Goal: Task Accomplishment & Management: Manage account settings

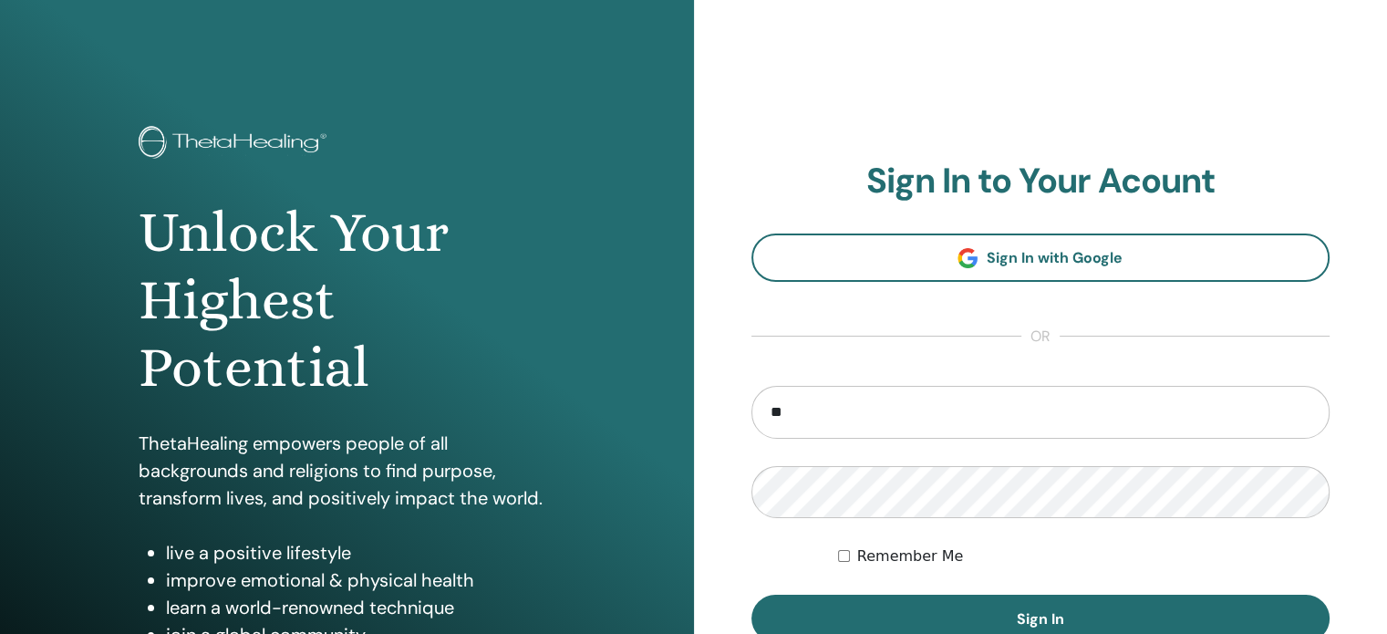
type input "**********"
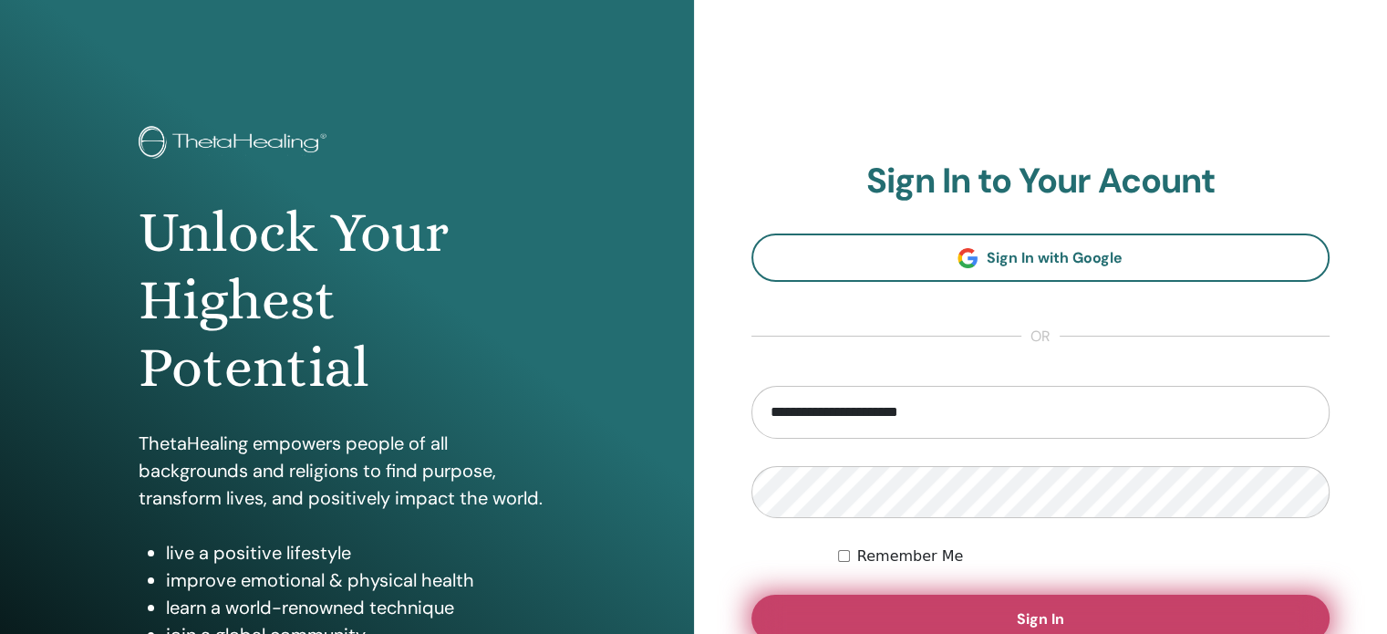
click at [988, 612] on button "Sign In" at bounding box center [1040, 617] width 579 height 47
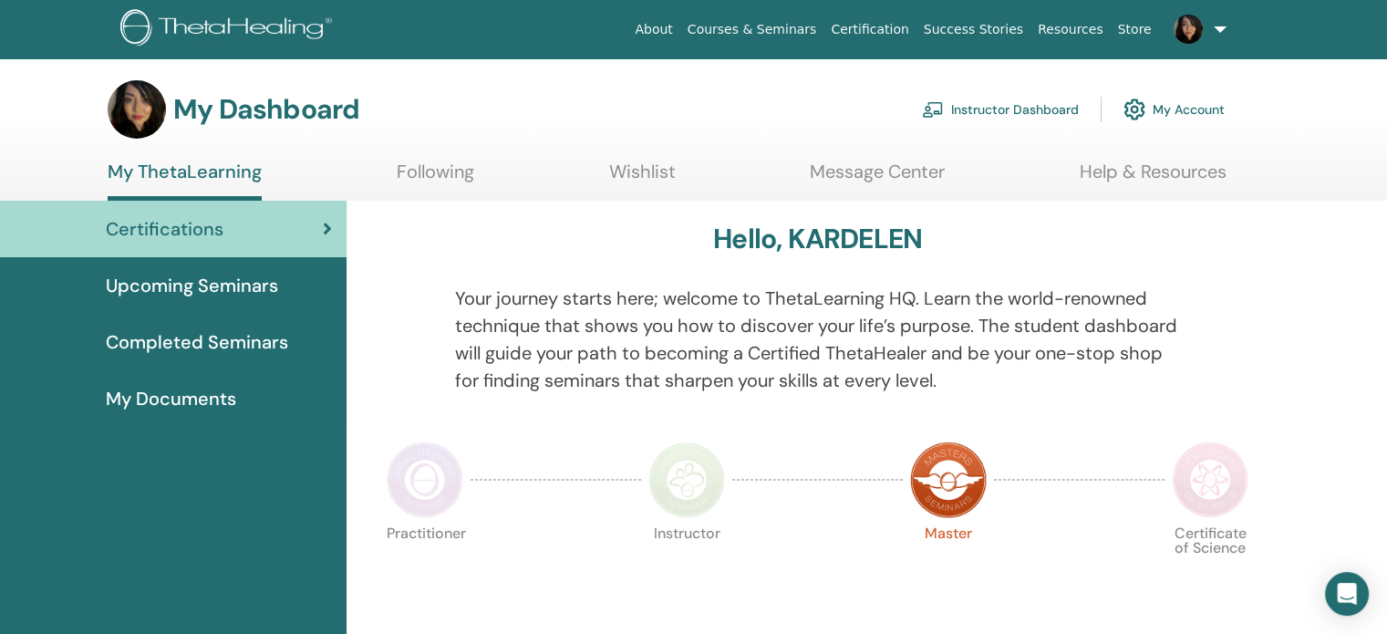
click at [1020, 98] on link "Instructor Dashboard" at bounding box center [1000, 109] width 157 height 40
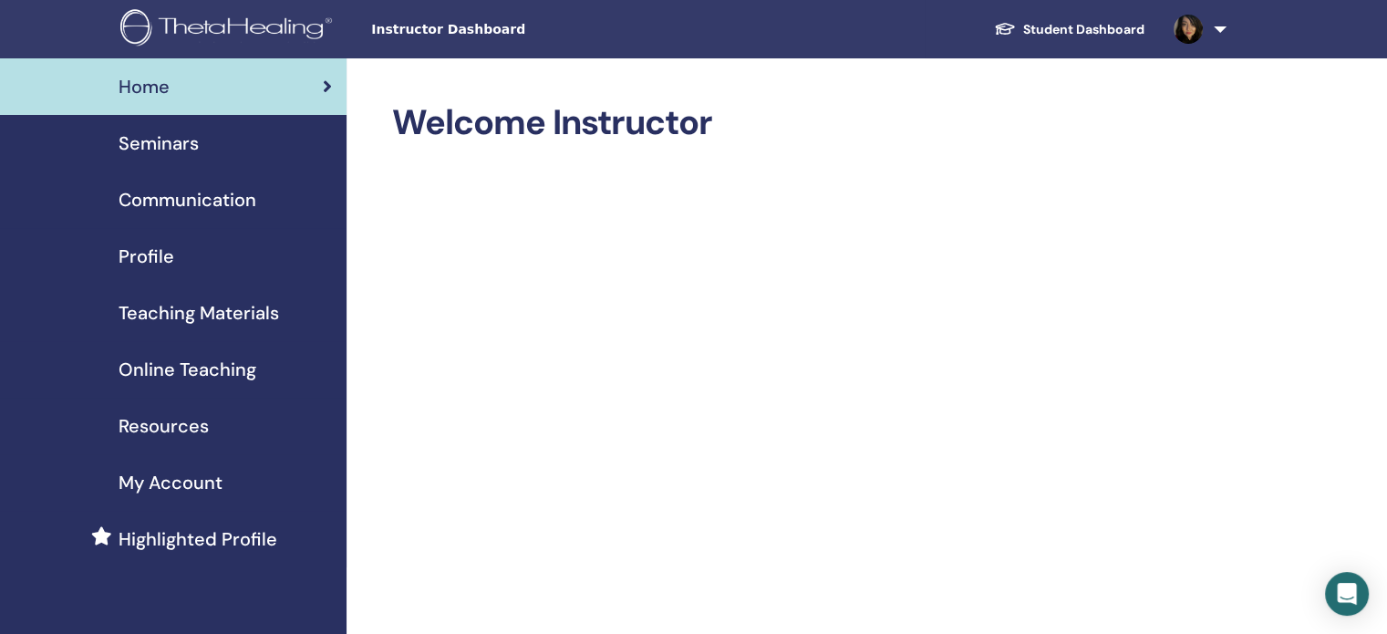
click at [191, 150] on span "Seminars" at bounding box center [159, 142] width 80 height 27
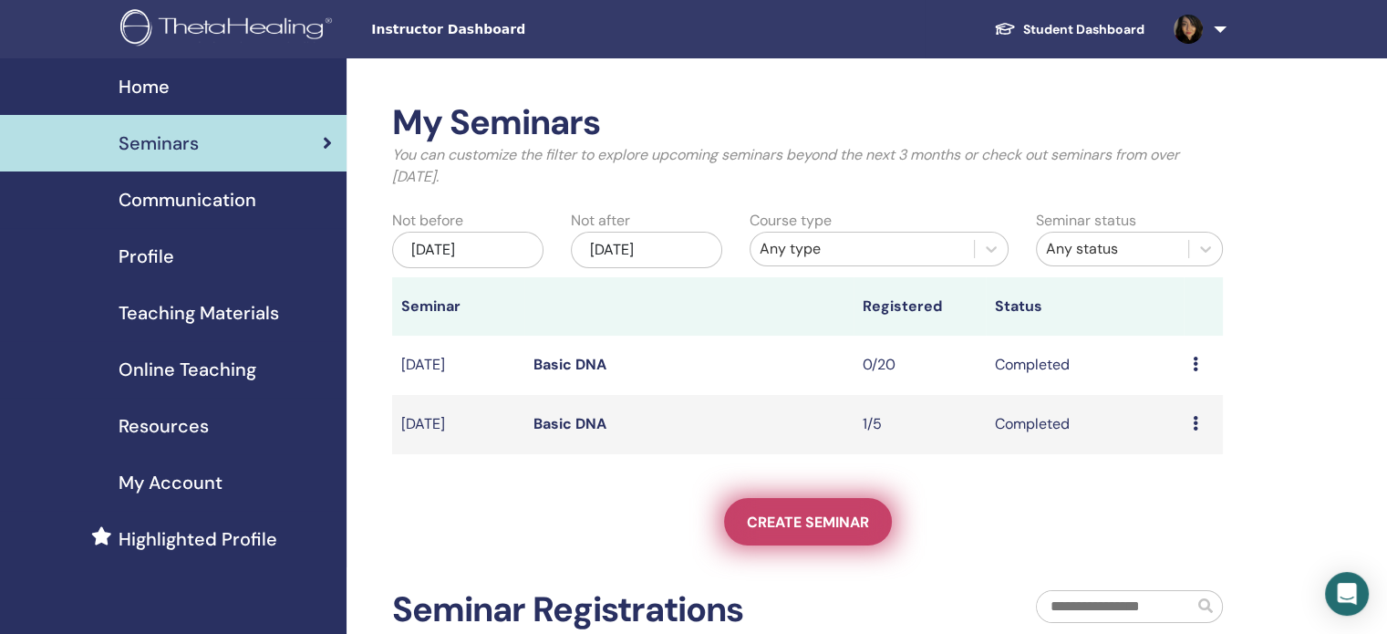
click at [785, 525] on span "Create seminar" at bounding box center [808, 521] width 122 height 19
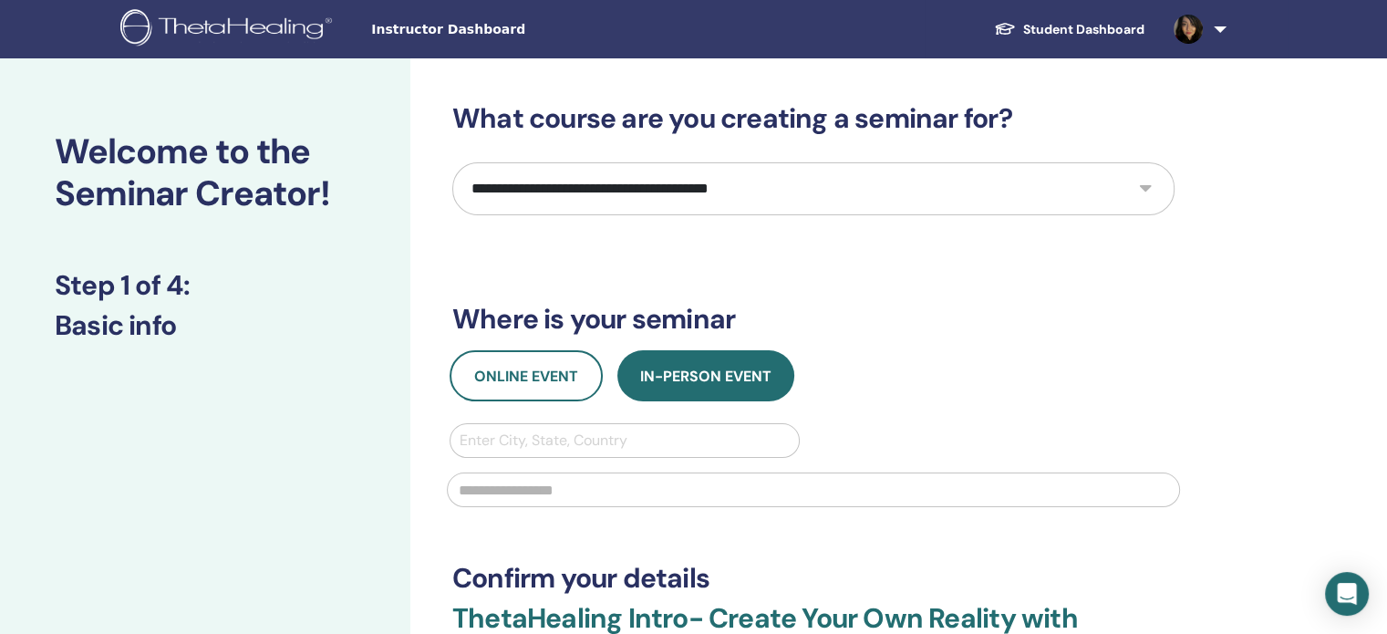
click at [861, 183] on select "**********" at bounding box center [813, 188] width 722 height 53
select select "*"
click at [452, 162] on select "**********" at bounding box center [813, 188] width 722 height 53
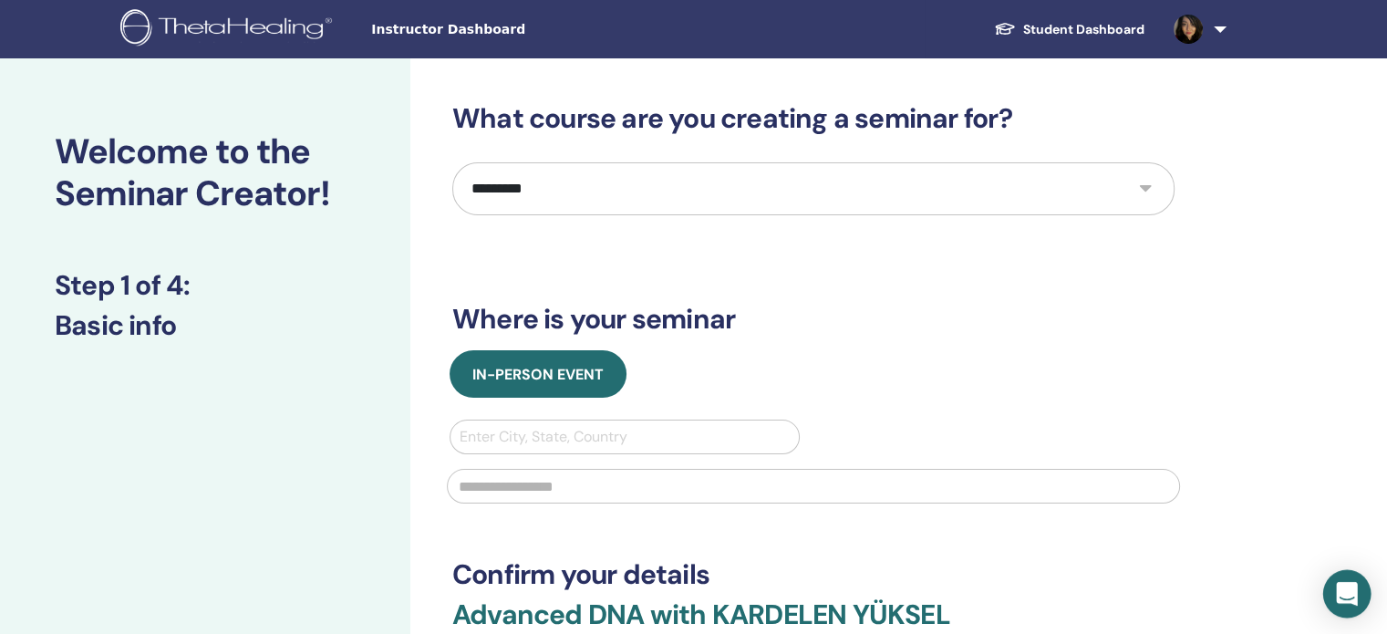
click at [1338, 597] on icon "Open Intercom Messenger" at bounding box center [1347, 594] width 24 height 24
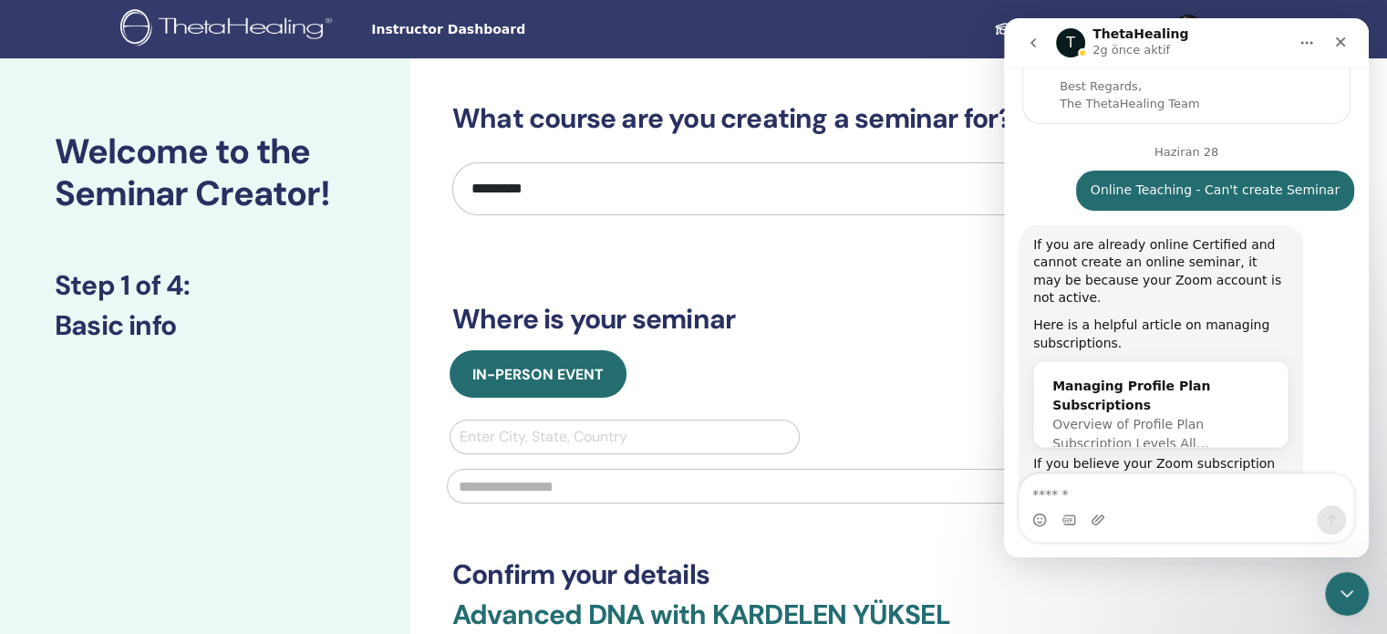
scroll to position [150, 0]
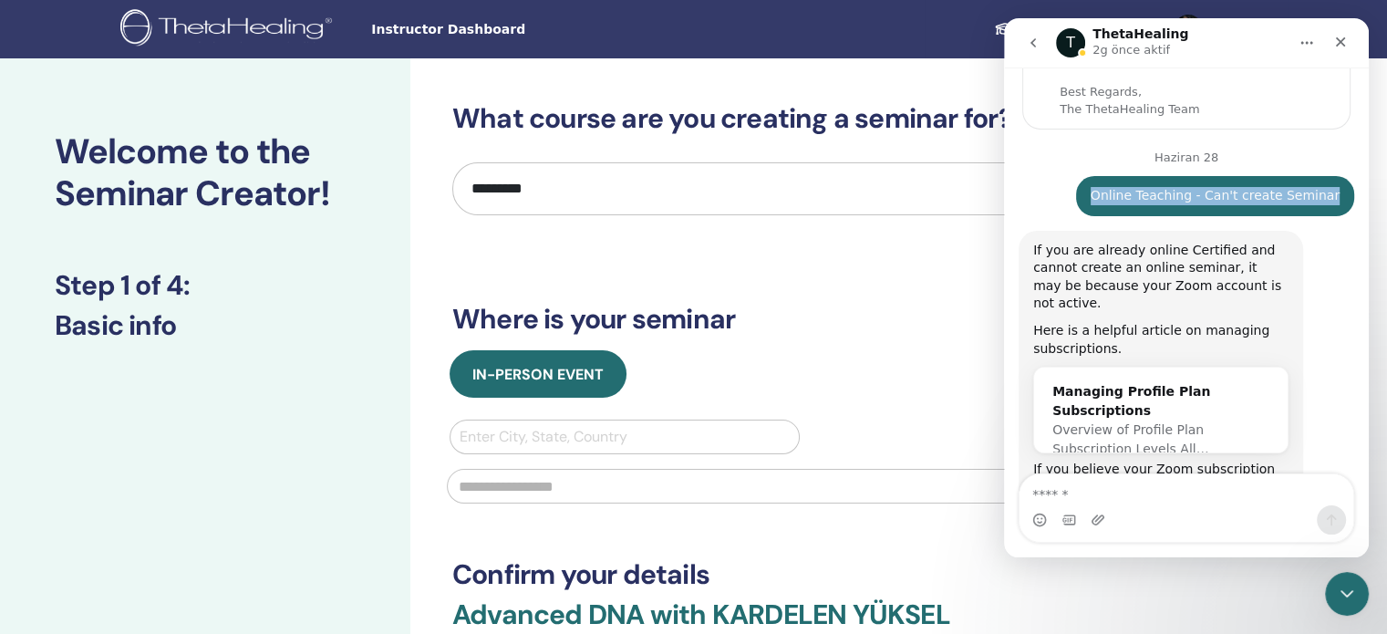
drag, startPoint x: 1106, startPoint y: 190, endPoint x: 1285, endPoint y: 205, distance: 180.3
click at [1285, 205] on div "Online Teaching - Can't create Seminar KARDELEN • 8h önce" at bounding box center [1215, 196] width 278 height 40
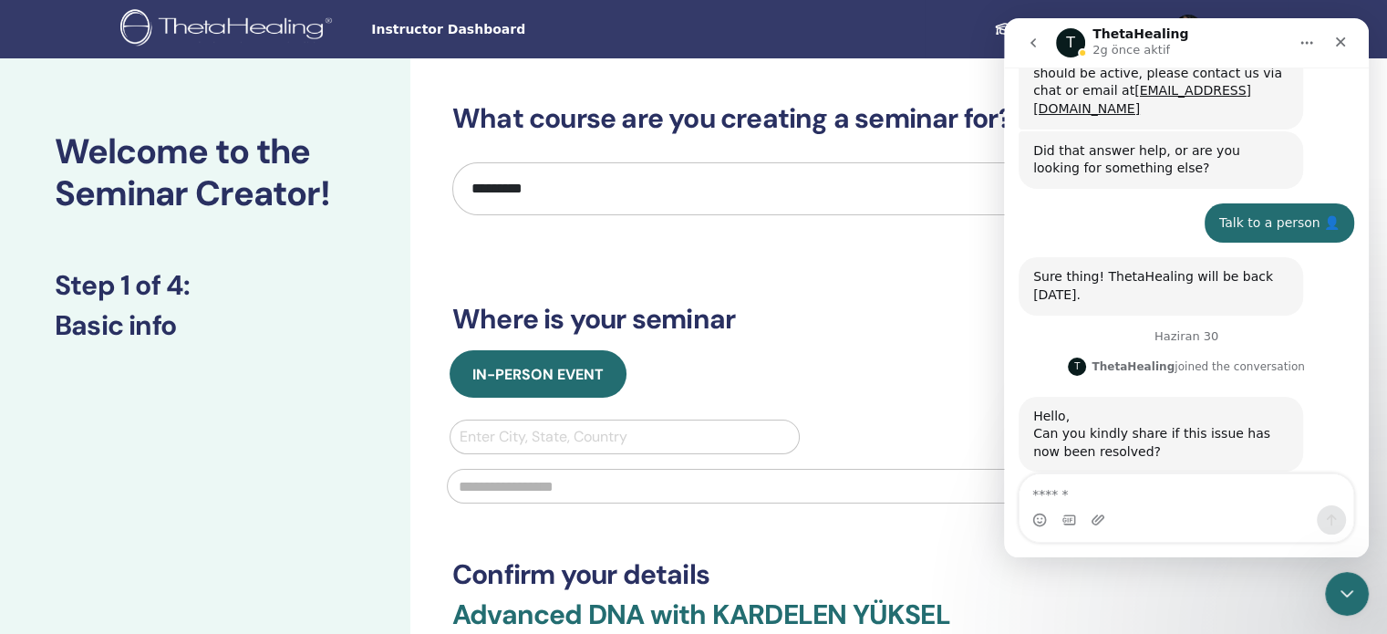
scroll to position [712, 0]
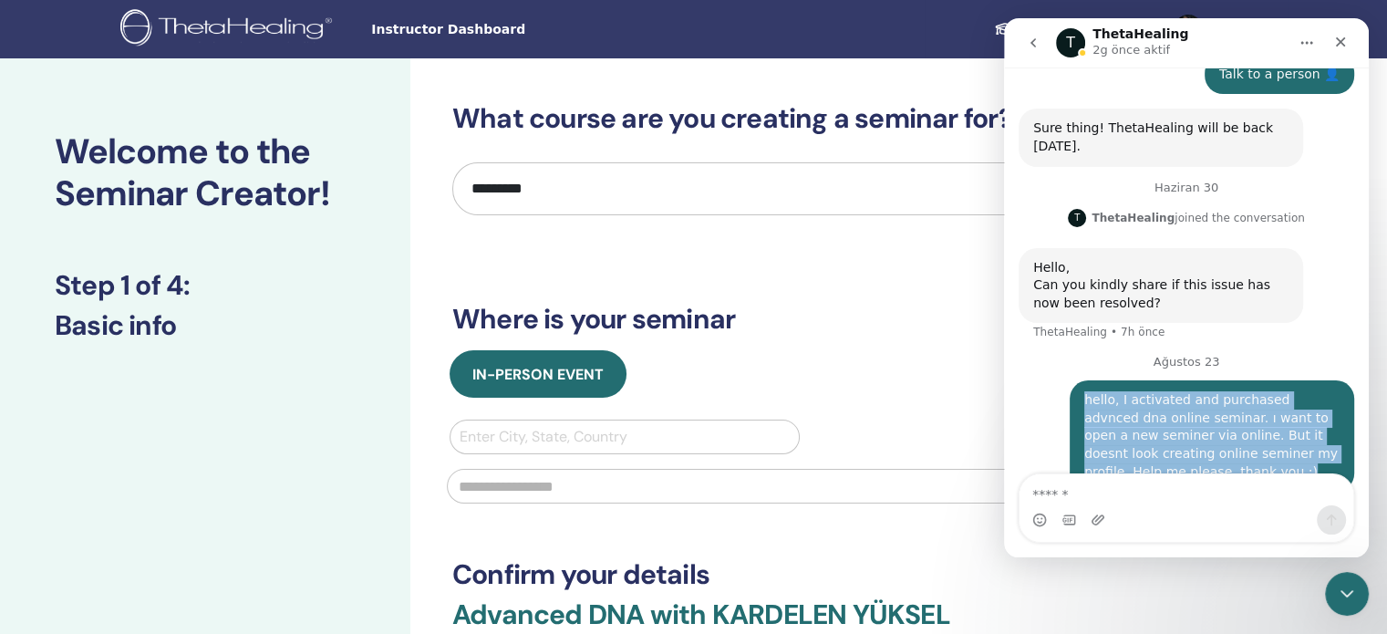
drag, startPoint x: 1077, startPoint y: 363, endPoint x: 1270, endPoint y: 460, distance: 216.5
click at [1270, 460] on div "hello, I activated and purchased advnced dna online seminar. ı want to open a n…" at bounding box center [1185, 446] width 335 height 133
copy div "hello, I activated and purchased advnced dna online seminar. ı want to open a n…"
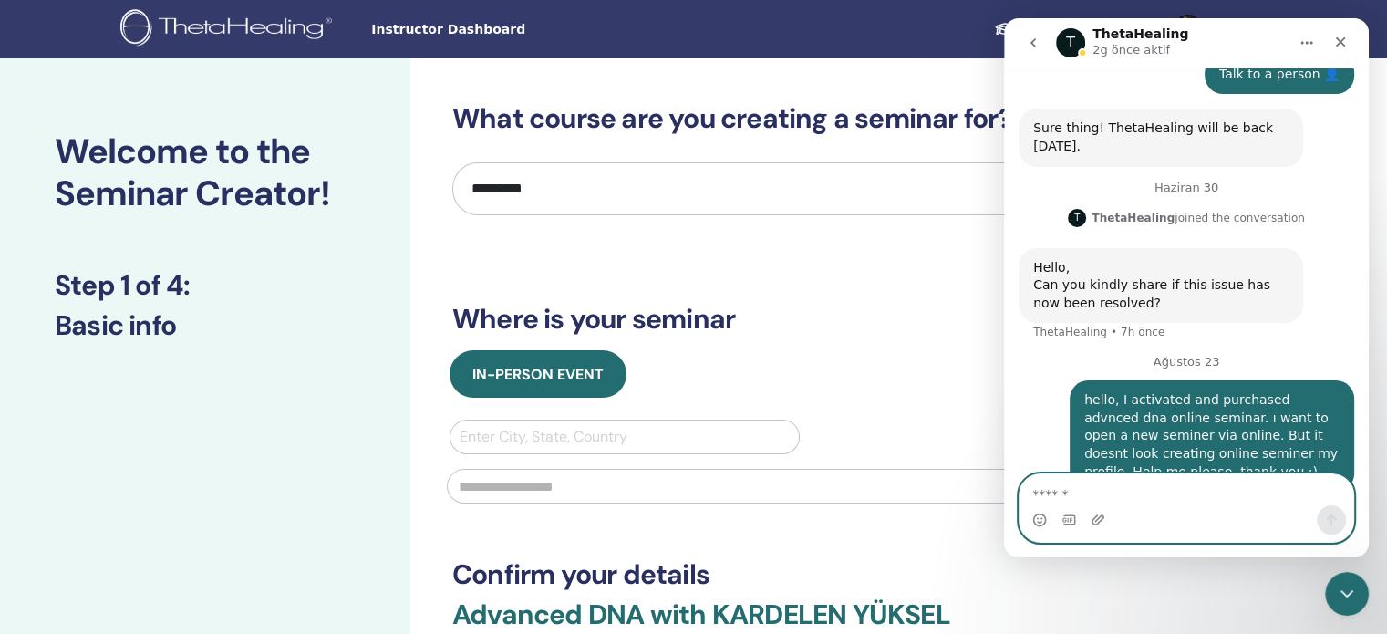
click at [1193, 503] on textarea "Mesaj…" at bounding box center [1186, 489] width 334 height 31
paste textarea "**********"
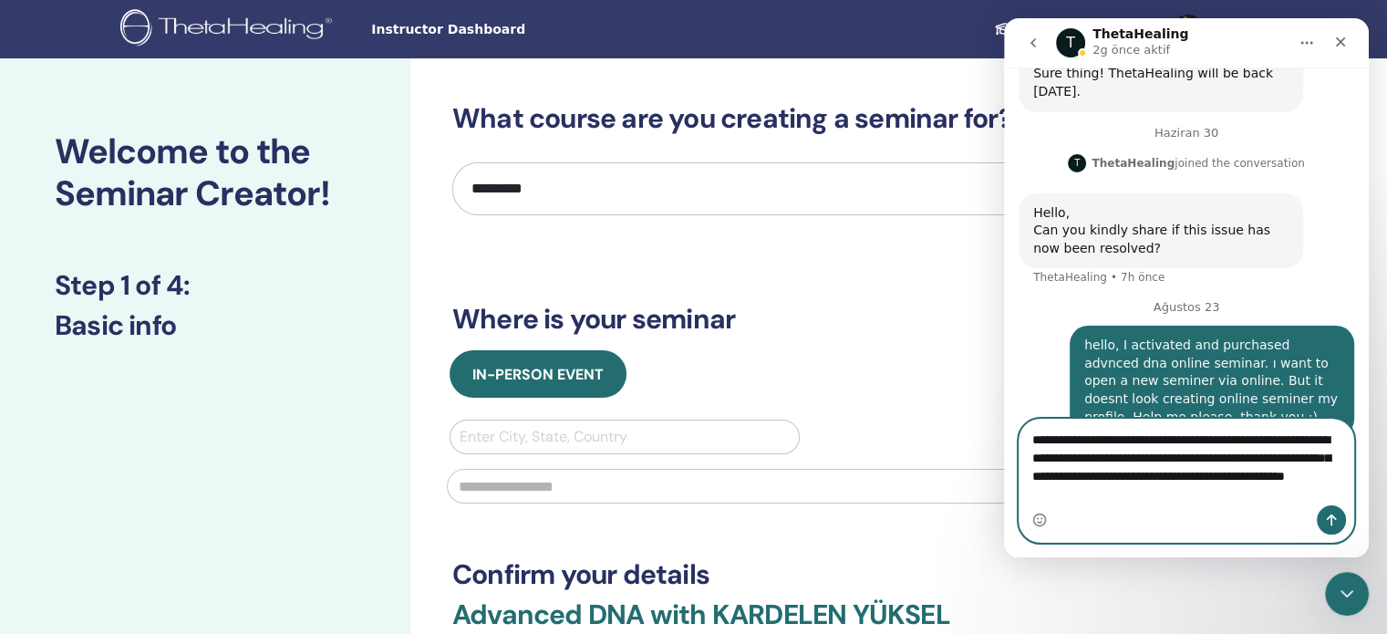
scroll to position [768, 0]
type textarea "**********"
click at [1331, 512] on icon "Bir mesaj gönder…" at bounding box center [1331, 519] width 15 height 15
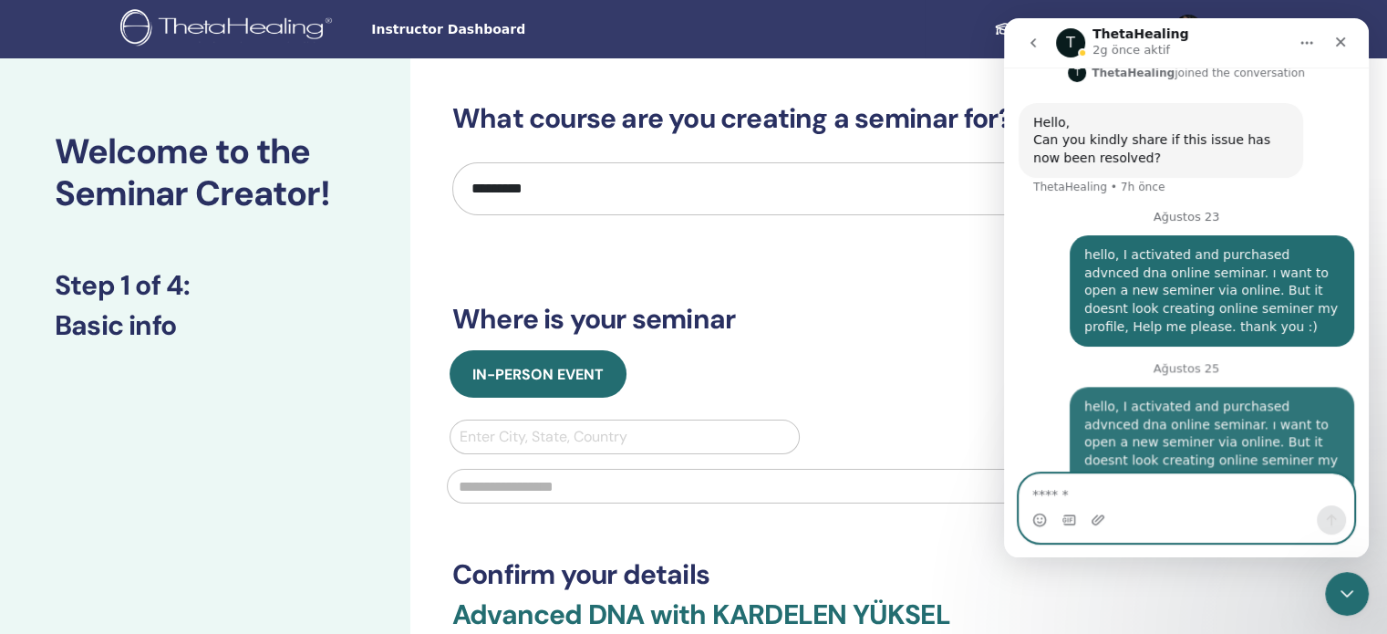
scroll to position [863, 0]
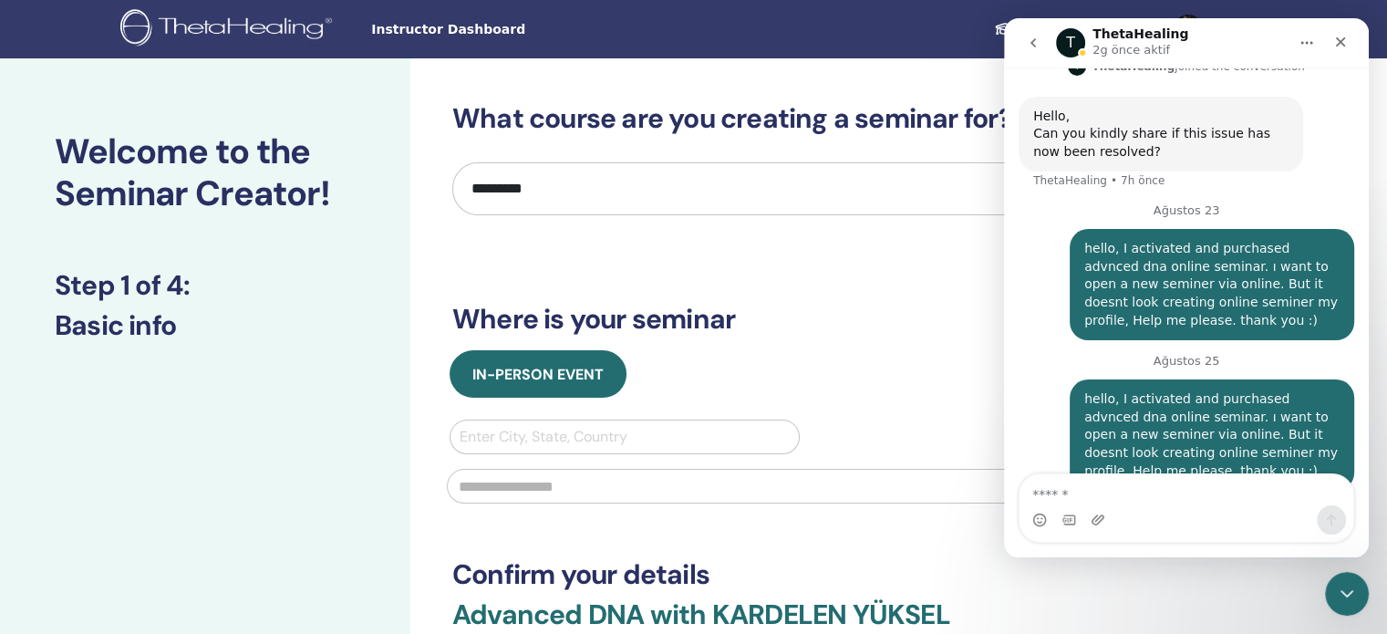
click at [1040, 41] on button "go back" at bounding box center [1033, 43] width 35 height 35
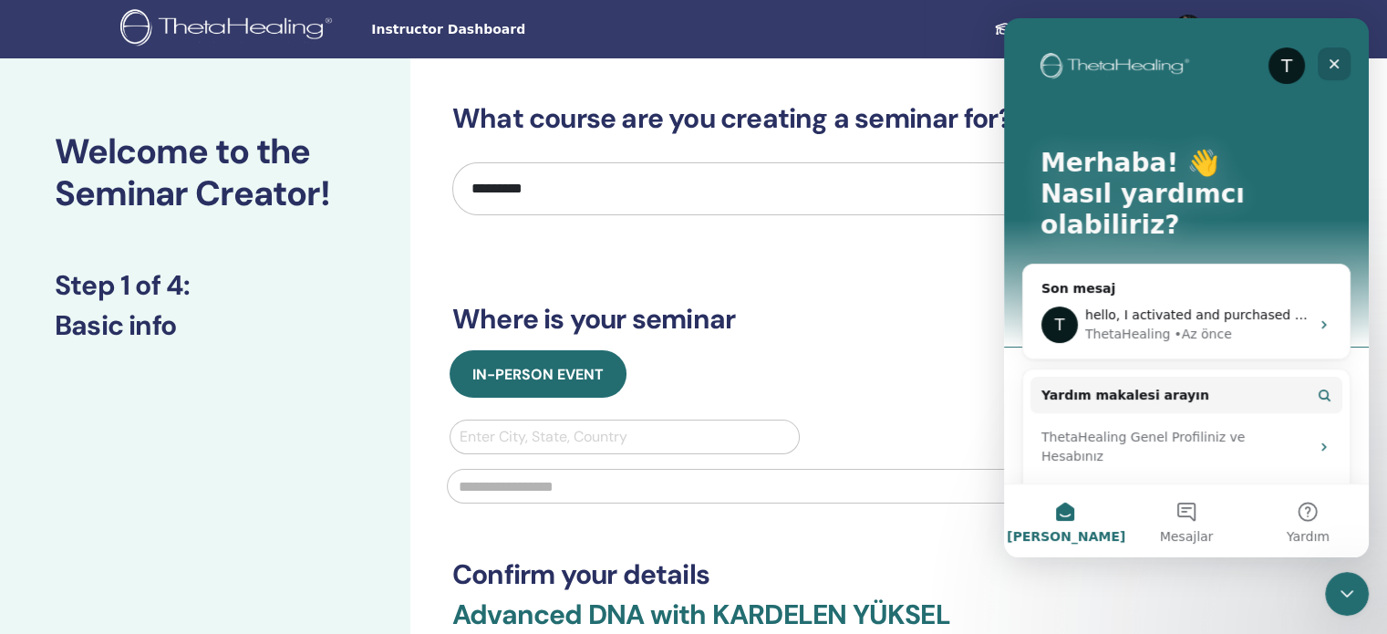
click at [1339, 61] on icon "Kapat" at bounding box center [1333, 64] width 15 height 15
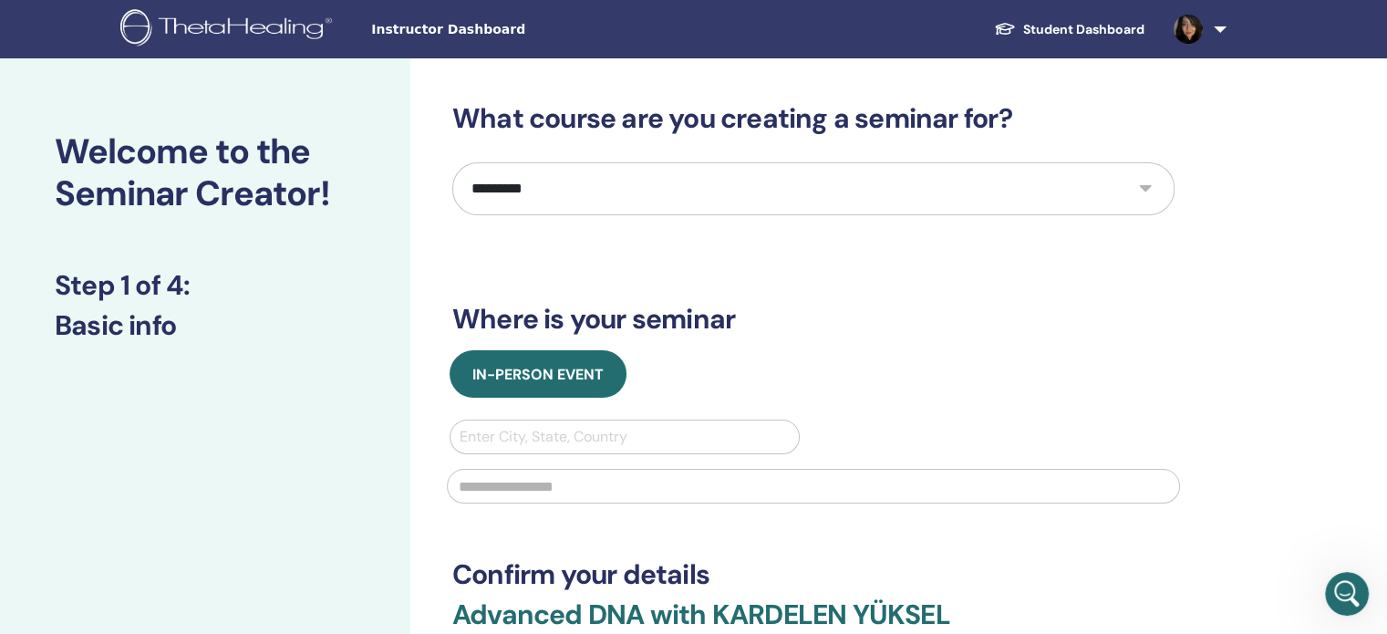
click at [1094, 23] on link "Student Dashboard" at bounding box center [1069, 30] width 180 height 34
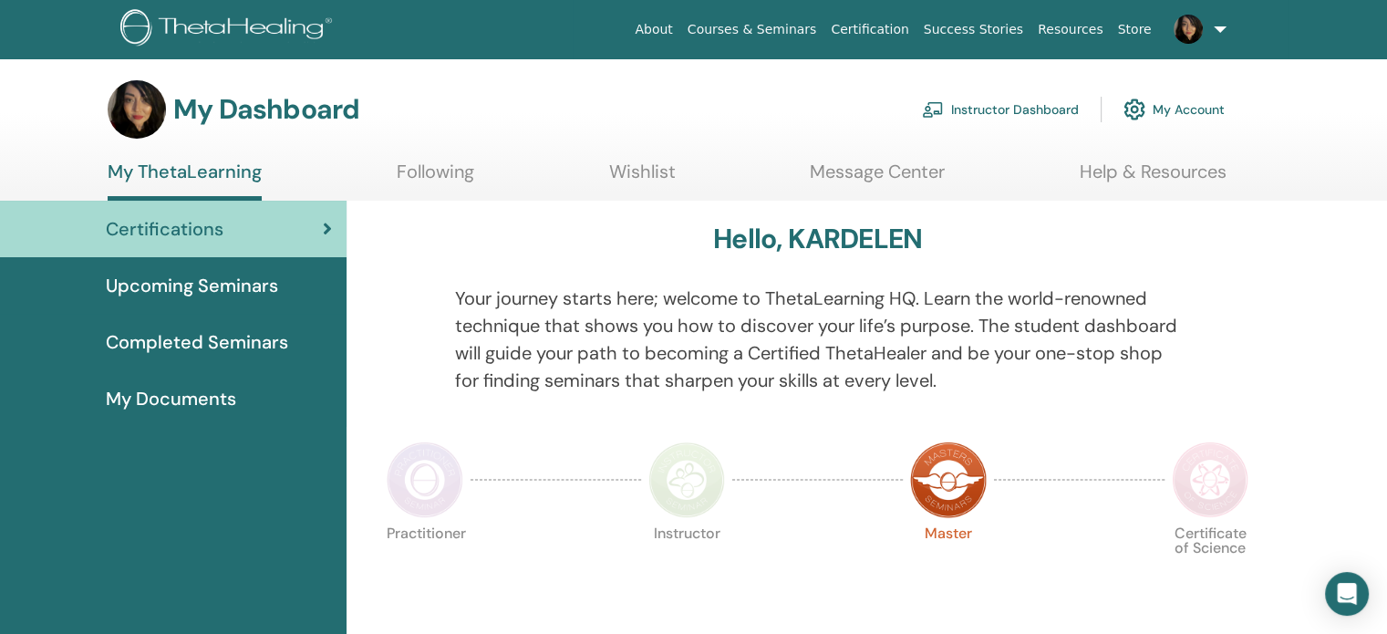
click at [985, 108] on link "Instructor Dashboard" at bounding box center [1000, 109] width 157 height 40
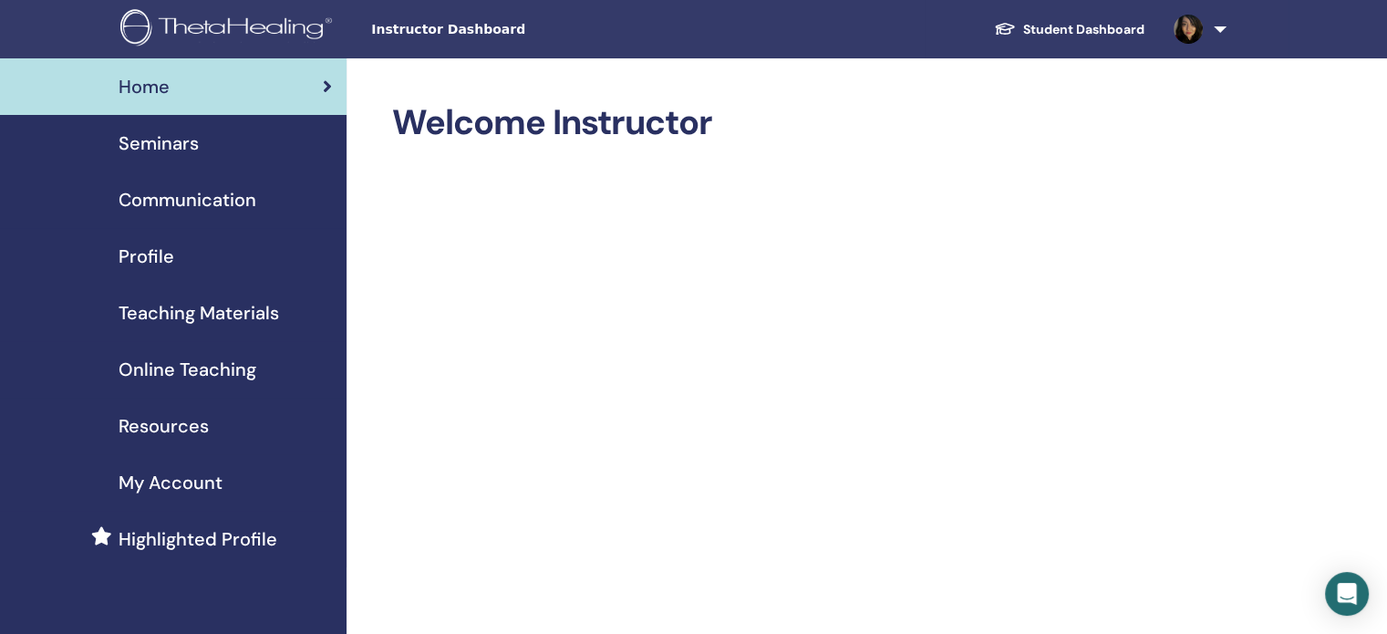
click at [144, 265] on span "Profile" at bounding box center [147, 256] width 56 height 27
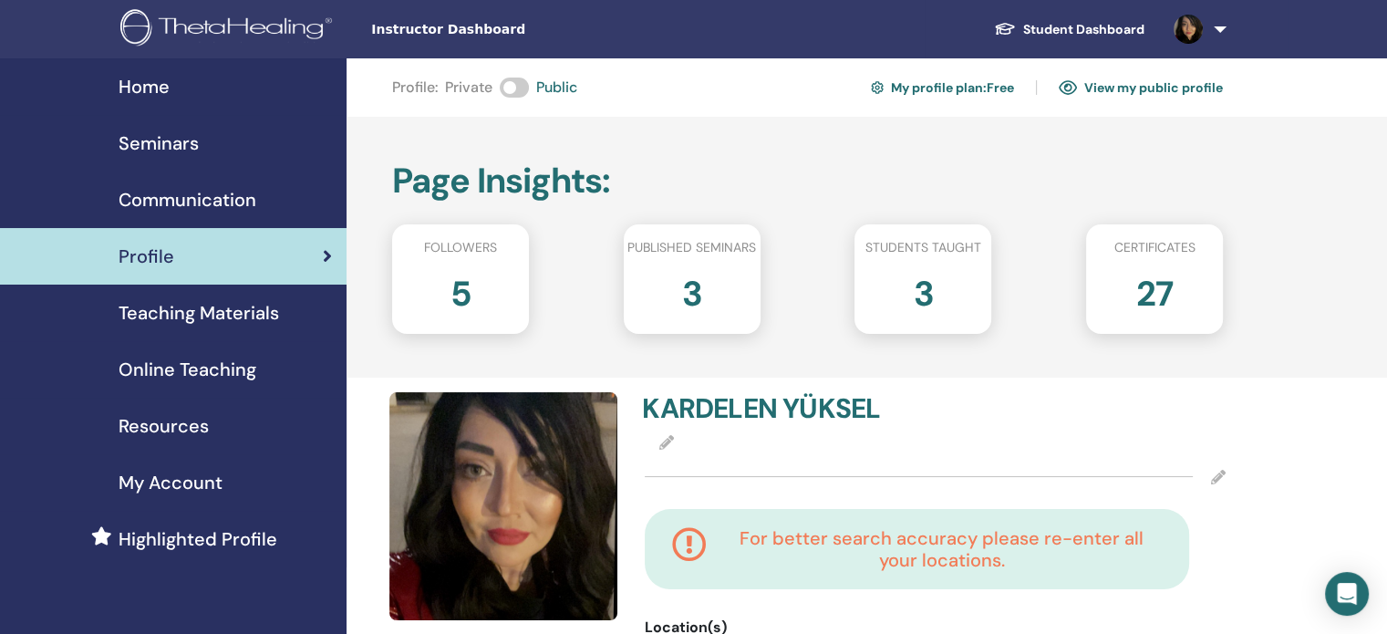
click at [192, 147] on span "Seminars" at bounding box center [159, 142] width 80 height 27
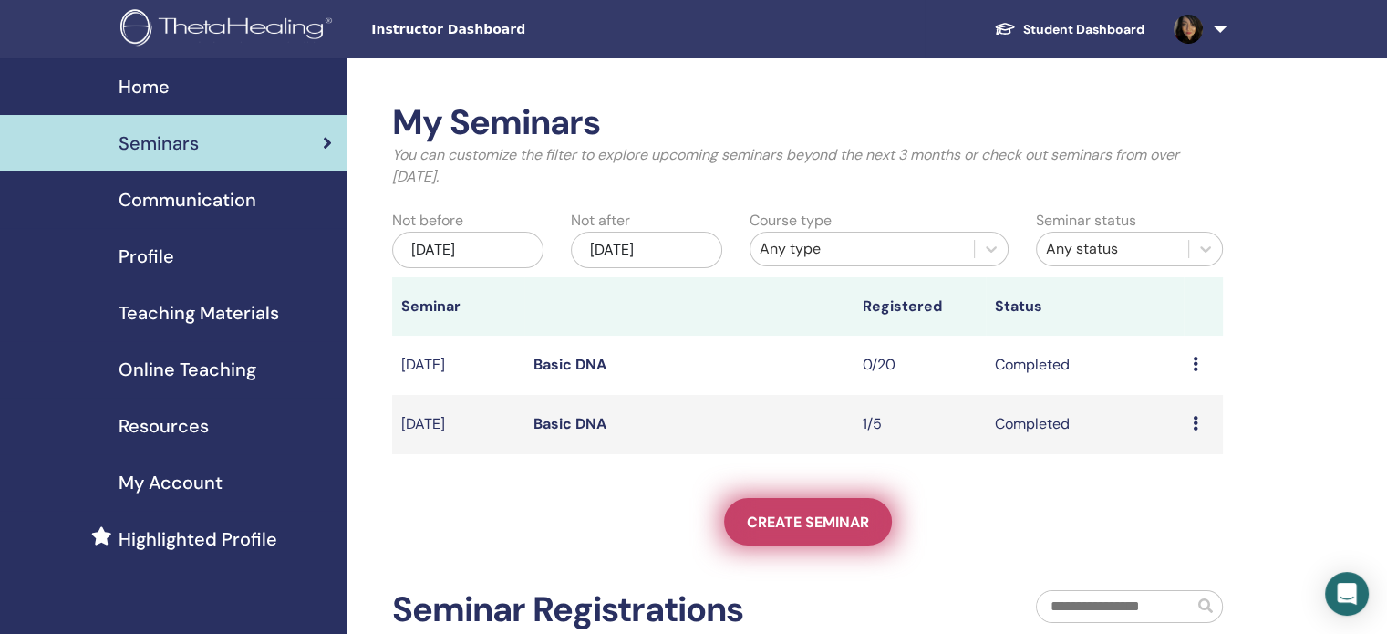
click at [777, 511] on link "Create seminar" at bounding box center [808, 521] width 168 height 47
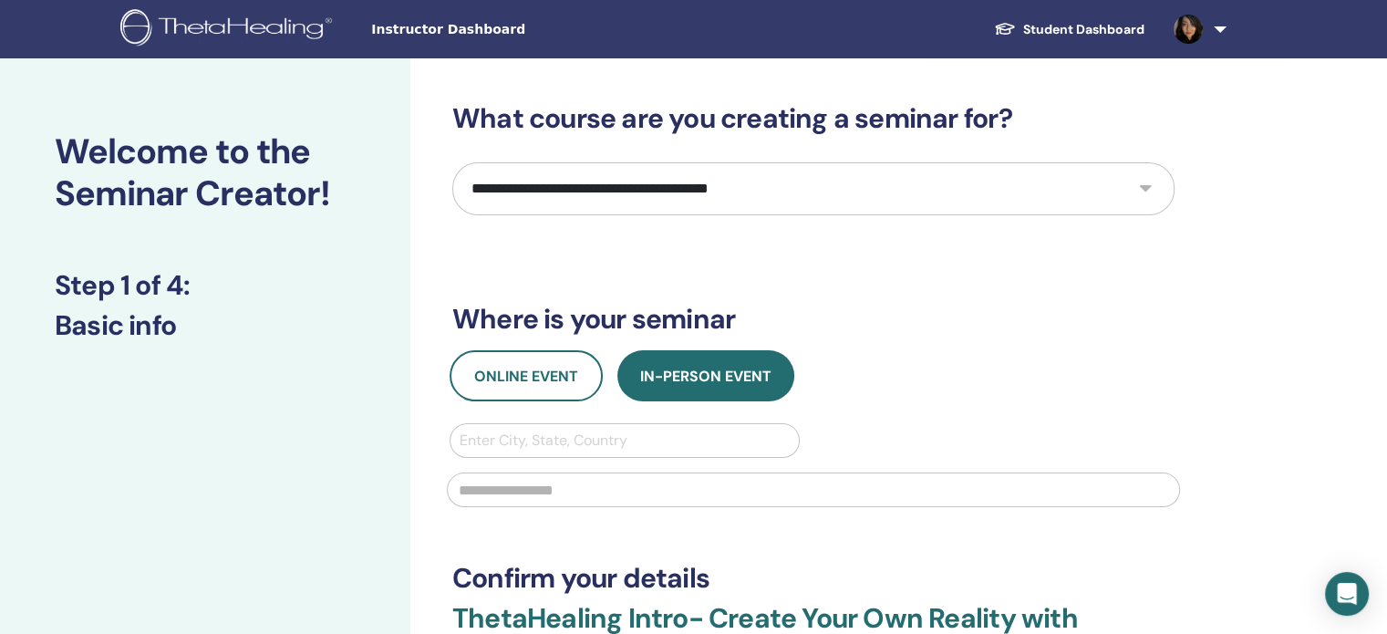
click at [627, 192] on select "**********" at bounding box center [813, 188] width 722 height 53
click at [452, 162] on select "**********" at bounding box center [813, 188] width 722 height 53
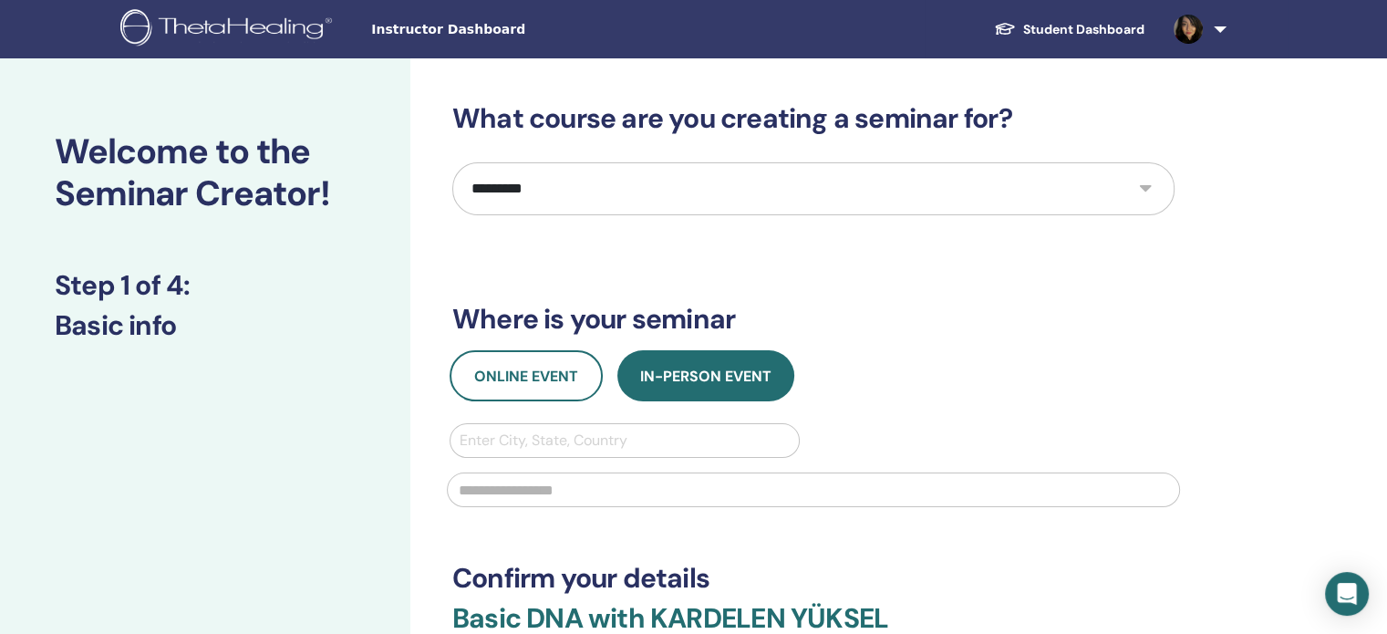
click at [594, 182] on select "**********" at bounding box center [813, 188] width 722 height 53
select select "*"
click at [452, 162] on select "**********" at bounding box center [813, 188] width 722 height 53
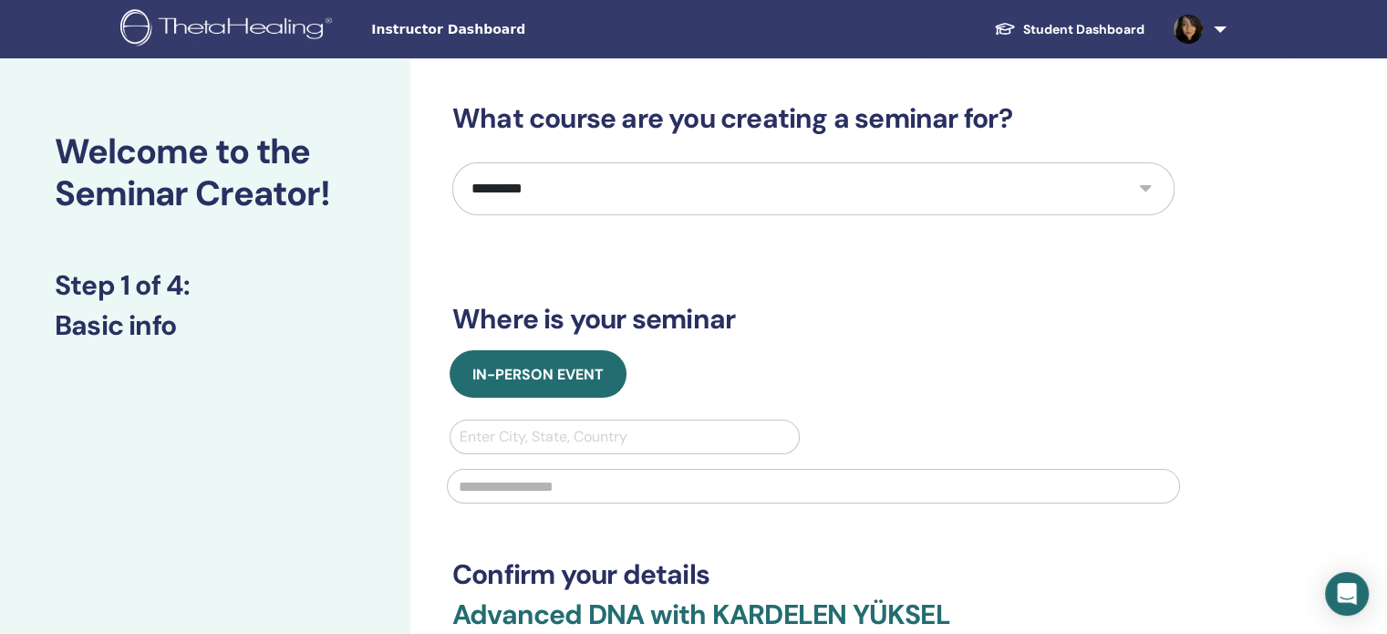
click at [268, 36] on img at bounding box center [229, 29] width 218 height 41
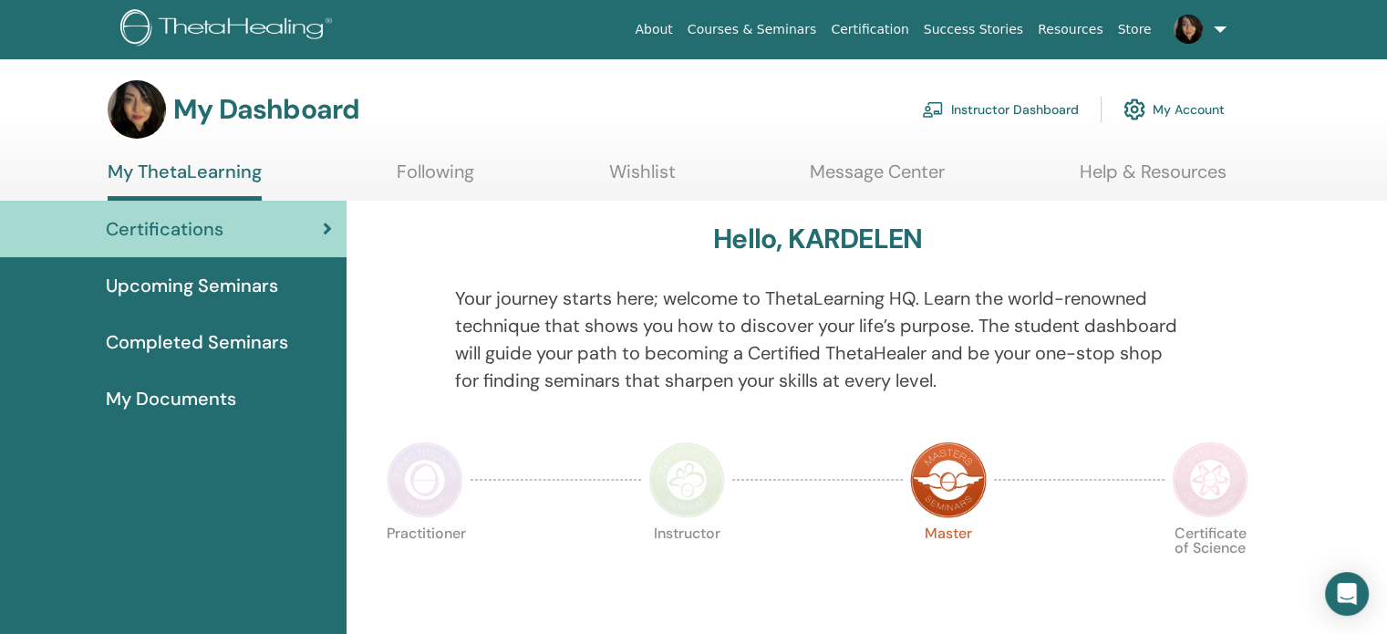
click at [1187, 117] on link "My Account" at bounding box center [1173, 109] width 101 height 40
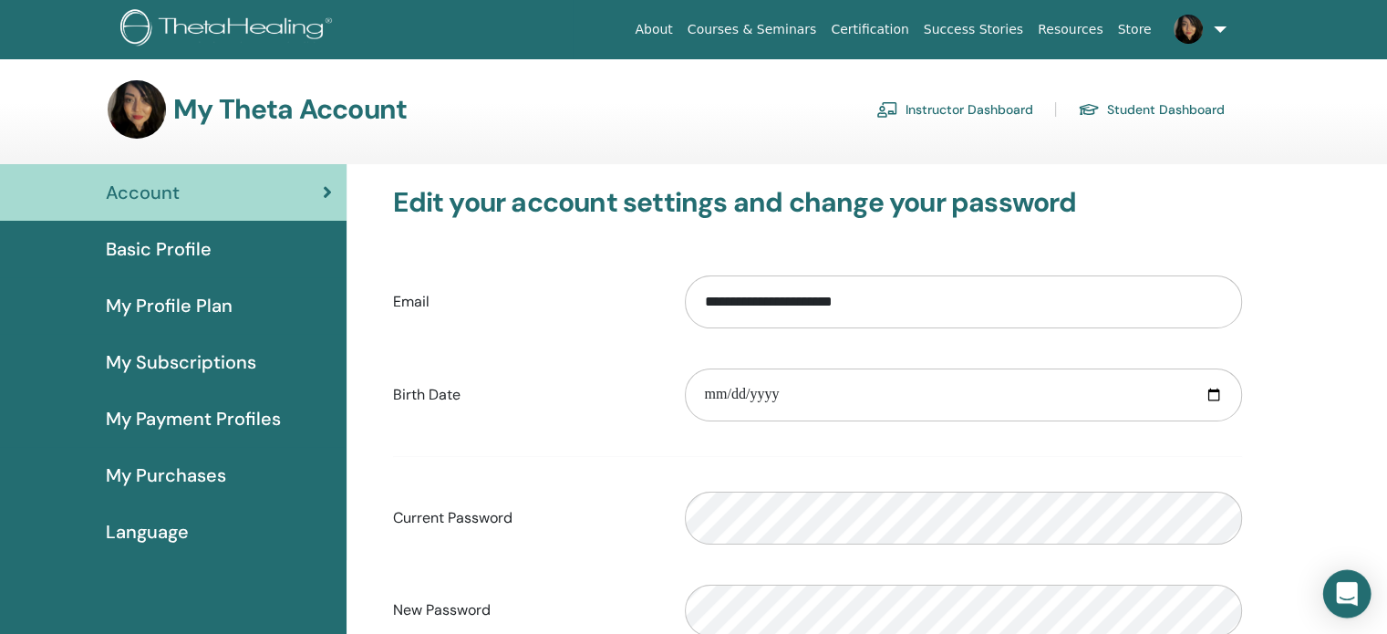
click at [1337, 594] on icon "Open Intercom Messenger" at bounding box center [1347, 594] width 24 height 24
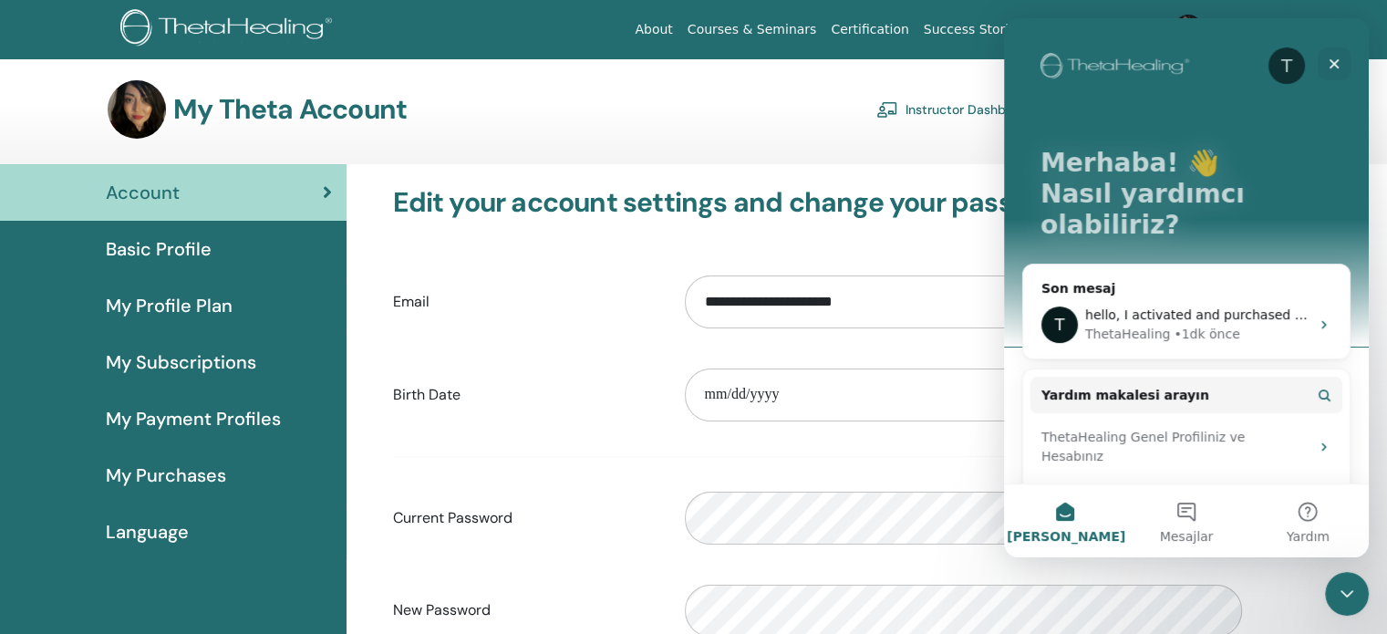
scroll to position [77, 0]
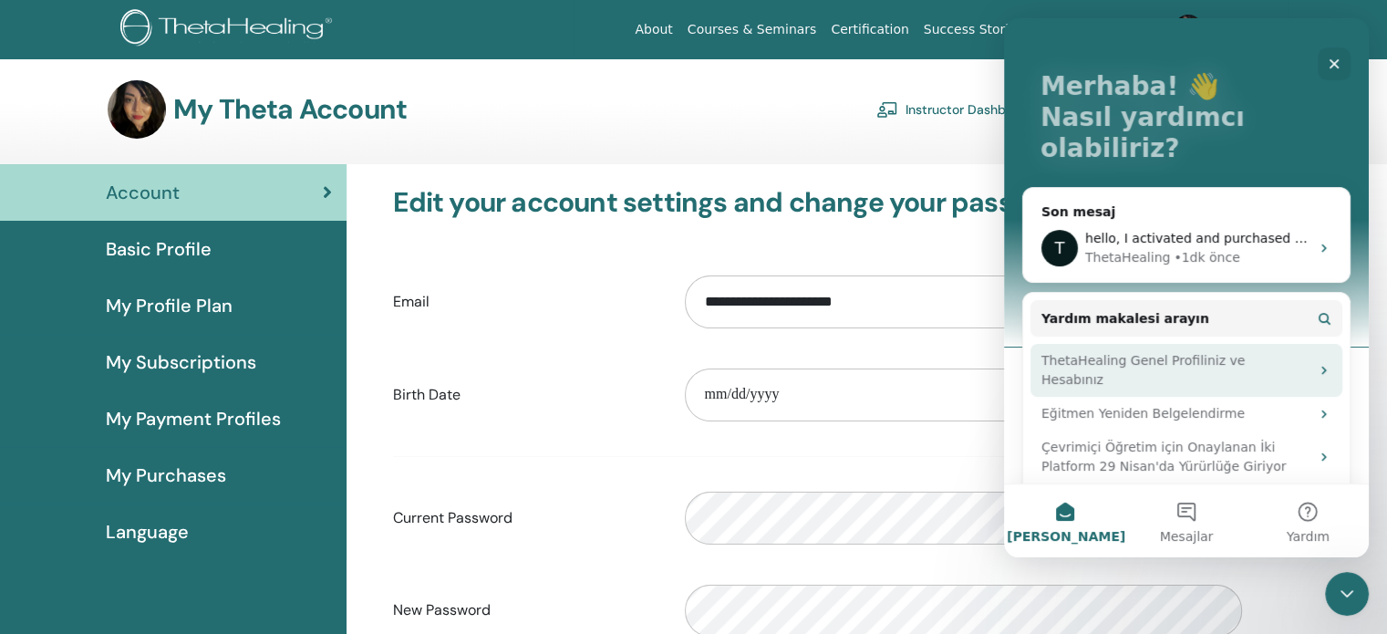
click at [1153, 351] on div "ThetaHealing Genel Profiliniz ve Hesabınız" at bounding box center [1175, 370] width 268 height 38
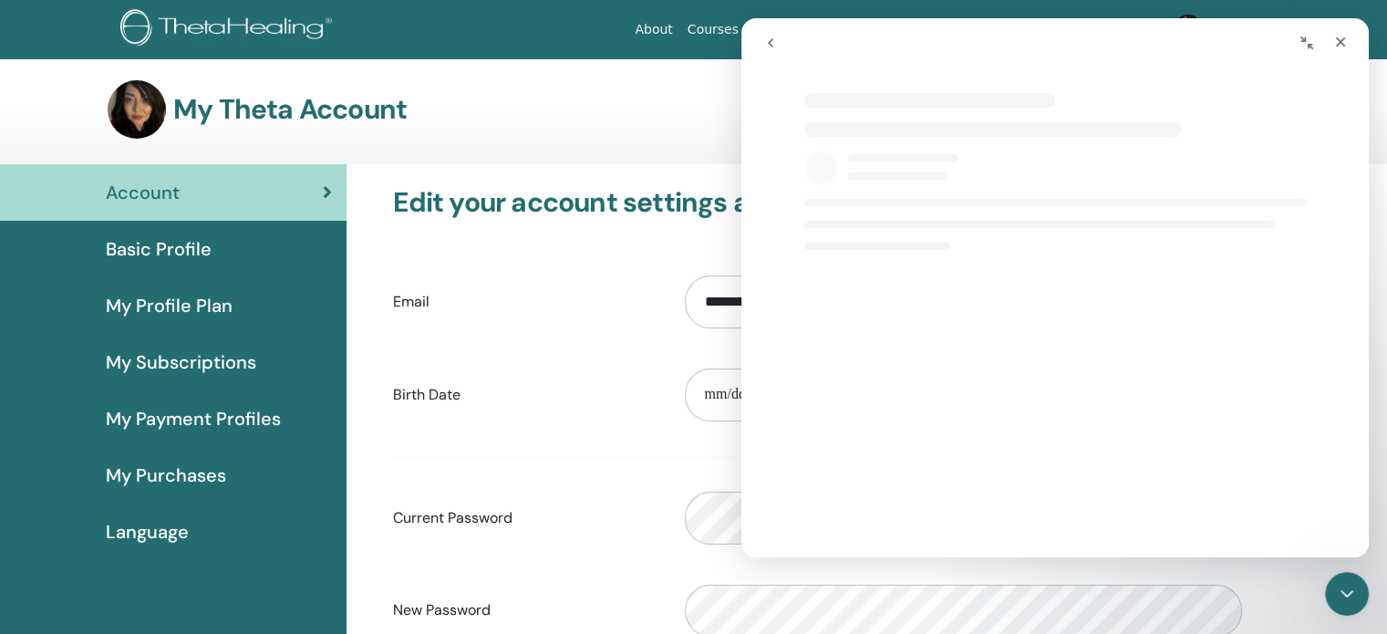
select select "**"
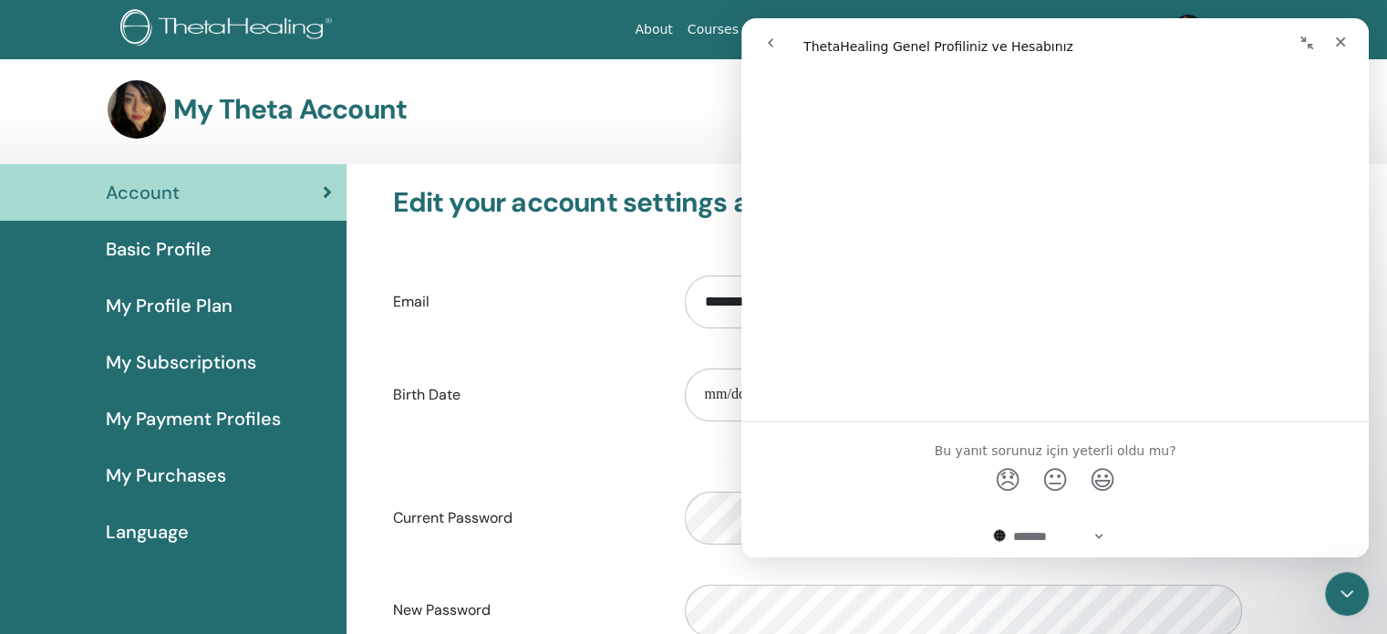
scroll to position [3426, 0]
click at [1337, 38] on icon "Kapat" at bounding box center [1341, 42] width 10 height 10
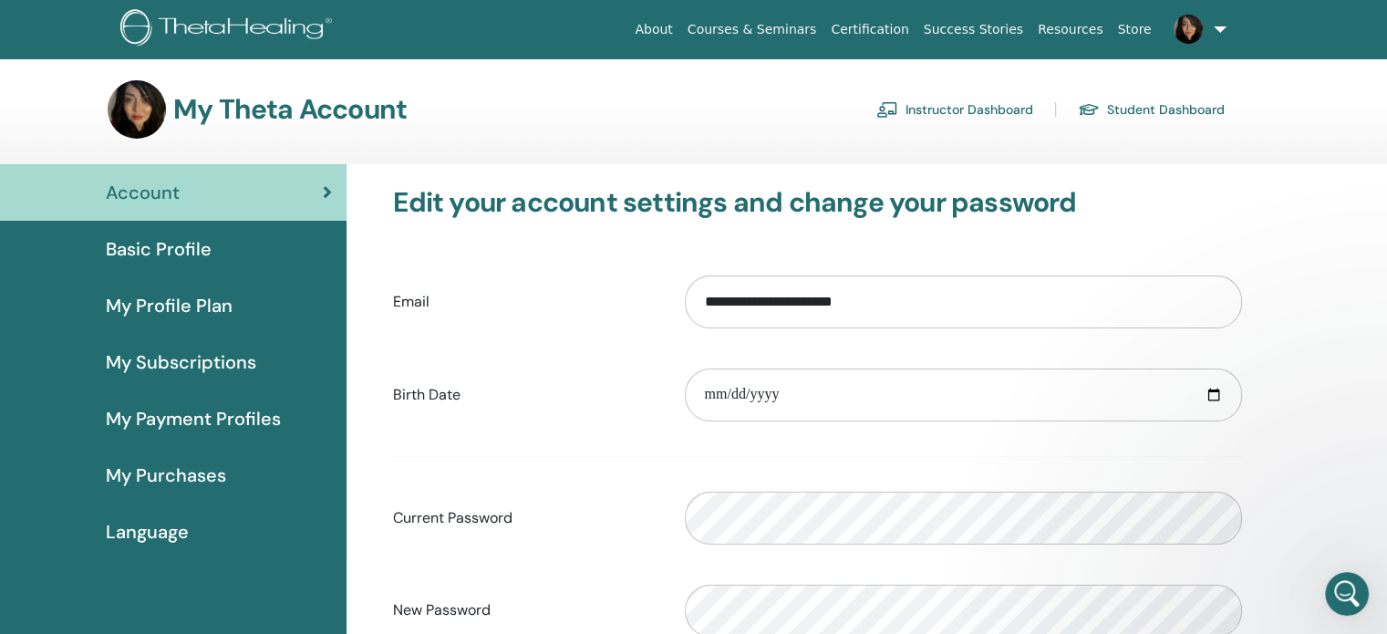
scroll to position [0, 0]
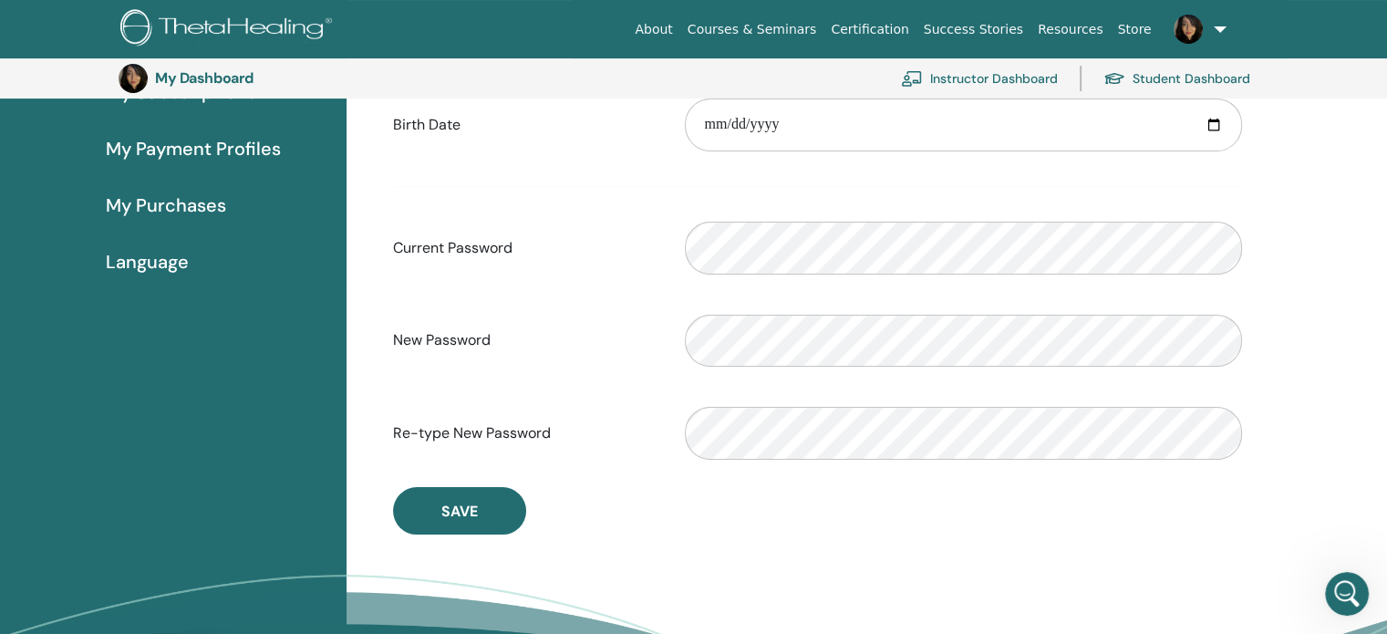
select select "**"
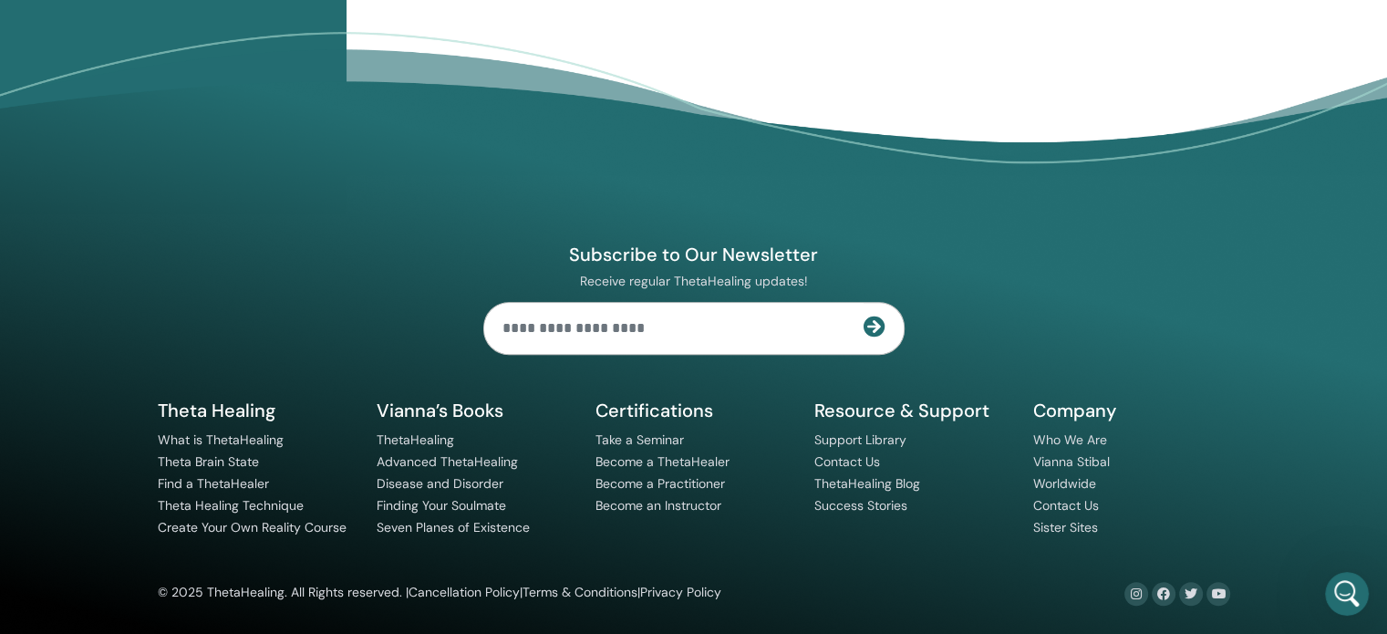
scroll to position [852, 0]
click at [1338, 594] on icon "Intercom Messenger uygulamasını aç" at bounding box center [1343, 590] width 13 height 15
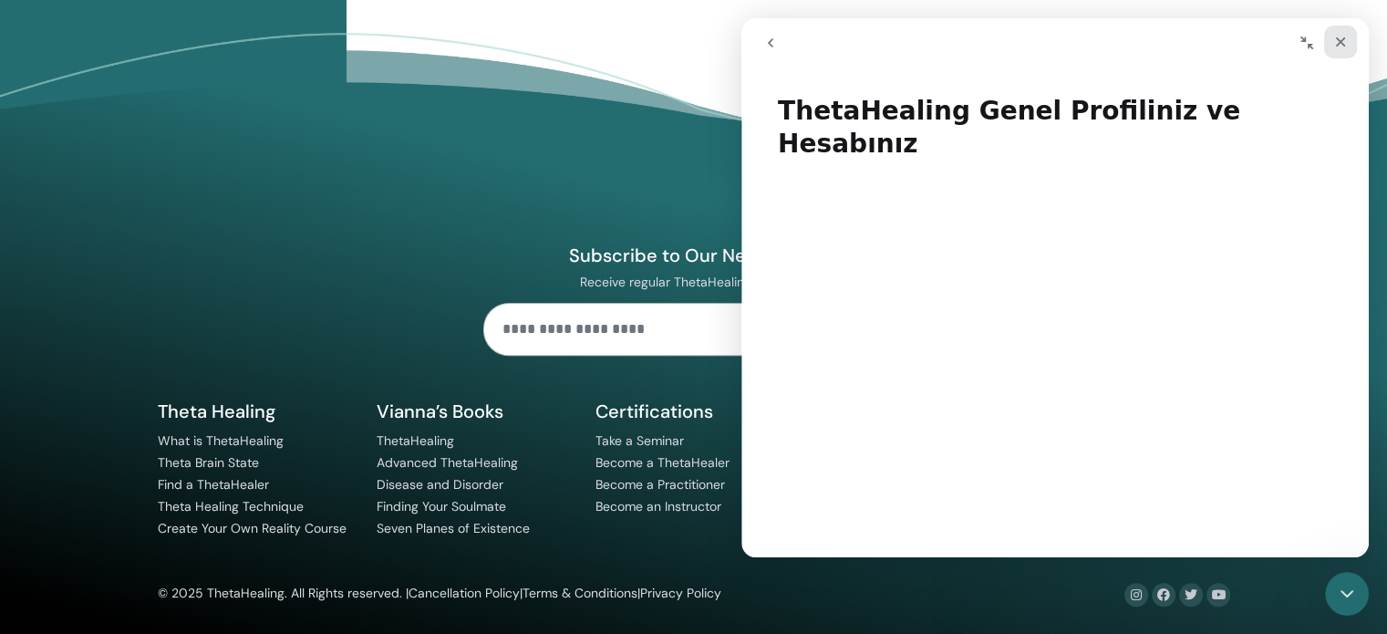
click at [1339, 46] on icon "Kapat" at bounding box center [1340, 42] width 15 height 15
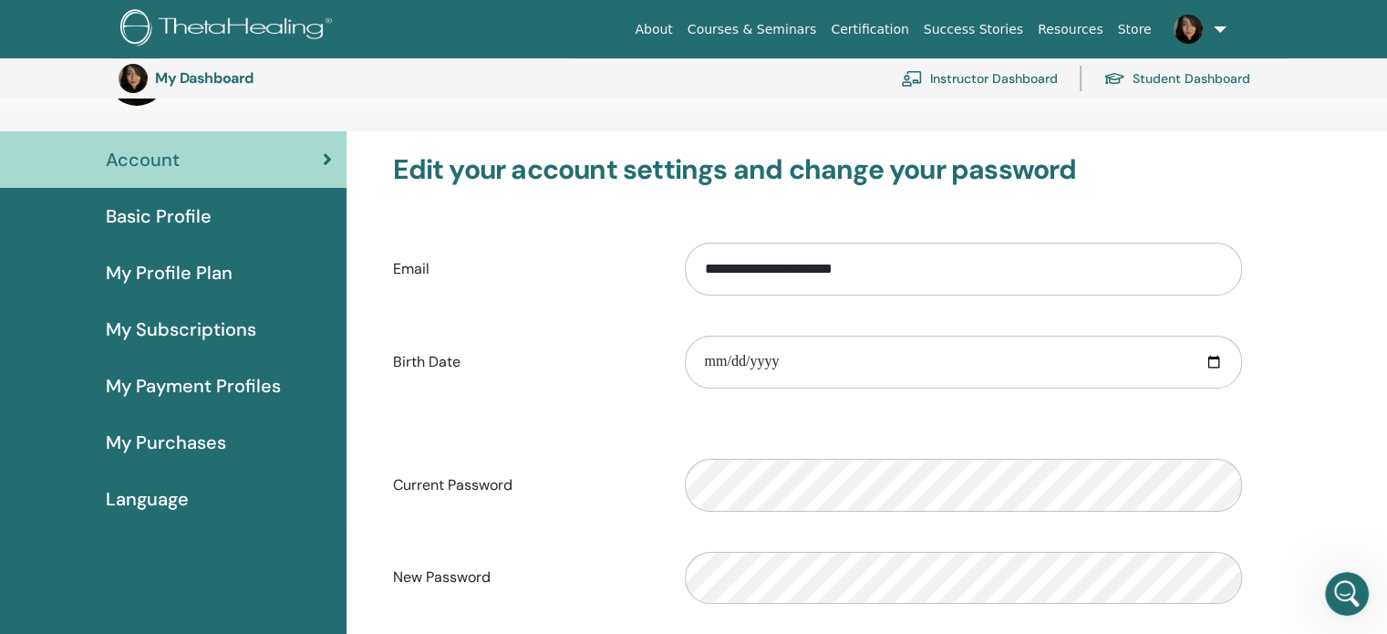
scroll to position [0, 0]
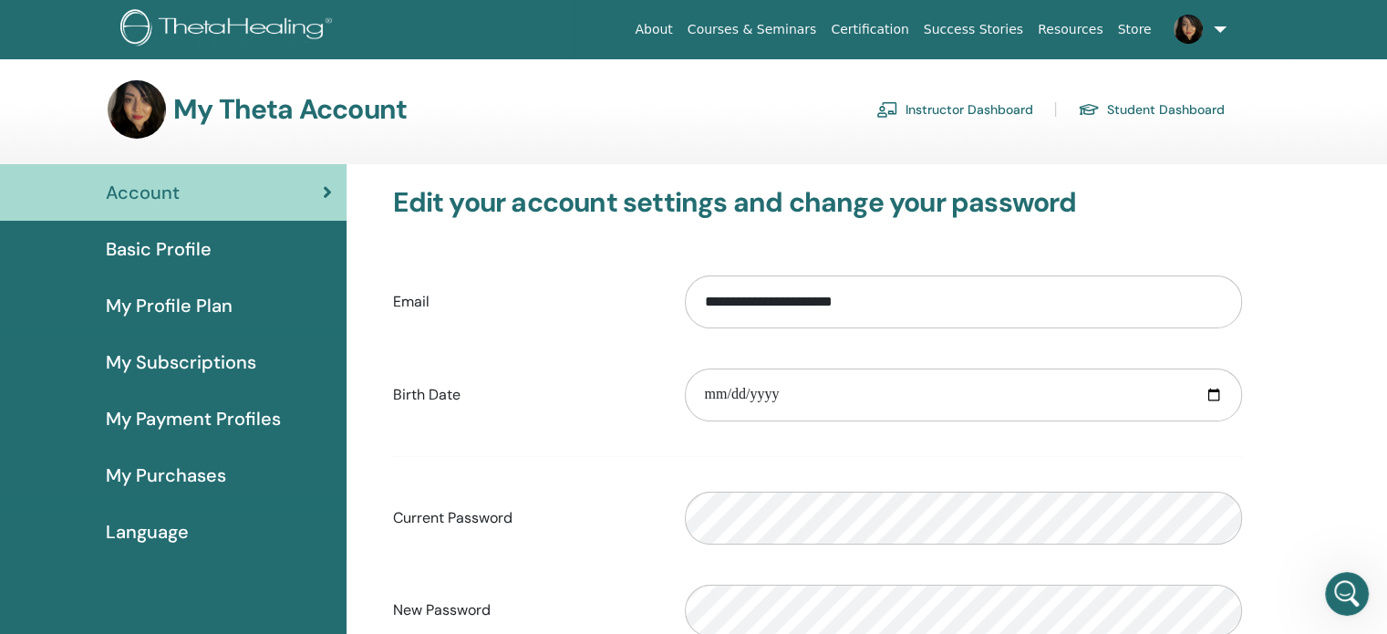
click at [988, 109] on link "Instructor Dashboard" at bounding box center [954, 109] width 157 height 29
click at [1340, 594] on icon "Intercom Messenger uygulamasını aç" at bounding box center [1344, 591] width 30 height 30
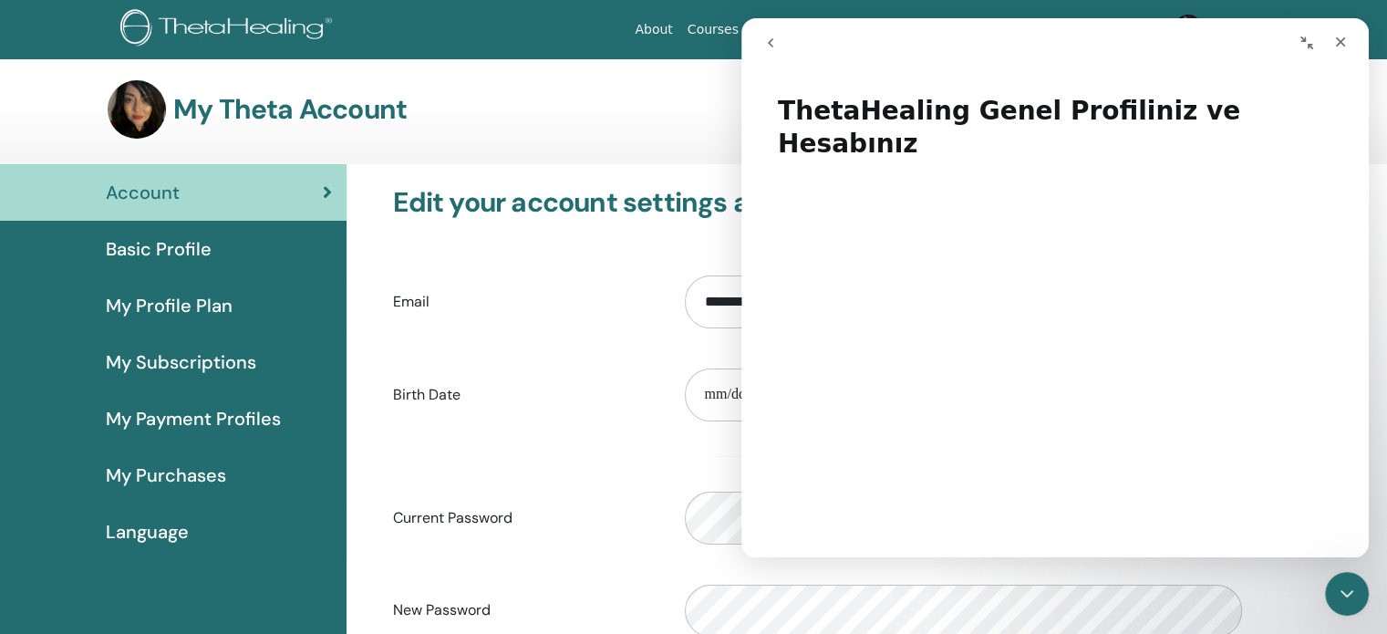
click at [770, 39] on icon "go back" at bounding box center [770, 43] width 15 height 15
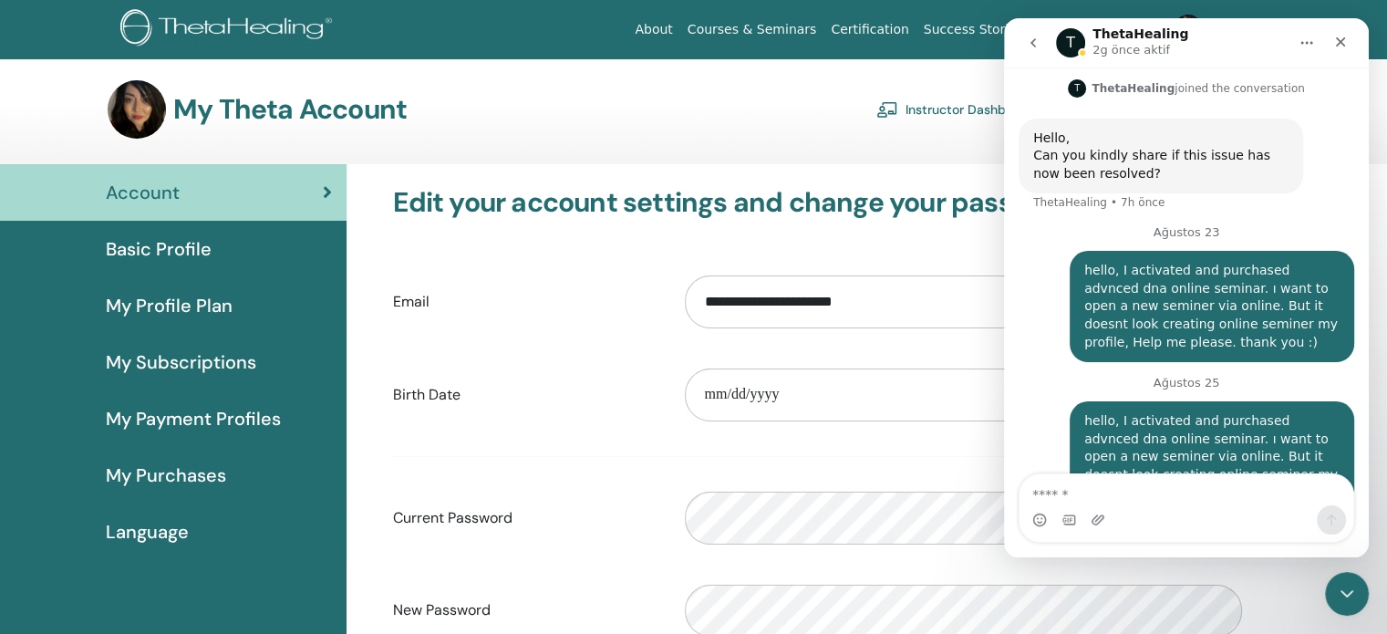
scroll to position [863, 0]
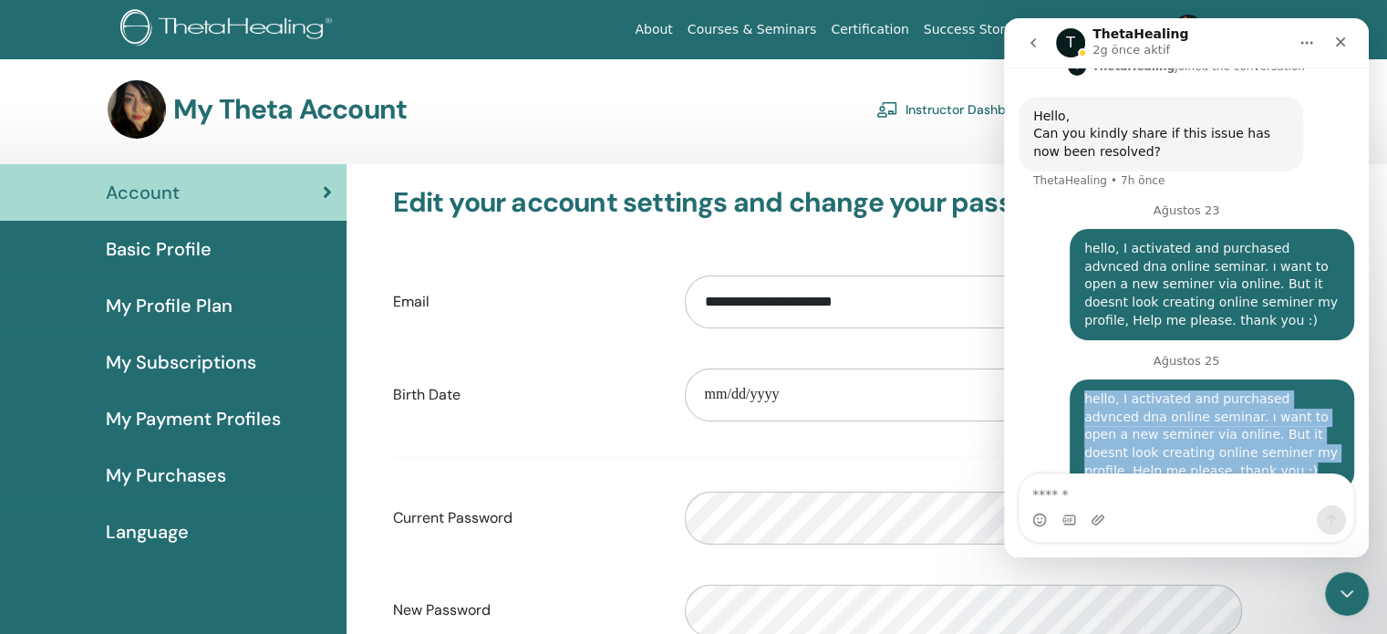
drag, startPoint x: 1075, startPoint y: 366, endPoint x: 1262, endPoint y: 433, distance: 198.4
click at [1262, 433] on div "hello, I activated and purchased advnced dna online seminar. ı want to open a n…" at bounding box center [1211, 434] width 255 height 89
copy div "hello, I activated and purchased advnced dna online seminar. ı want to open a n…"
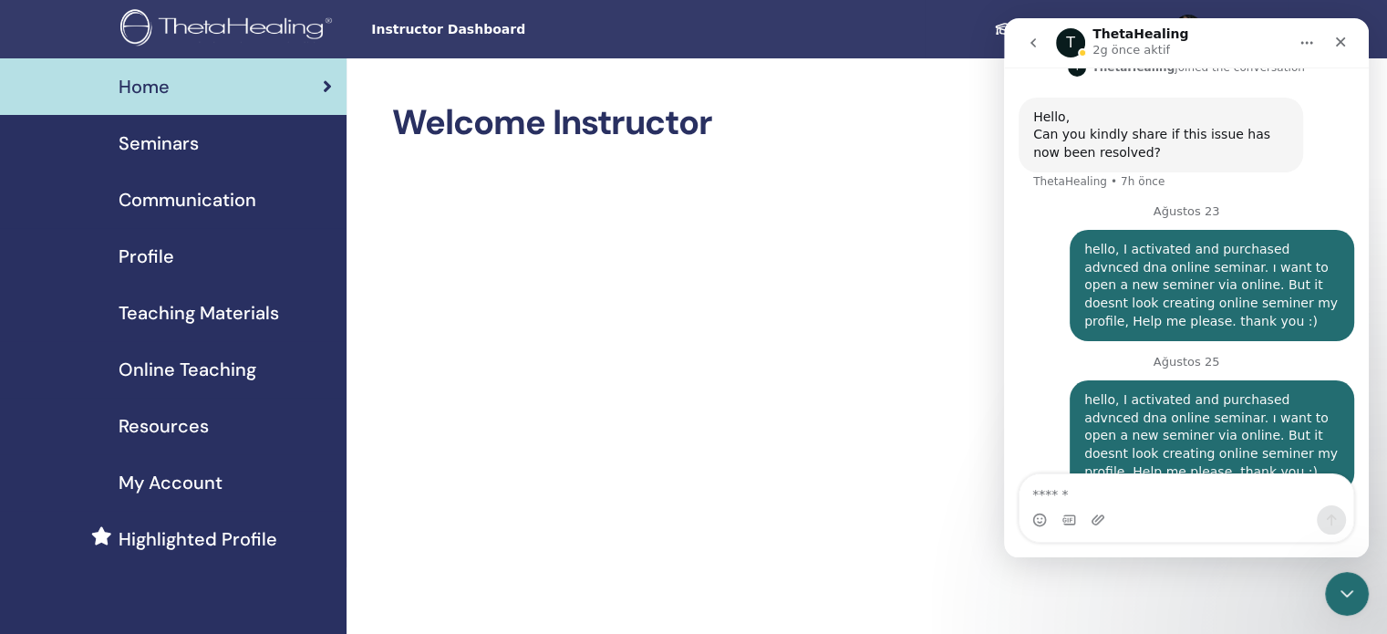
scroll to position [863, 0]
click at [1037, 40] on icon "go back" at bounding box center [1033, 43] width 15 height 15
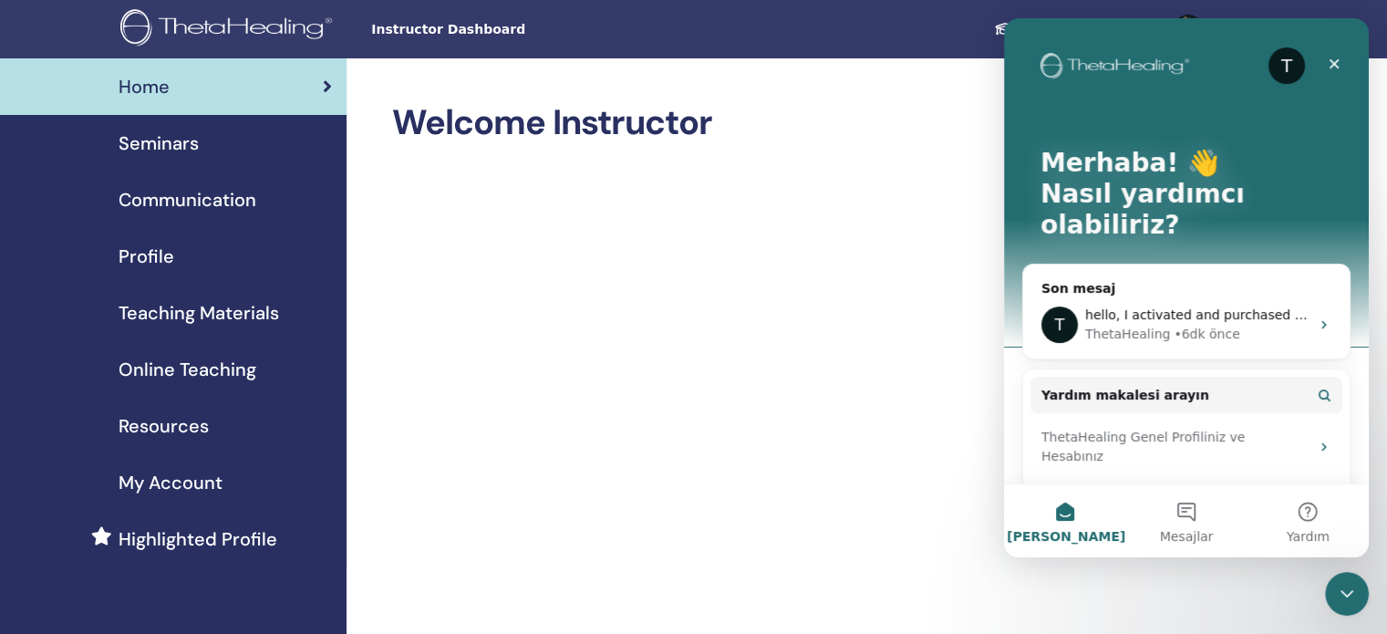
click at [122, 137] on span "Seminars" at bounding box center [159, 142] width 80 height 27
click at [153, 250] on span "Profile" at bounding box center [147, 256] width 56 height 27
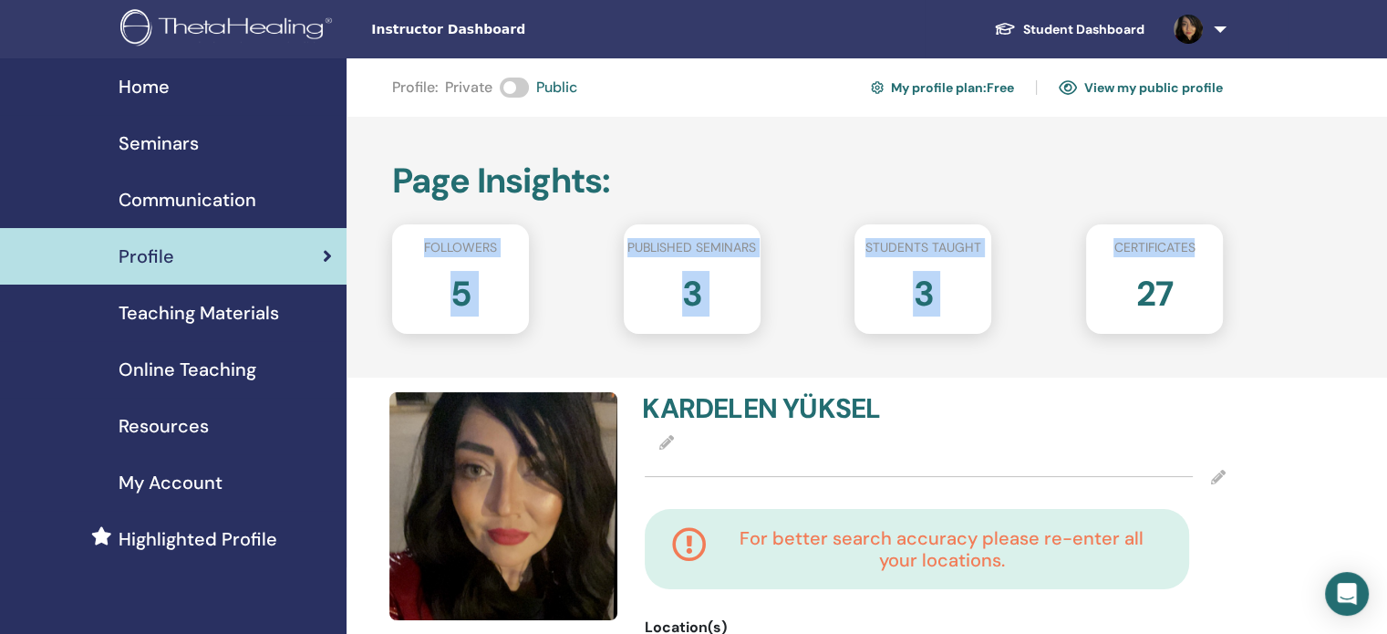
drag, startPoint x: 1382, startPoint y: 152, endPoint x: 1387, endPoint y: 247, distance: 94.9
click at [1386, 247] on html "Instructor Dashboard Student Dashboard KY KARDELEN YÜKSEL My ThetaLearning My T…" at bounding box center [693, 317] width 1387 height 634
click at [210, 371] on span "Online Teaching" at bounding box center [188, 369] width 138 height 27
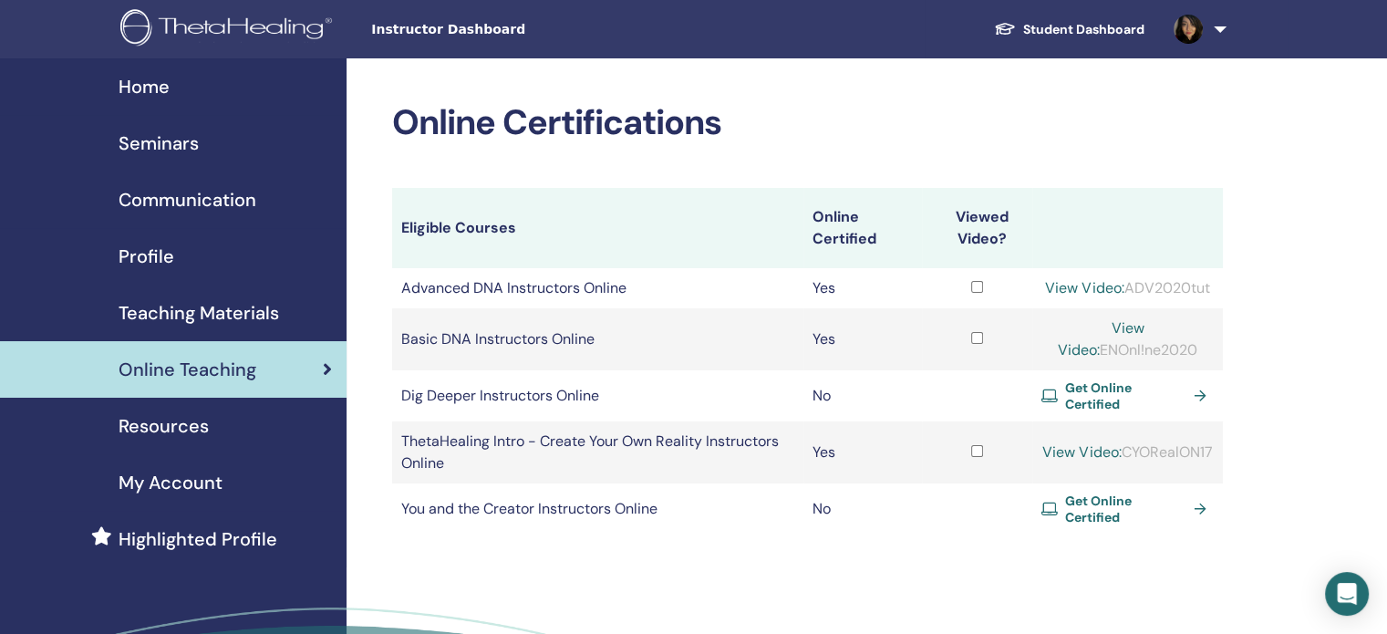
click at [1065, 286] on link "View Video:" at bounding box center [1084, 287] width 78 height 19
click at [418, 30] on span "Instructor Dashboard" at bounding box center [508, 29] width 274 height 19
click at [129, 79] on span "Home" at bounding box center [144, 86] width 51 height 27
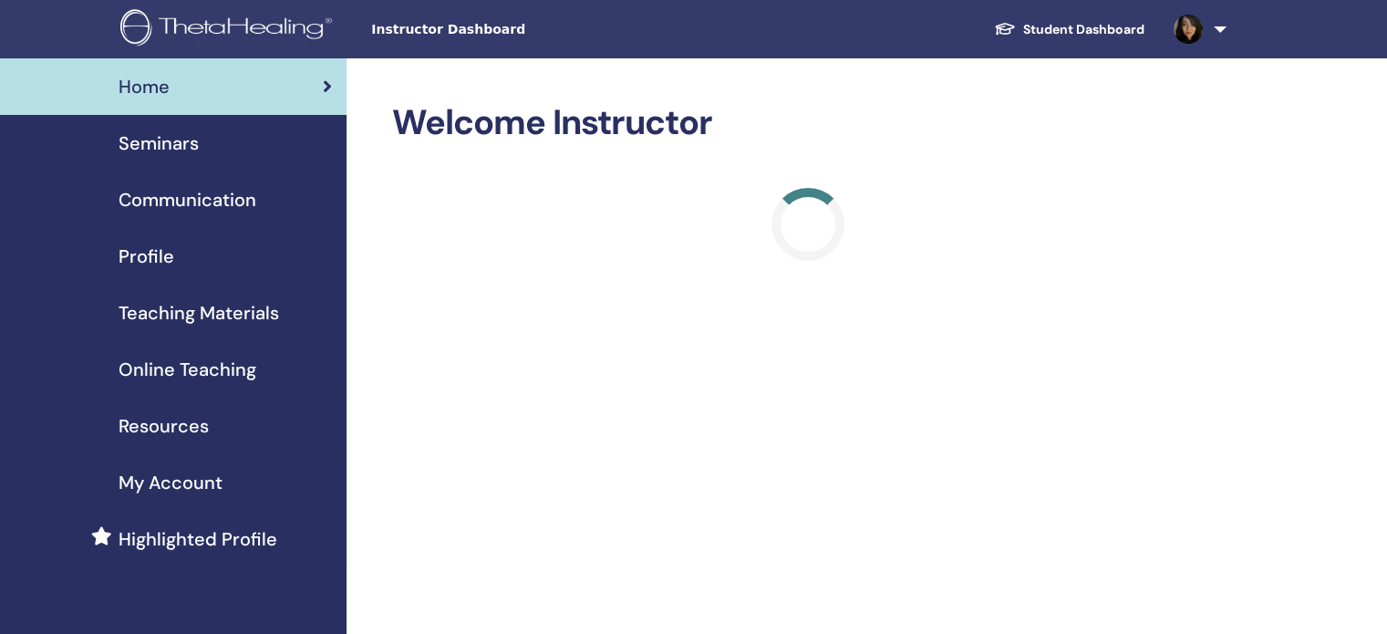
click at [129, 79] on span "Home" at bounding box center [144, 86] width 51 height 27
click at [191, 309] on span "Teaching Materials" at bounding box center [199, 312] width 160 height 27
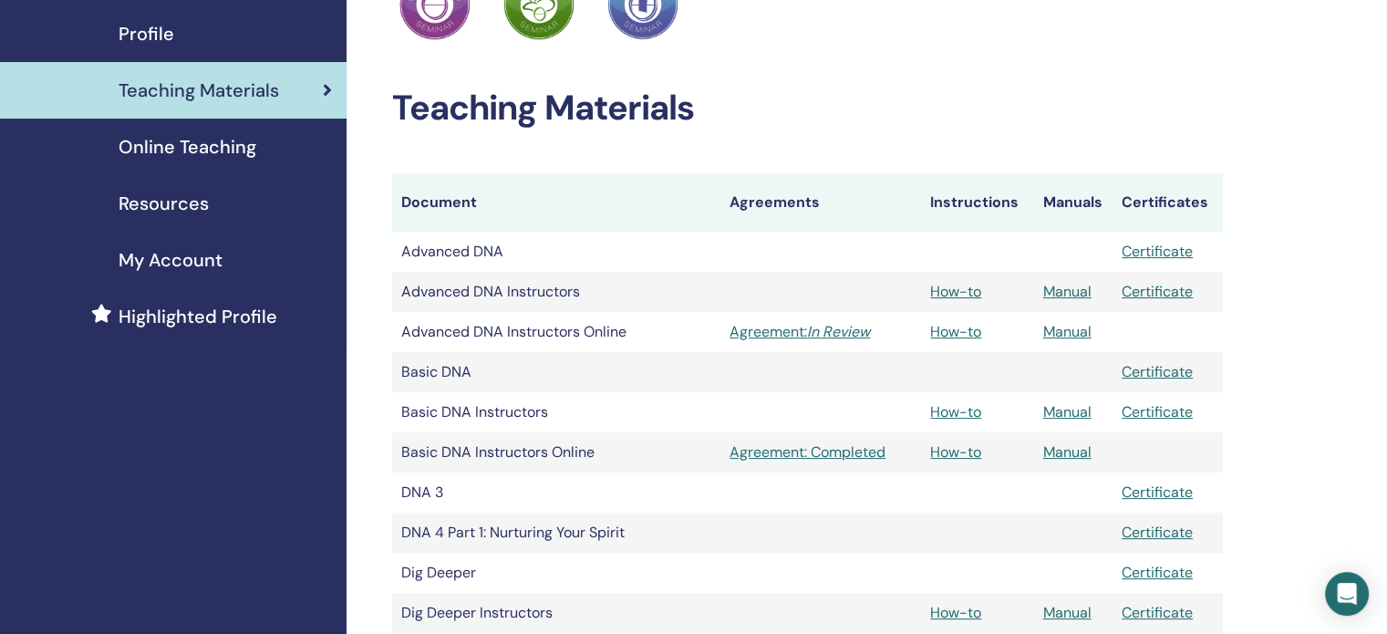
scroll to position [225, 0]
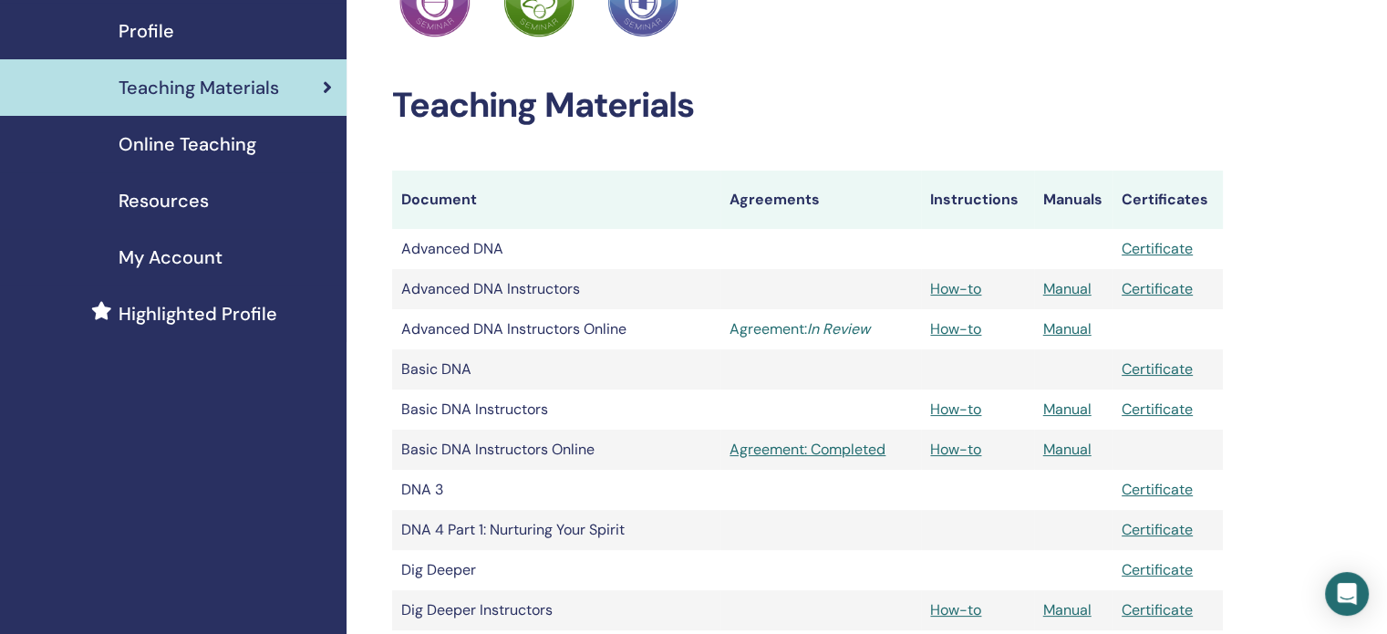
click at [826, 329] on icon "In Review" at bounding box center [838, 328] width 63 height 19
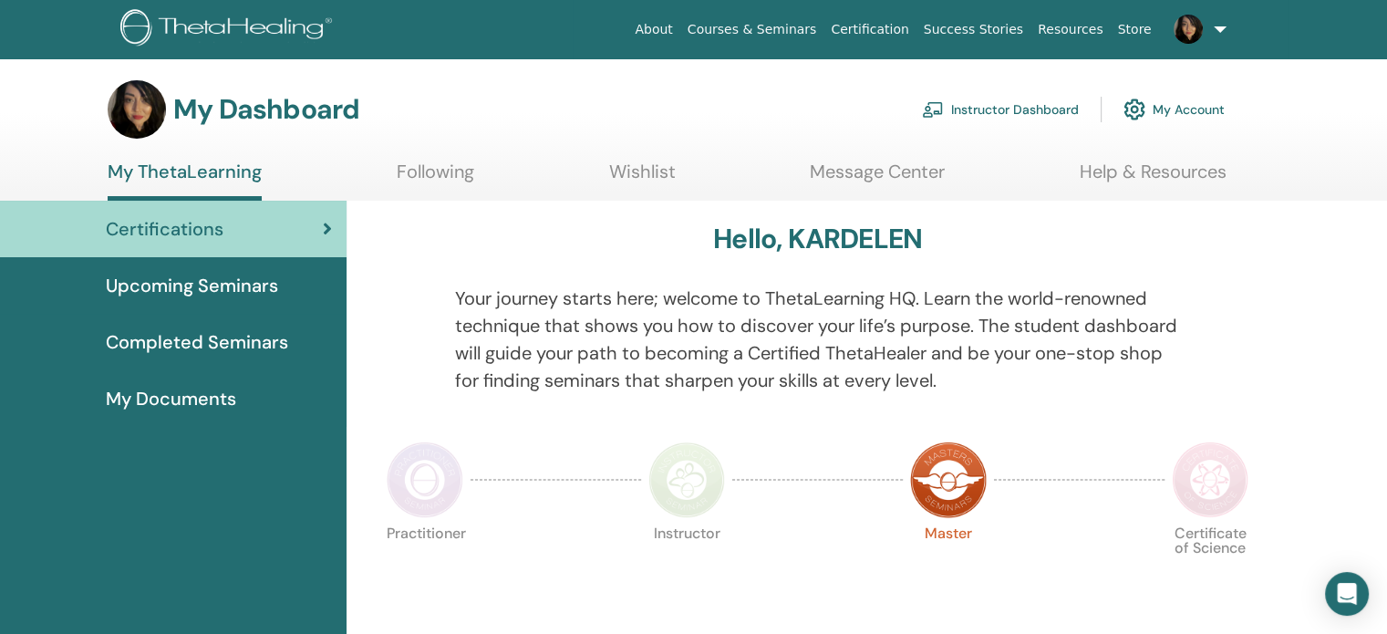
click at [993, 103] on link "Instructor Dashboard" at bounding box center [1000, 109] width 157 height 40
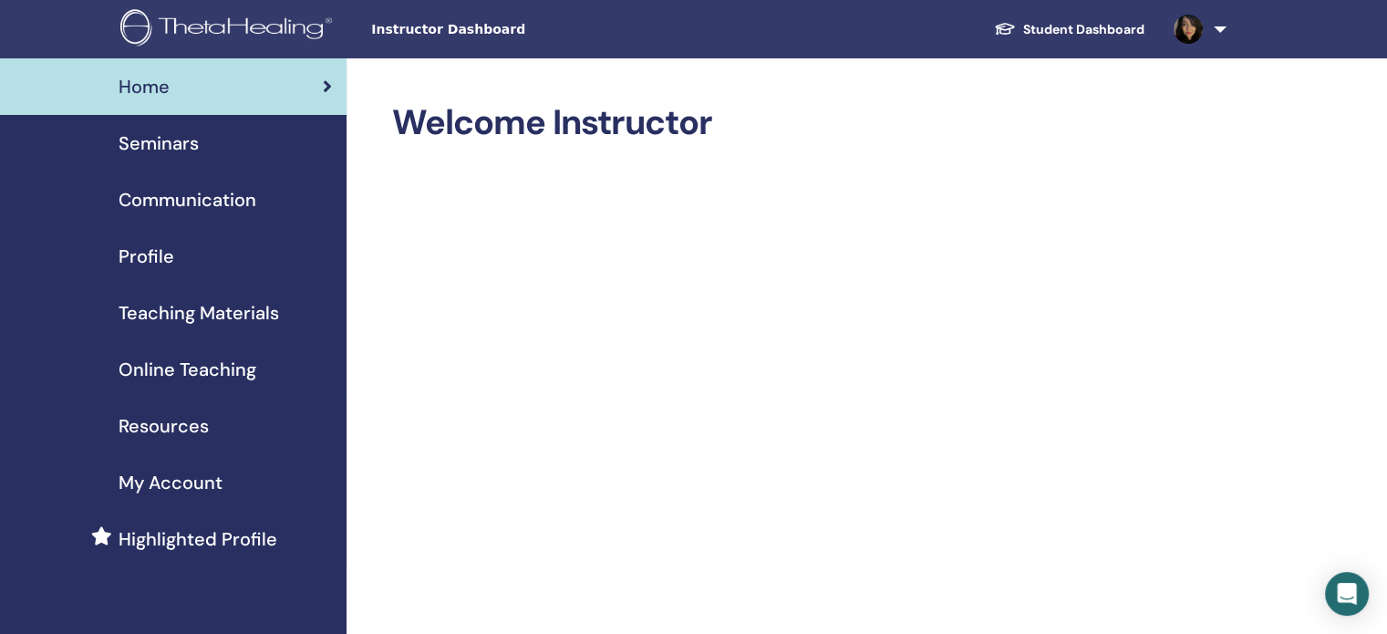
click at [165, 254] on span "Profile" at bounding box center [147, 256] width 56 height 27
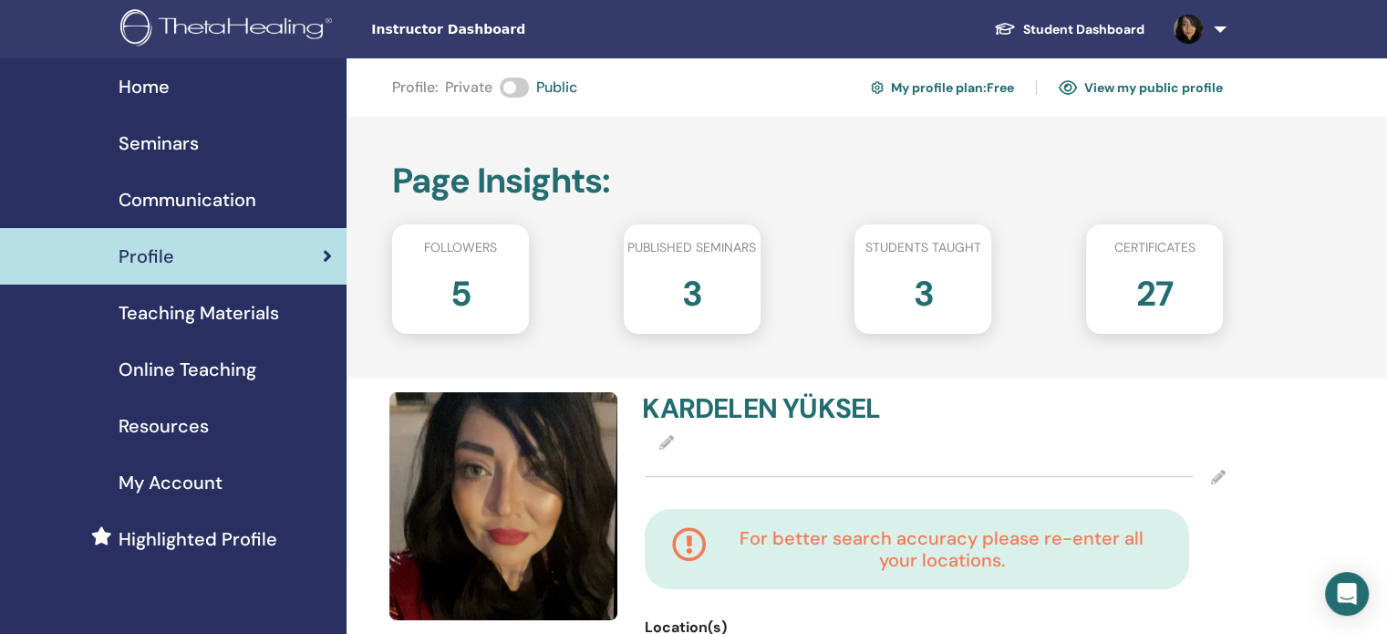
click at [241, 369] on span "Online Teaching" at bounding box center [188, 369] width 138 height 27
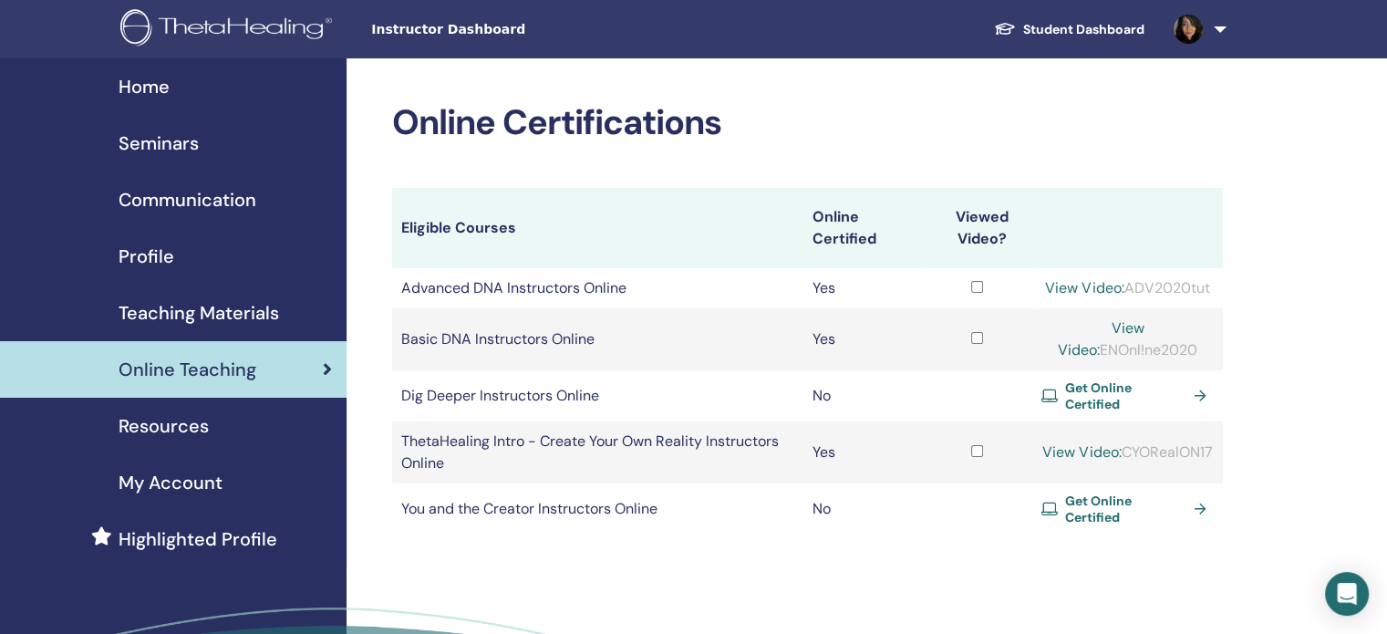
click at [152, 260] on span "Profile" at bounding box center [147, 256] width 56 height 27
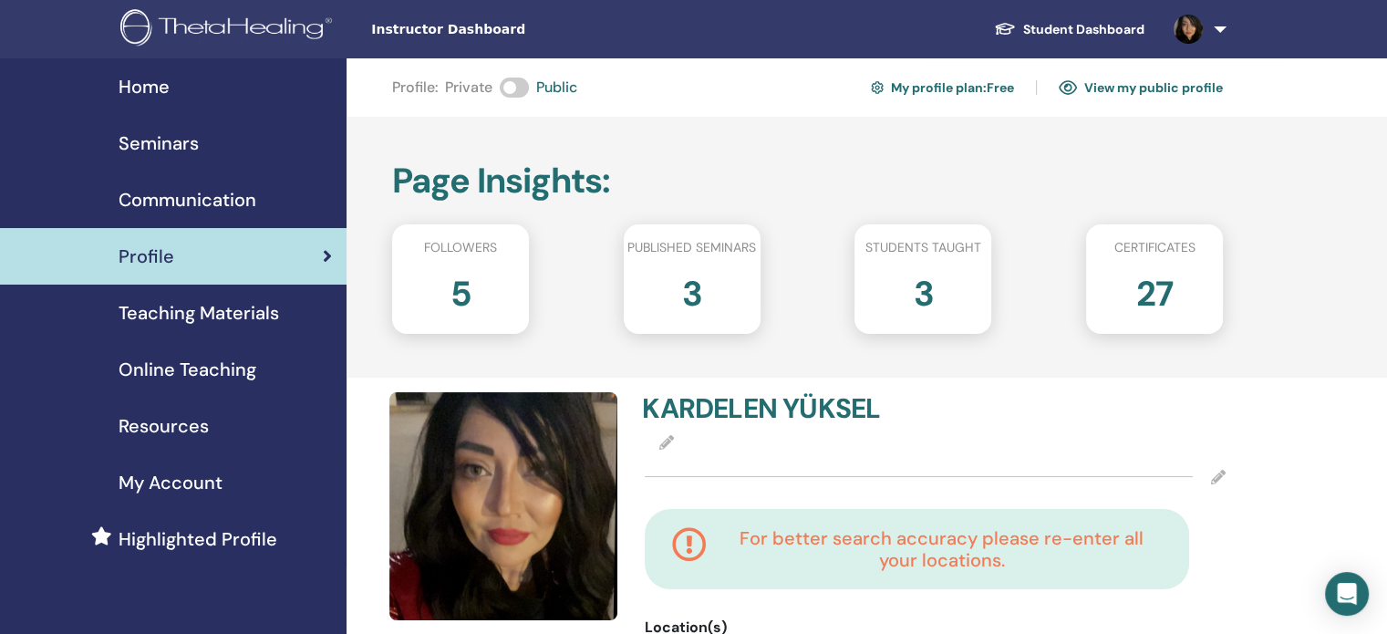
click at [215, 307] on span "Teaching Materials" at bounding box center [199, 312] width 160 height 27
click at [209, 362] on span "Online Teaching" at bounding box center [188, 369] width 138 height 27
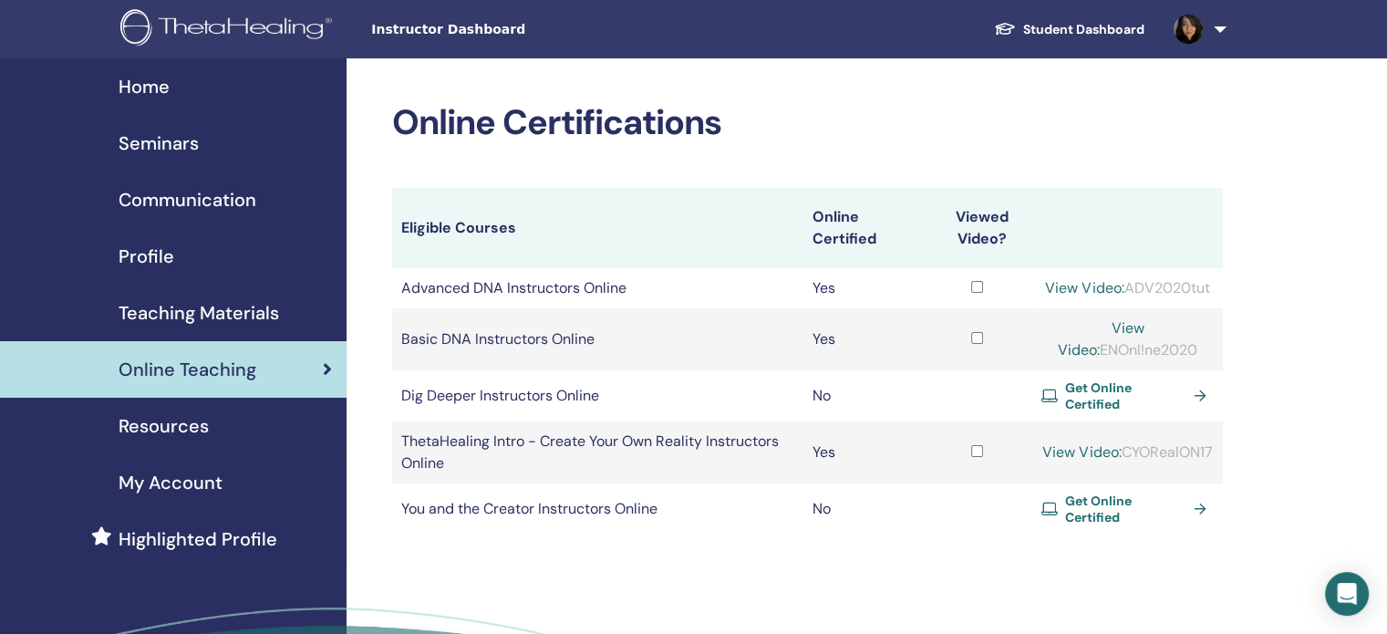
click at [186, 309] on span "Teaching Materials" at bounding box center [199, 312] width 160 height 27
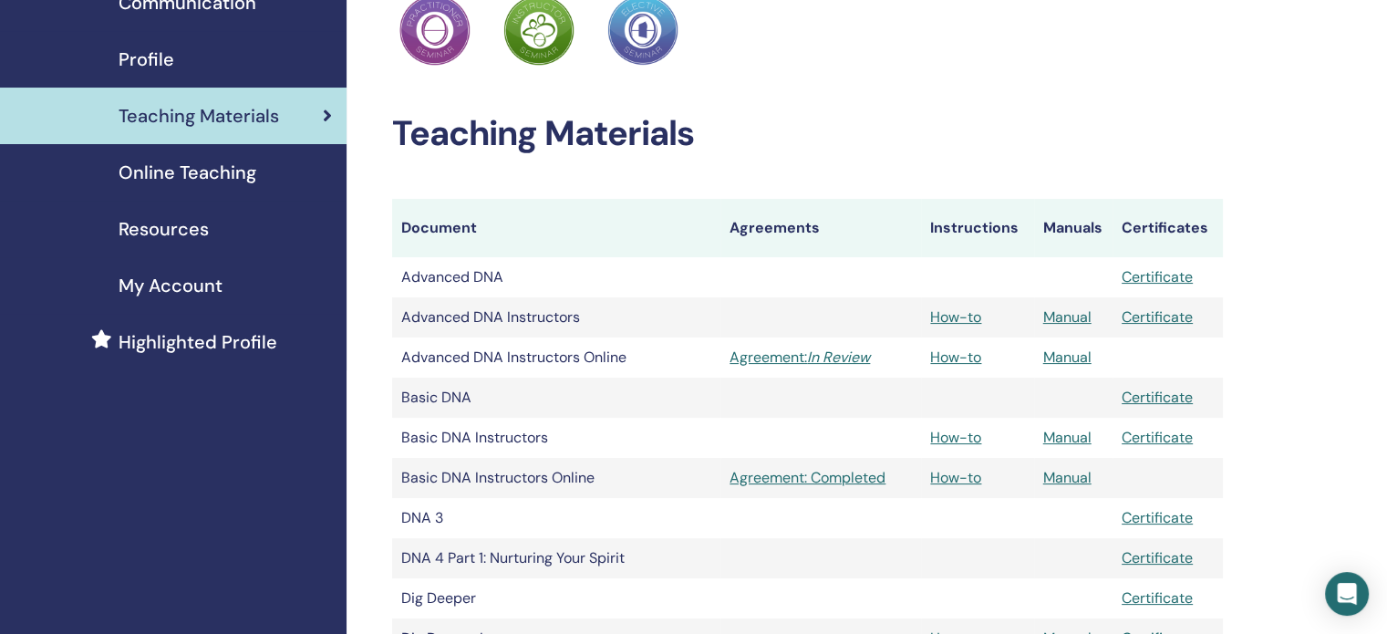
scroll to position [200, 0]
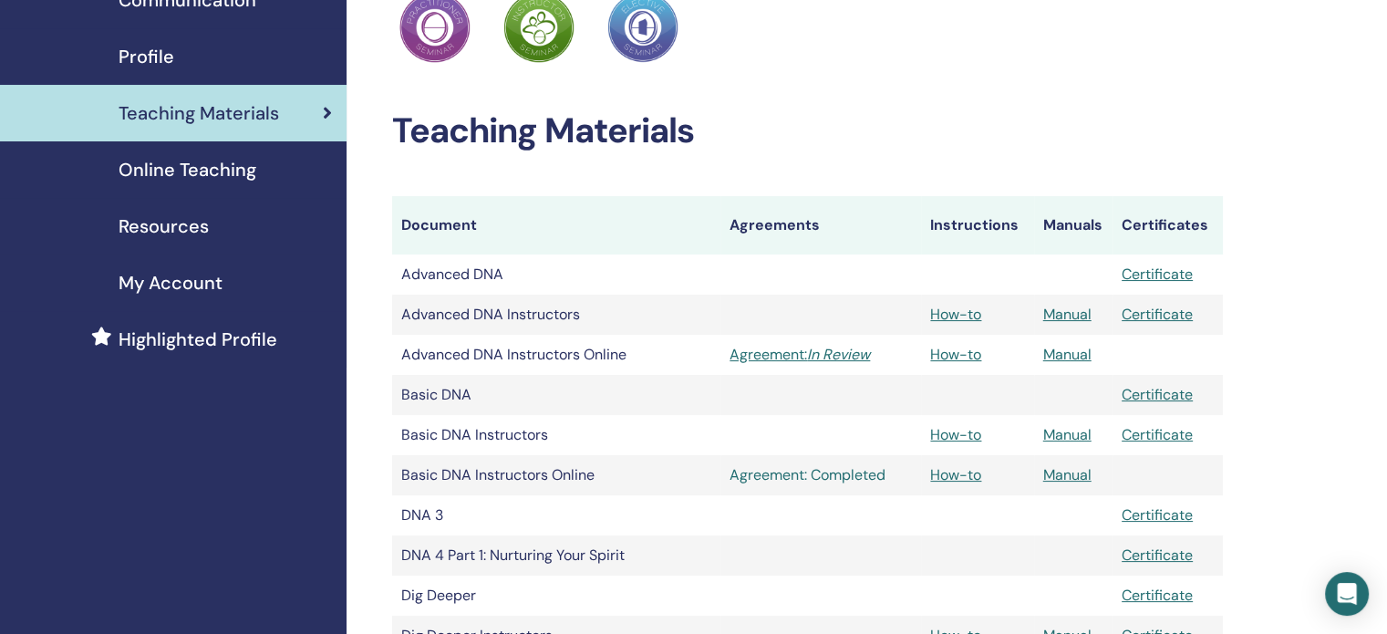
click at [775, 476] on link "Agreement: Completed" at bounding box center [820, 475] width 182 height 22
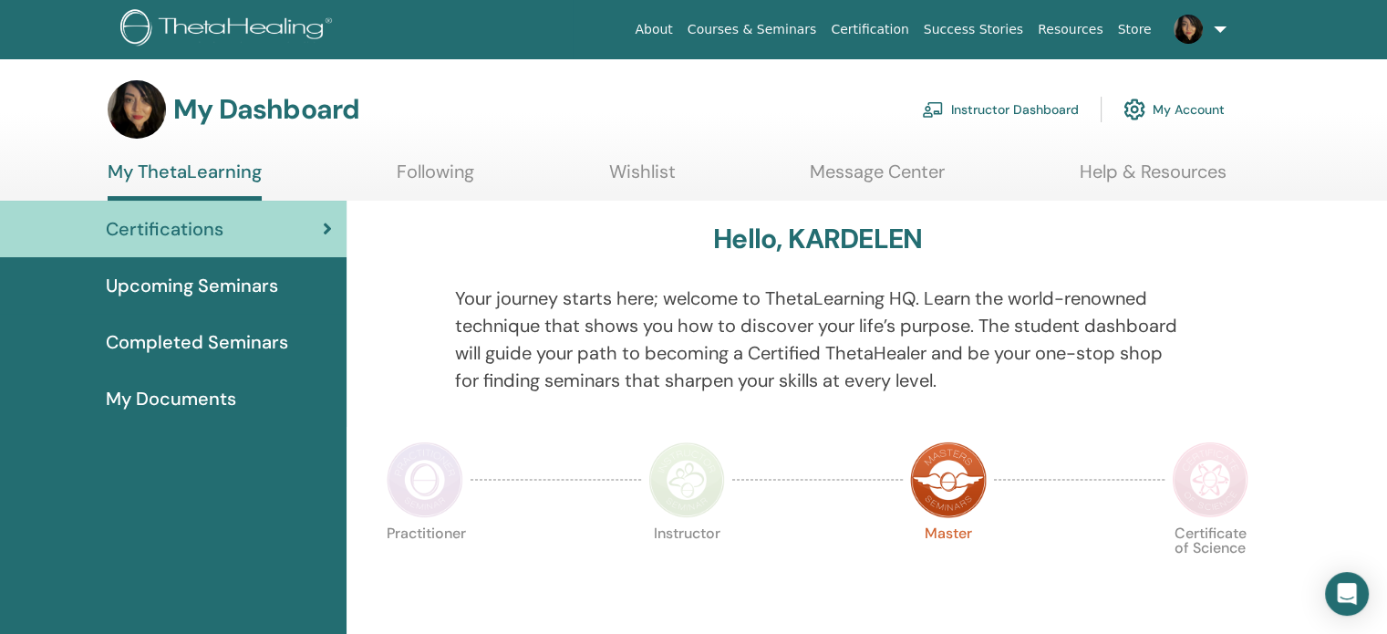
click at [1012, 105] on link "Instructor Dashboard" at bounding box center [1000, 109] width 157 height 40
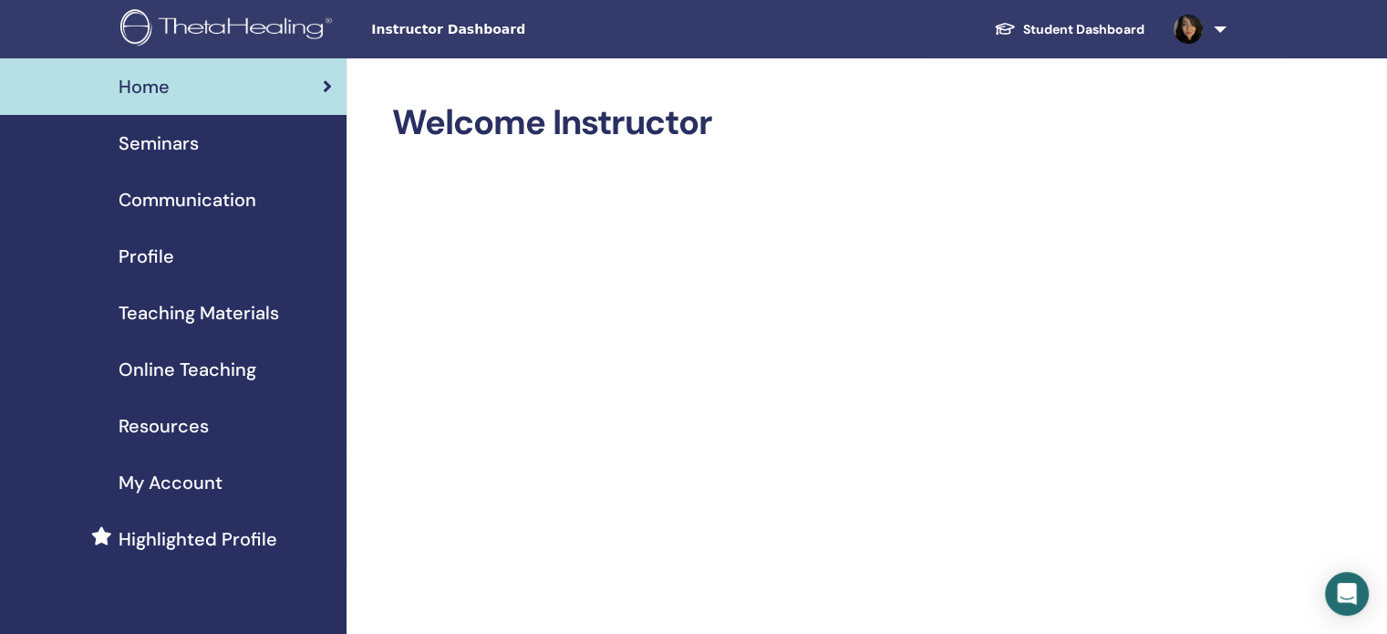
click at [210, 375] on span "Online Teaching" at bounding box center [188, 369] width 138 height 27
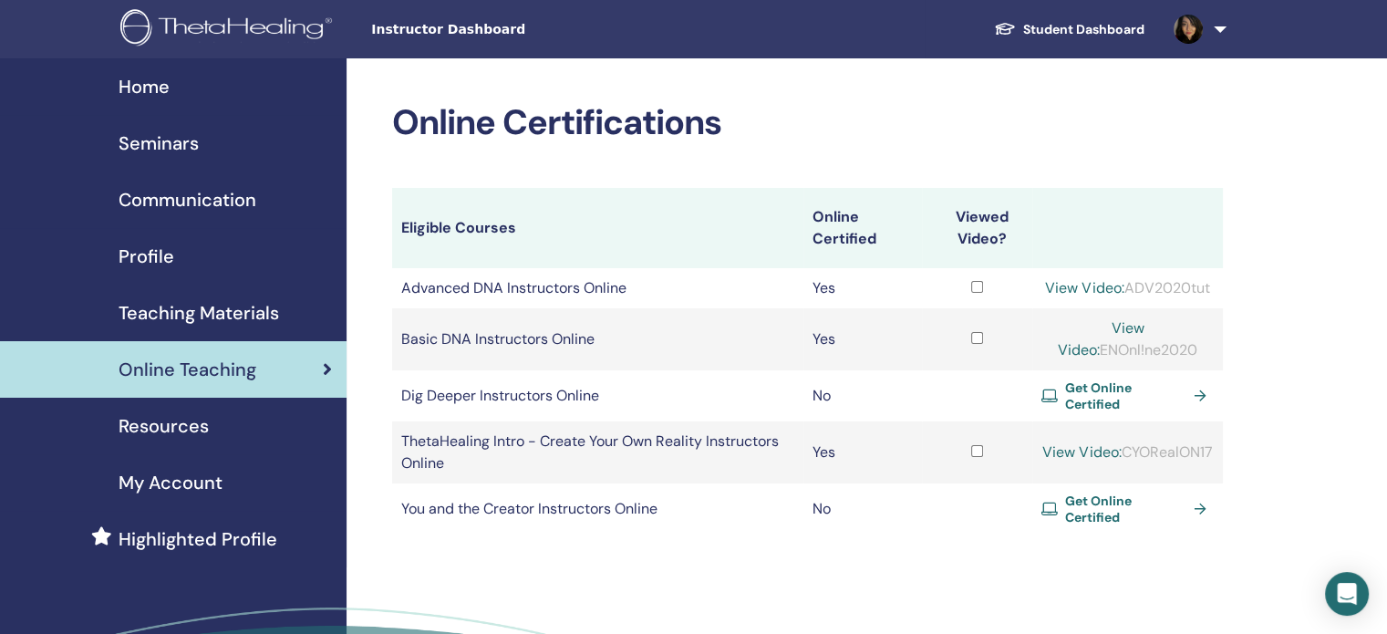
click at [225, 320] on span "Teaching Materials" at bounding box center [199, 312] width 160 height 27
click at [241, 313] on span "Teaching Materials" at bounding box center [199, 312] width 160 height 27
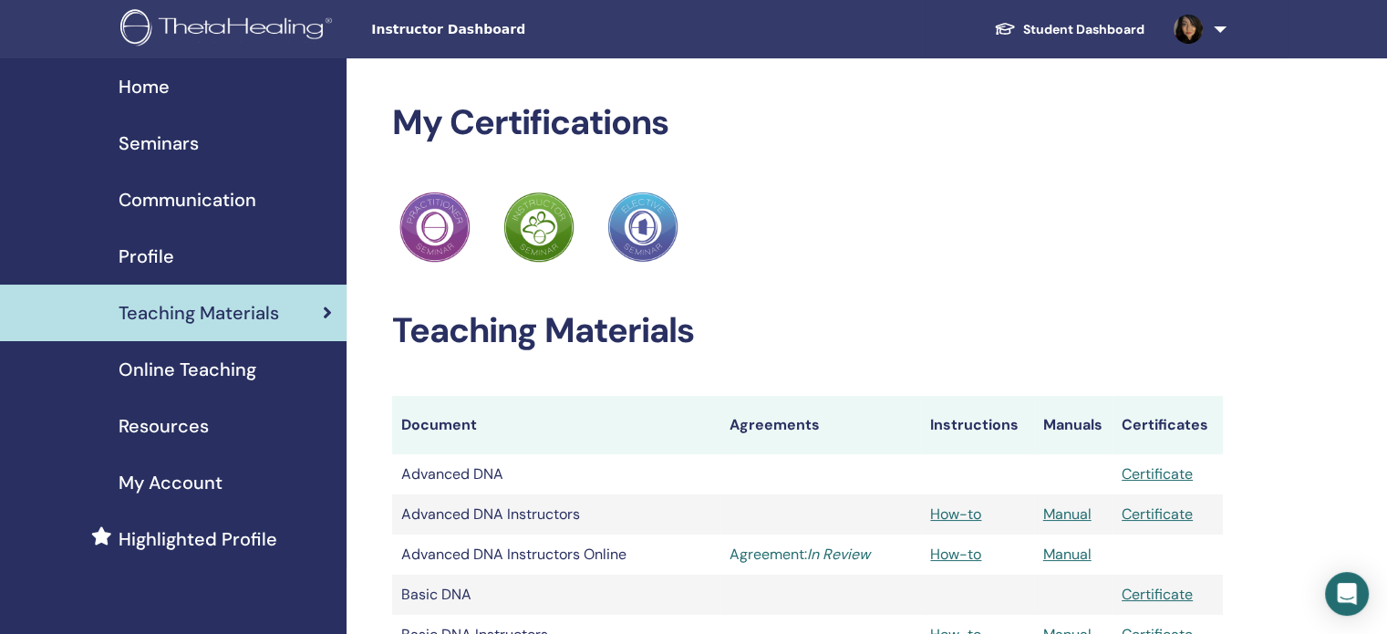
click at [837, 551] on icon "In Review" at bounding box center [838, 553] width 63 height 19
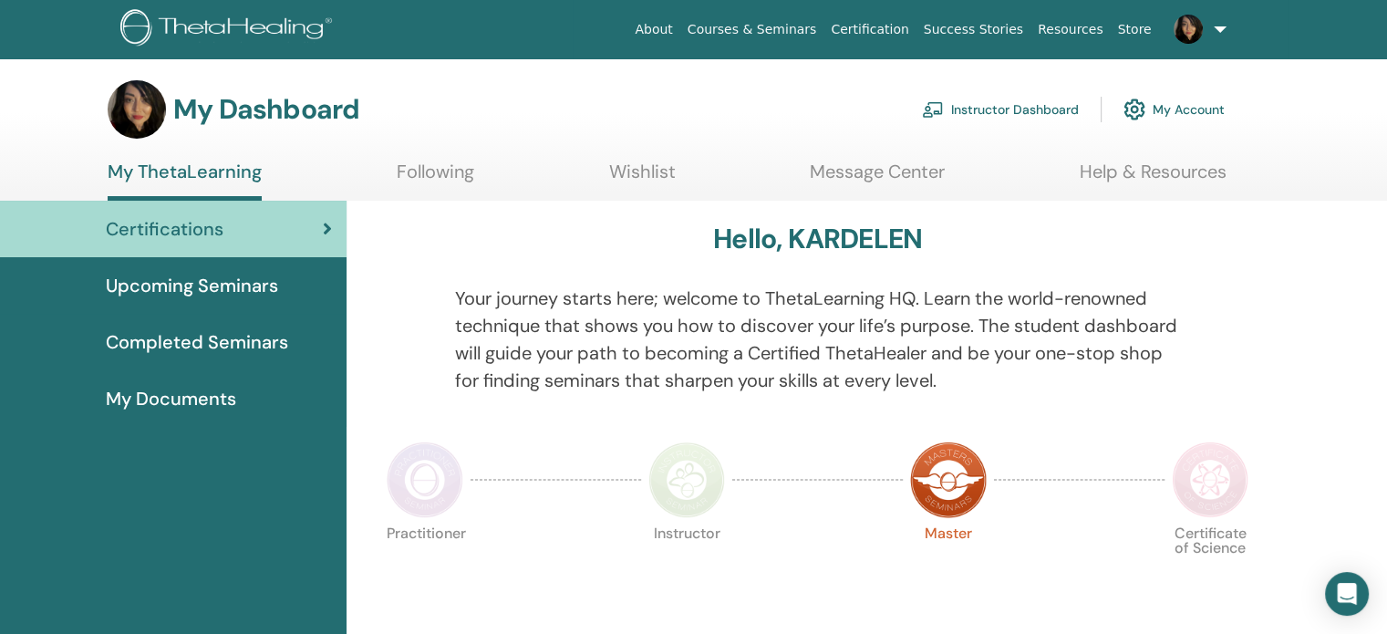
click at [984, 111] on link "Instructor Dashboard" at bounding box center [1000, 109] width 157 height 40
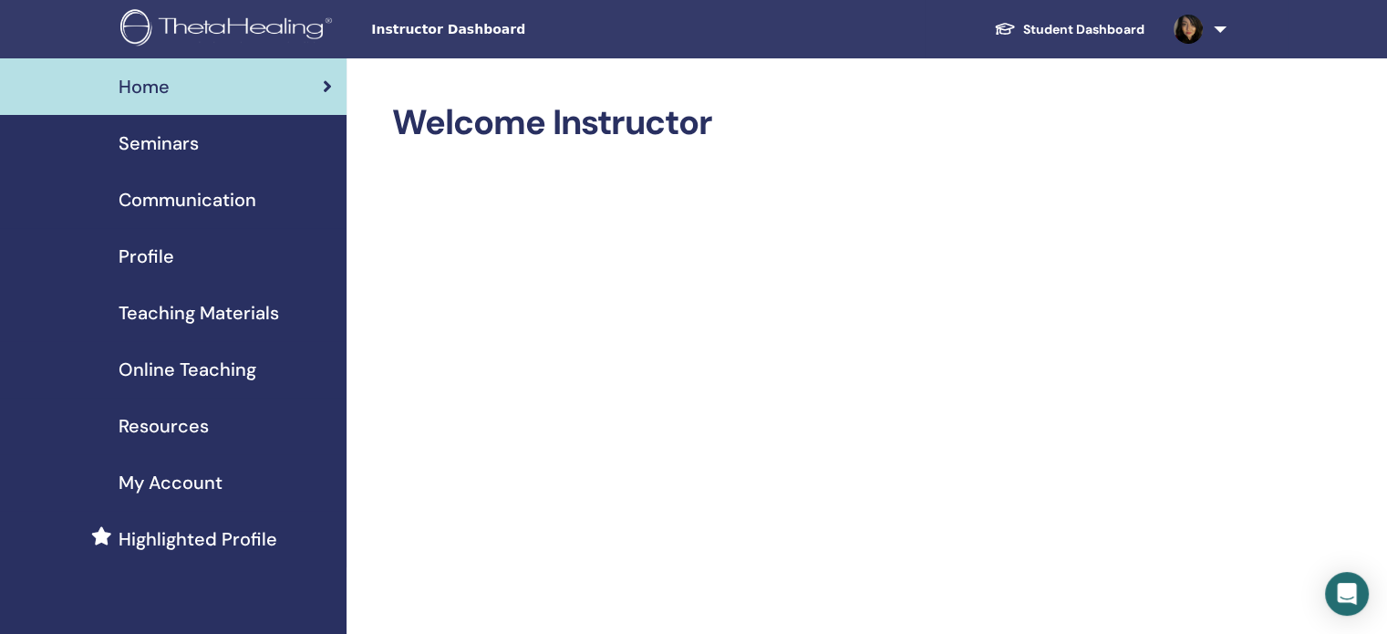
click at [219, 371] on span "Online Teaching" at bounding box center [188, 369] width 138 height 27
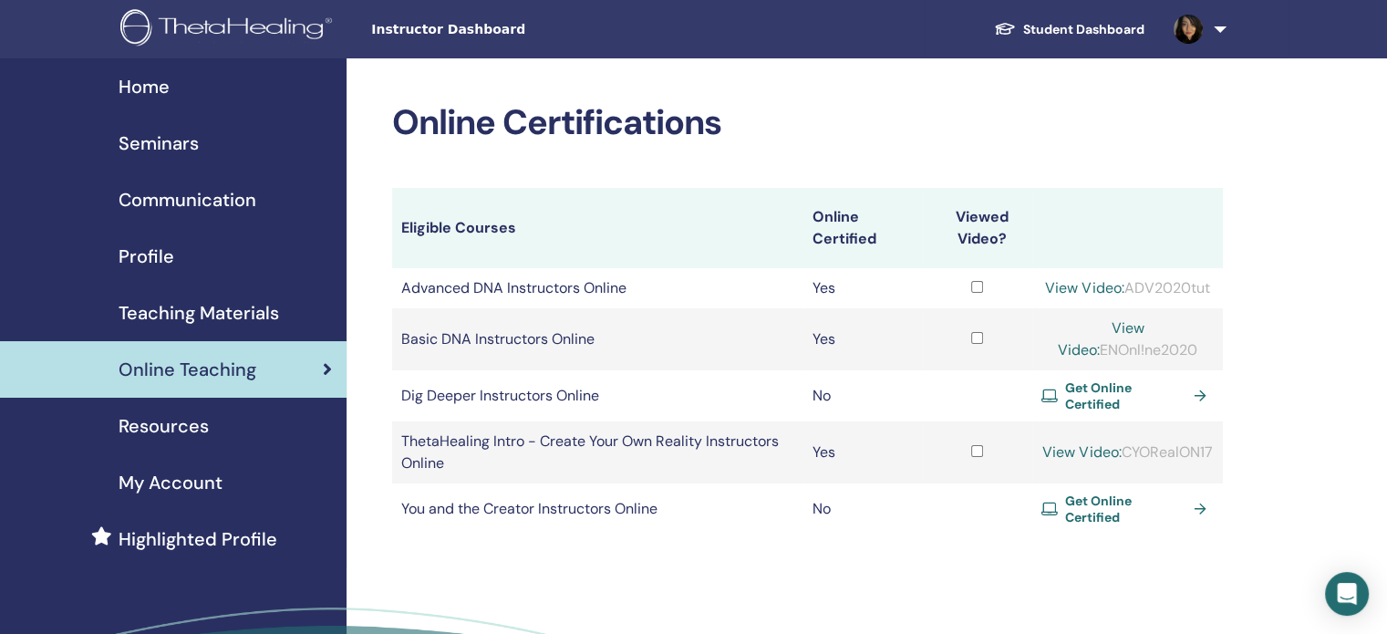
click at [191, 425] on span "Resources" at bounding box center [164, 425] width 90 height 27
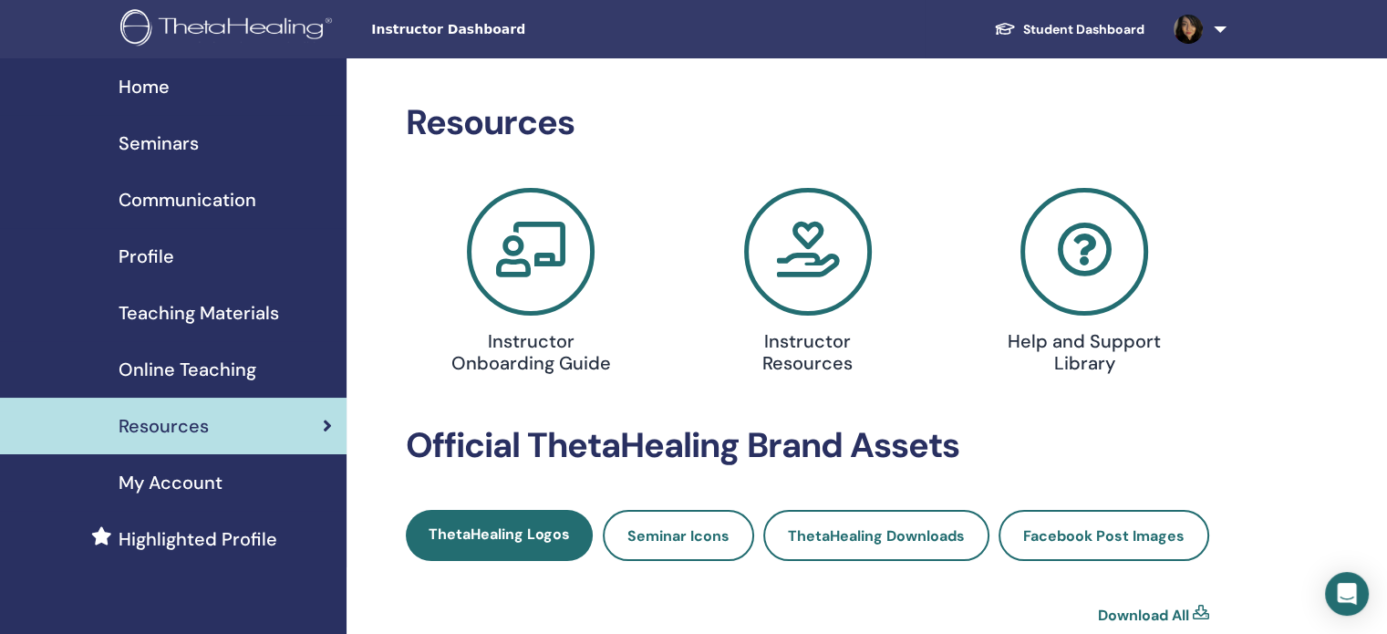
click at [233, 315] on span "Teaching Materials" at bounding box center [199, 312] width 160 height 27
click at [166, 86] on span "Home" at bounding box center [144, 86] width 51 height 27
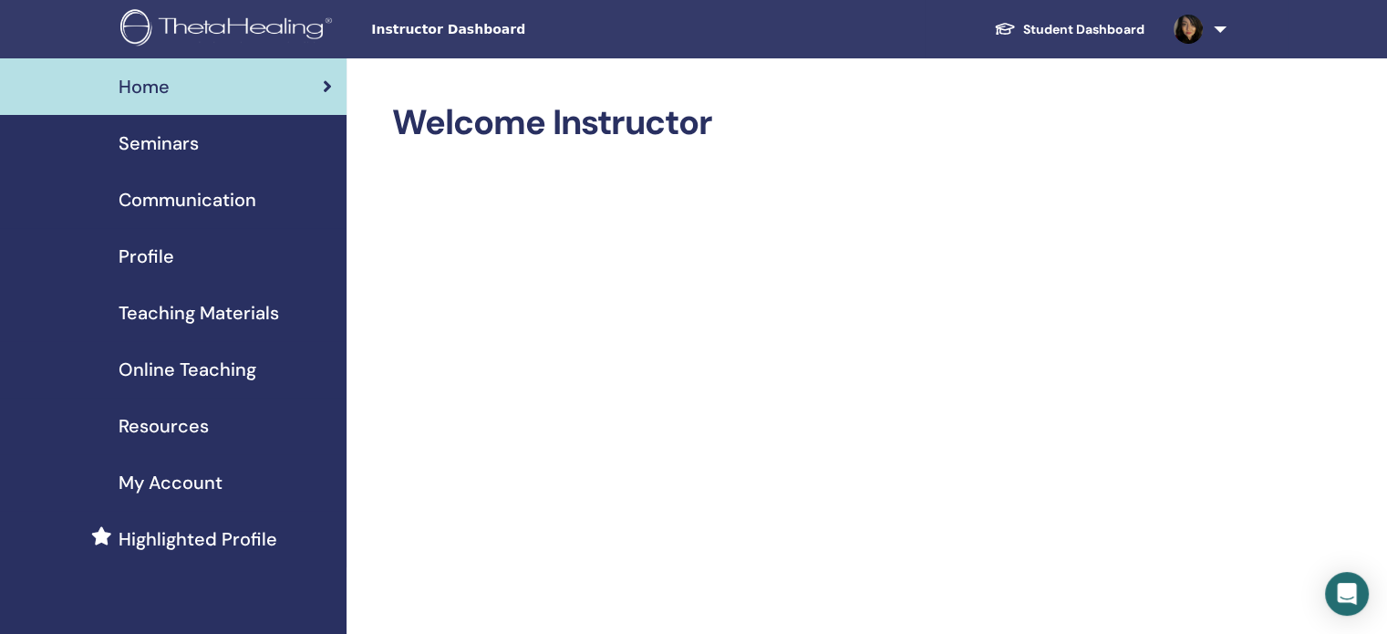
click at [189, 370] on span "Online Teaching" at bounding box center [188, 369] width 138 height 27
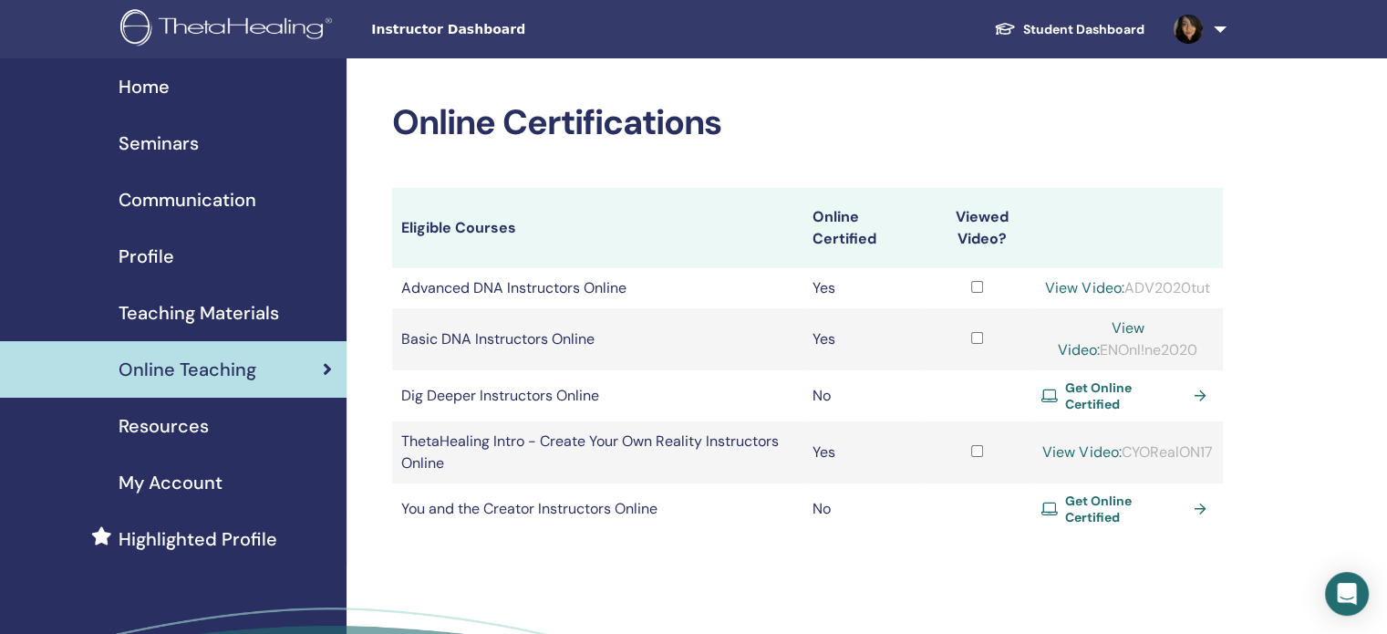
click at [170, 262] on span "Profile" at bounding box center [147, 256] width 56 height 27
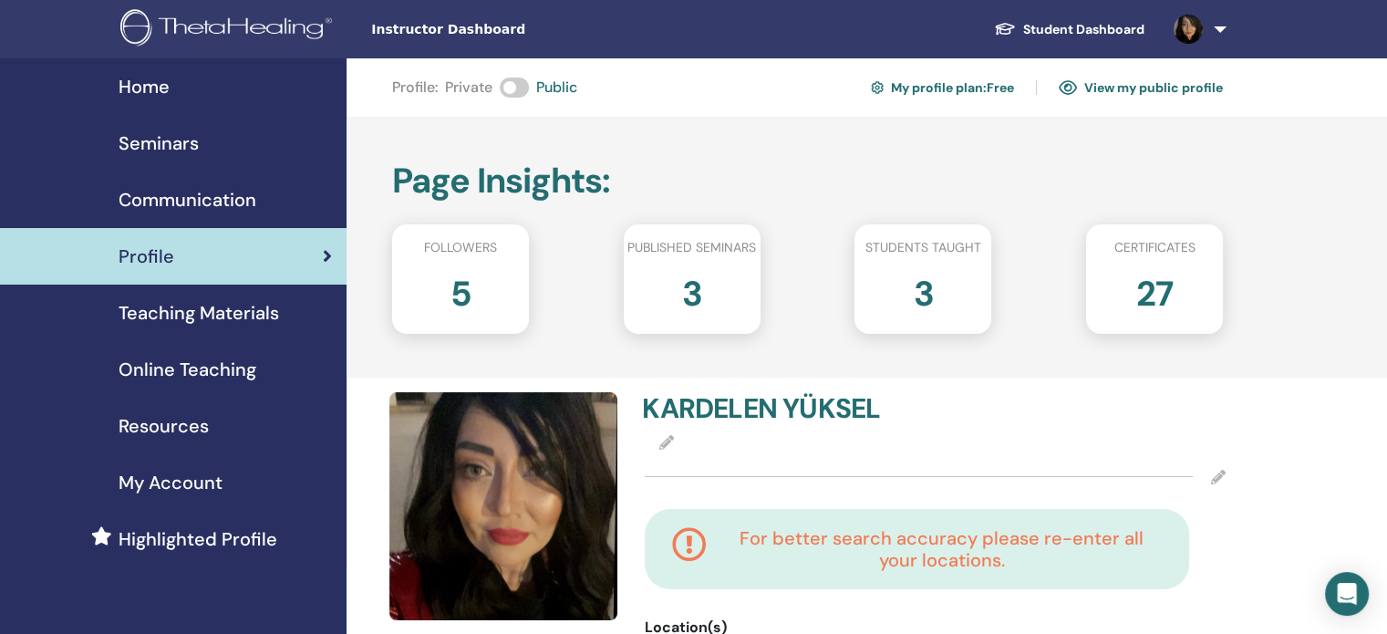
click at [137, 83] on span "Home" at bounding box center [144, 86] width 51 height 27
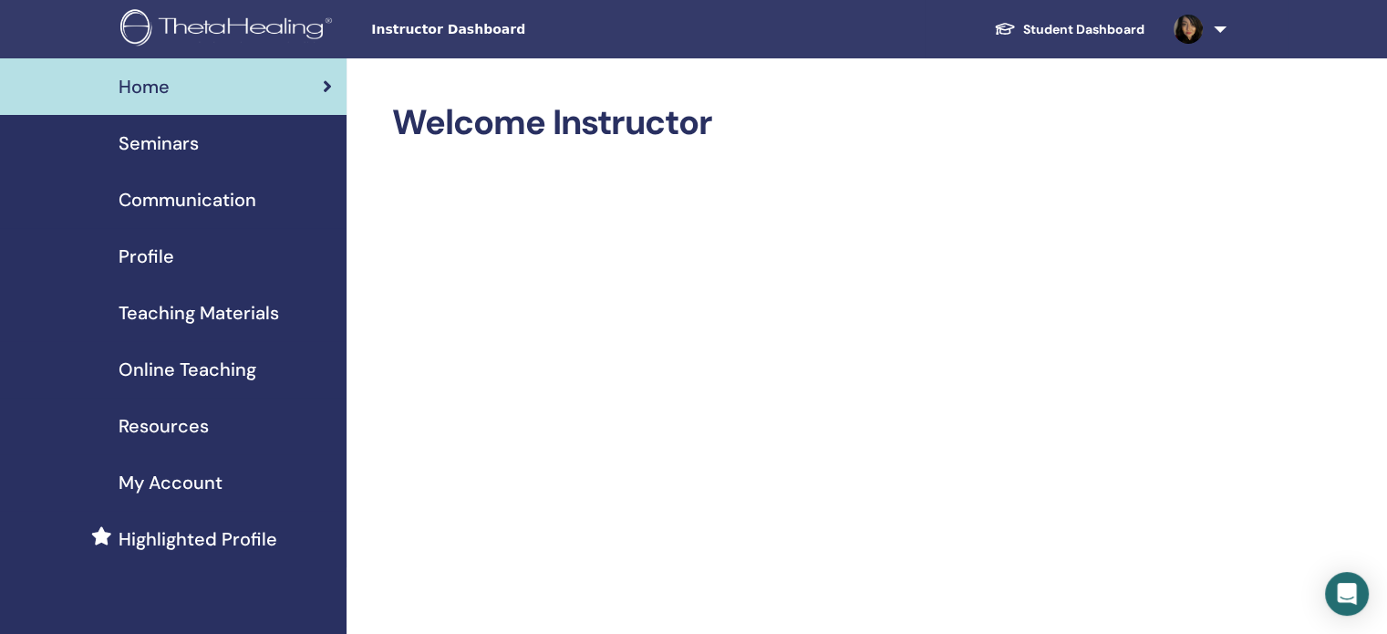
click at [229, 365] on span "Online Teaching" at bounding box center [188, 369] width 138 height 27
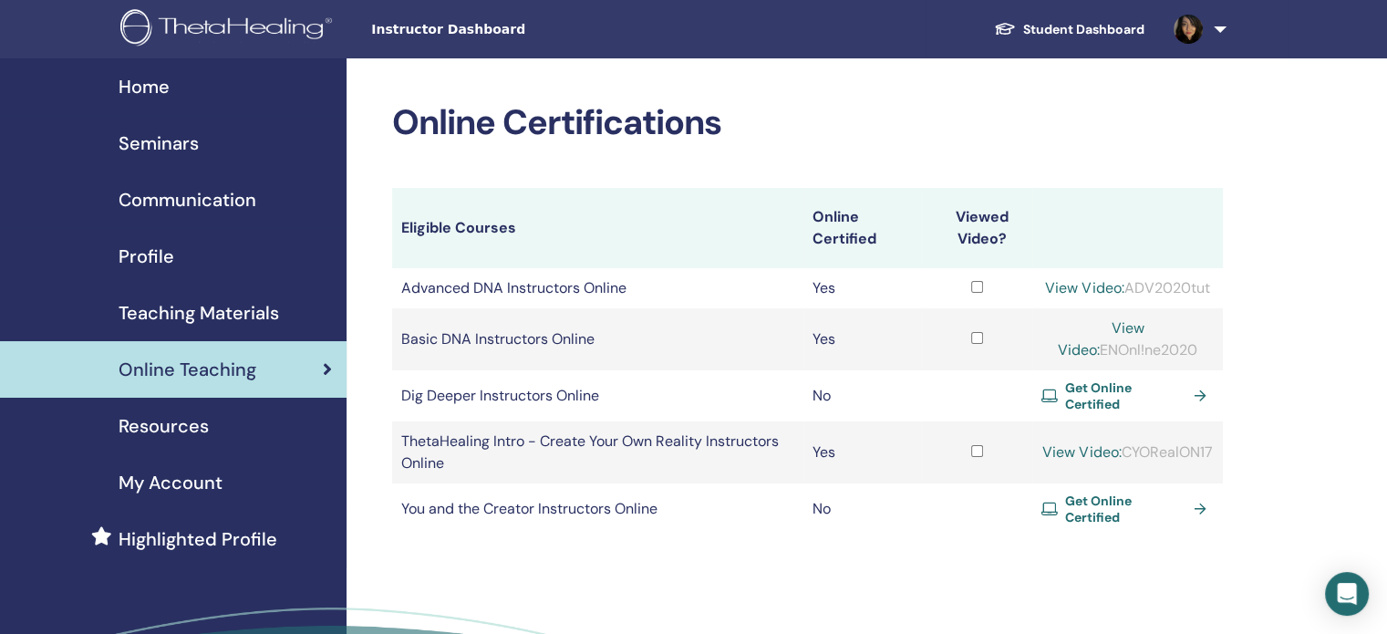
click at [153, 86] on span "Home" at bounding box center [144, 86] width 51 height 27
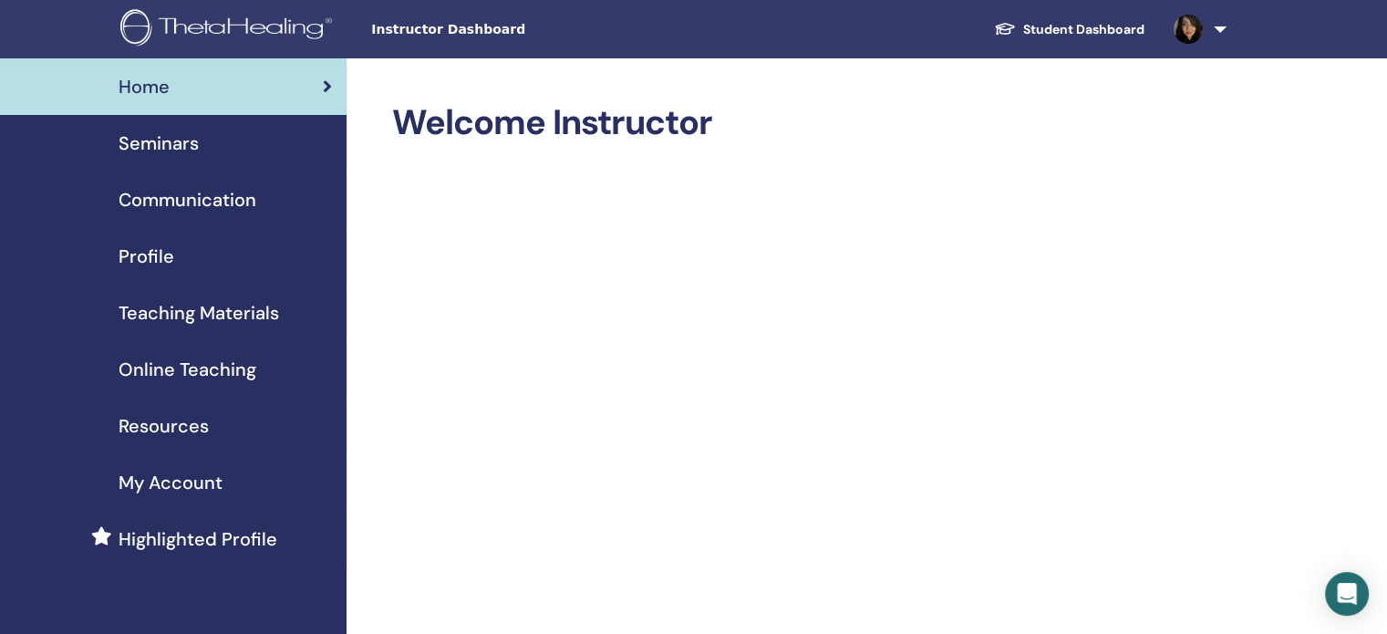
click at [226, 305] on span "Teaching Materials" at bounding box center [199, 312] width 160 height 27
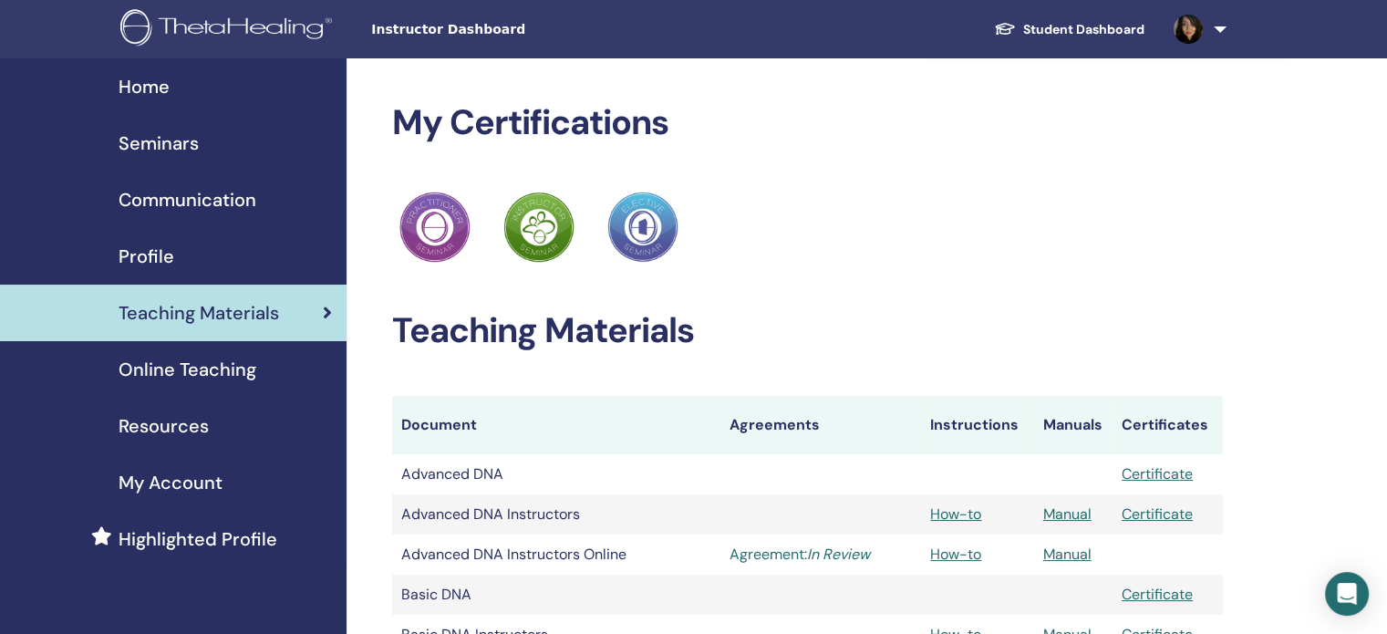
click at [804, 553] on link "Agreement: In Review" at bounding box center [820, 554] width 182 height 22
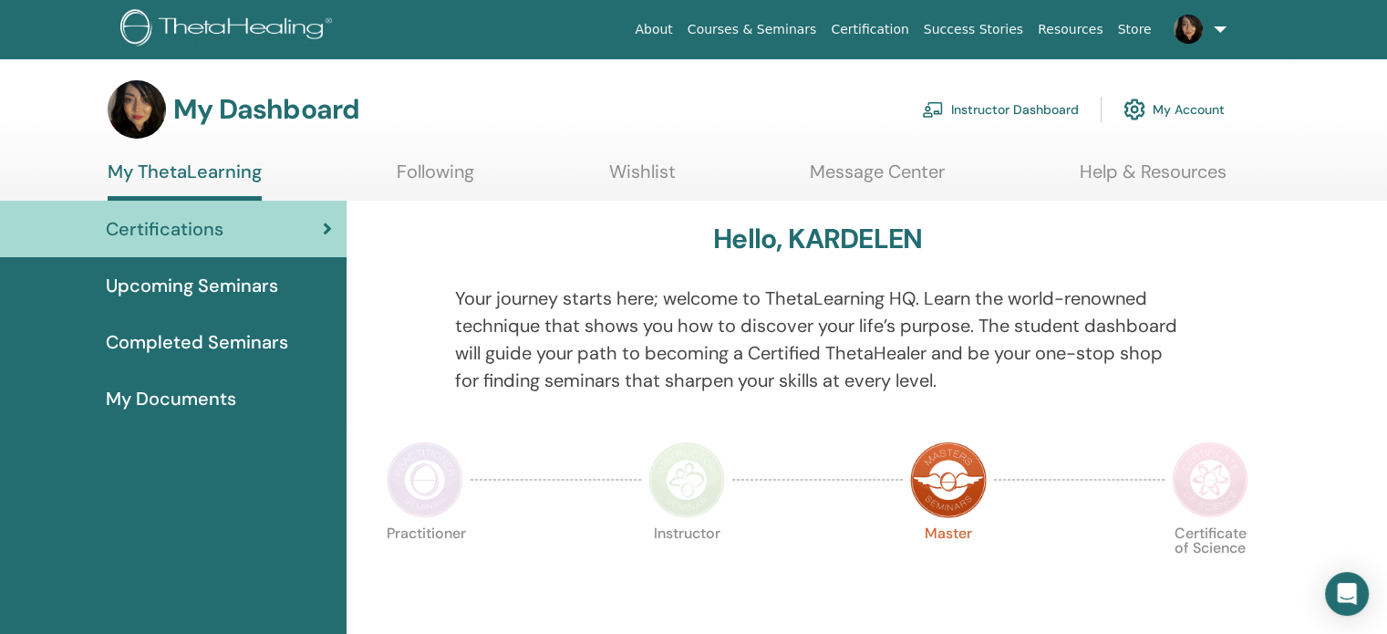
click at [1045, 103] on link "Instructor Dashboard" at bounding box center [1000, 109] width 157 height 40
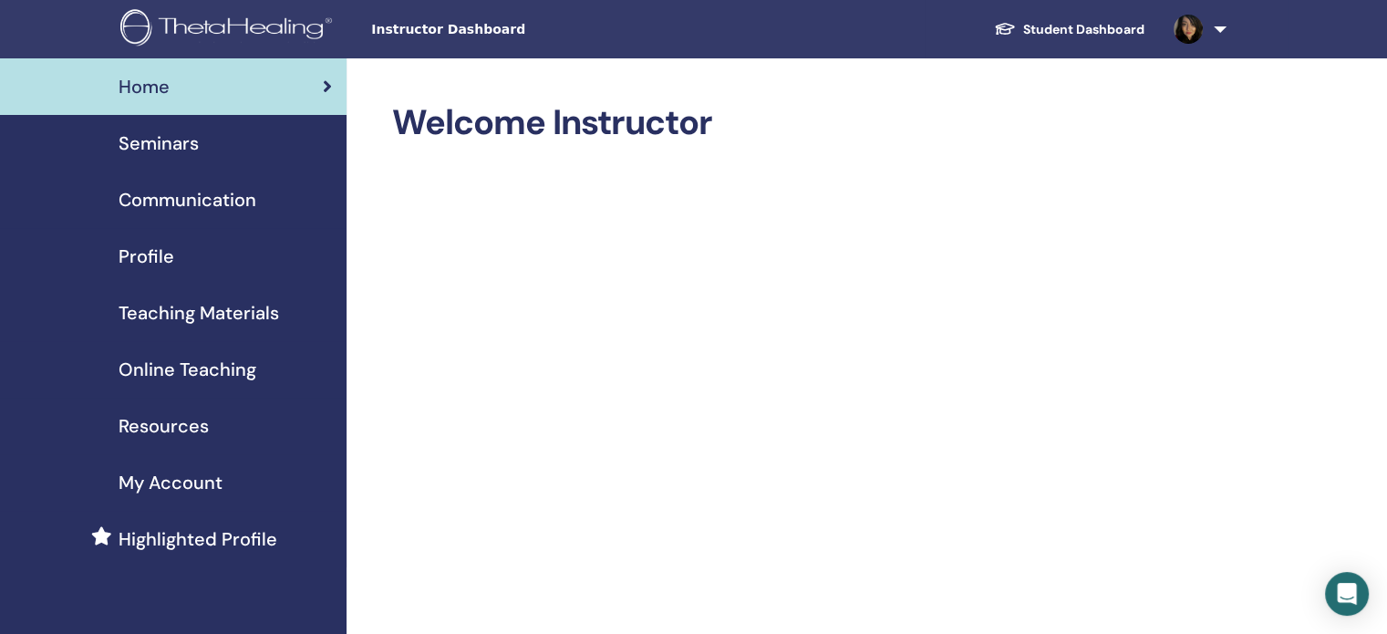
click at [174, 304] on span "Teaching Materials" at bounding box center [199, 312] width 160 height 27
click at [195, 381] on span "Online Teaching" at bounding box center [188, 369] width 138 height 27
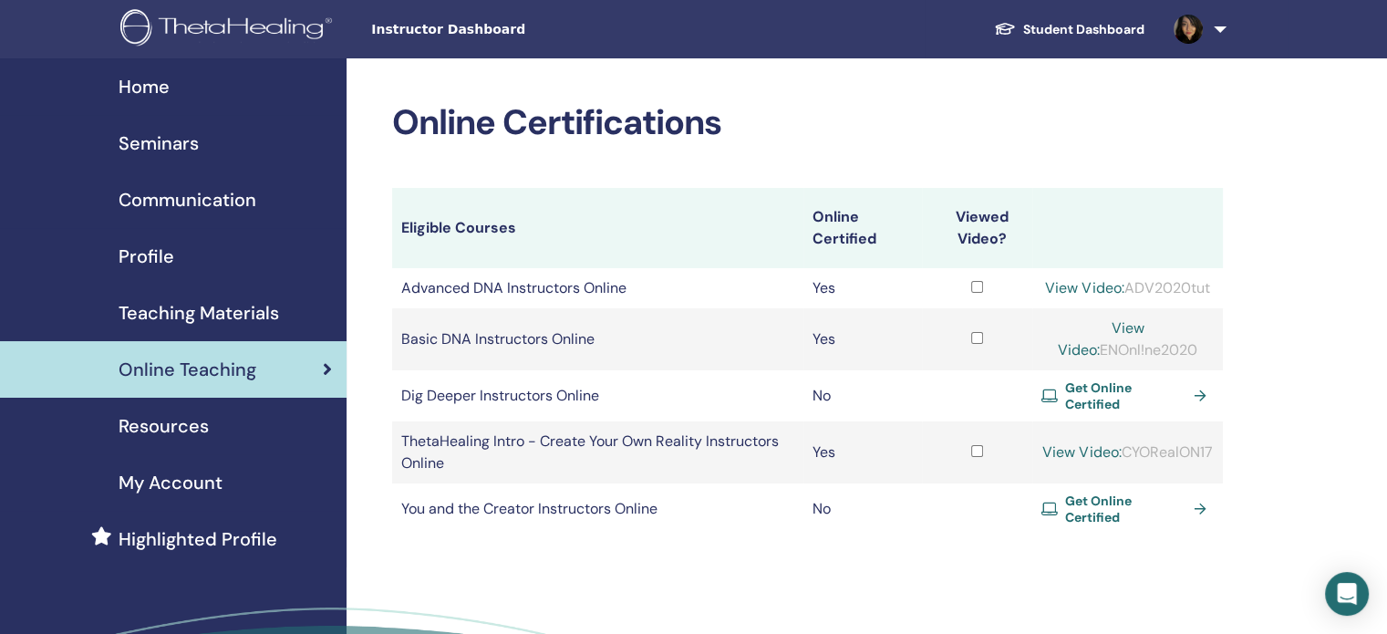
click at [153, 245] on span "Profile" at bounding box center [147, 256] width 56 height 27
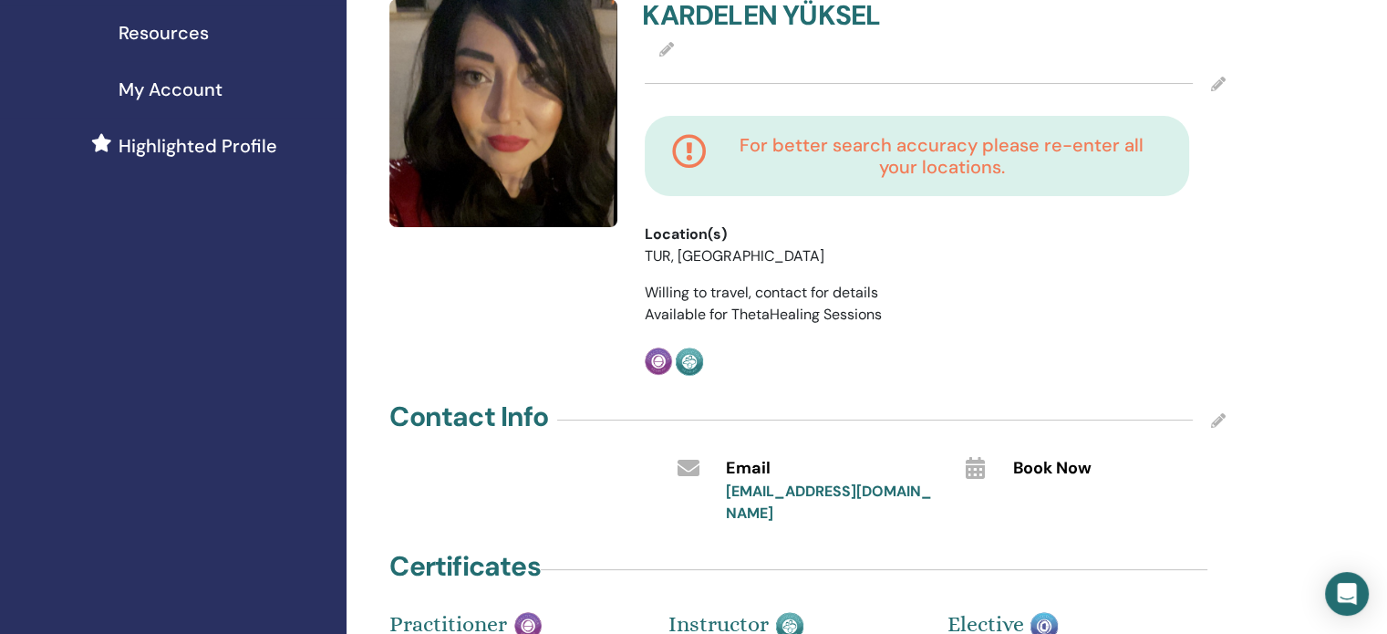
scroll to position [413, 0]
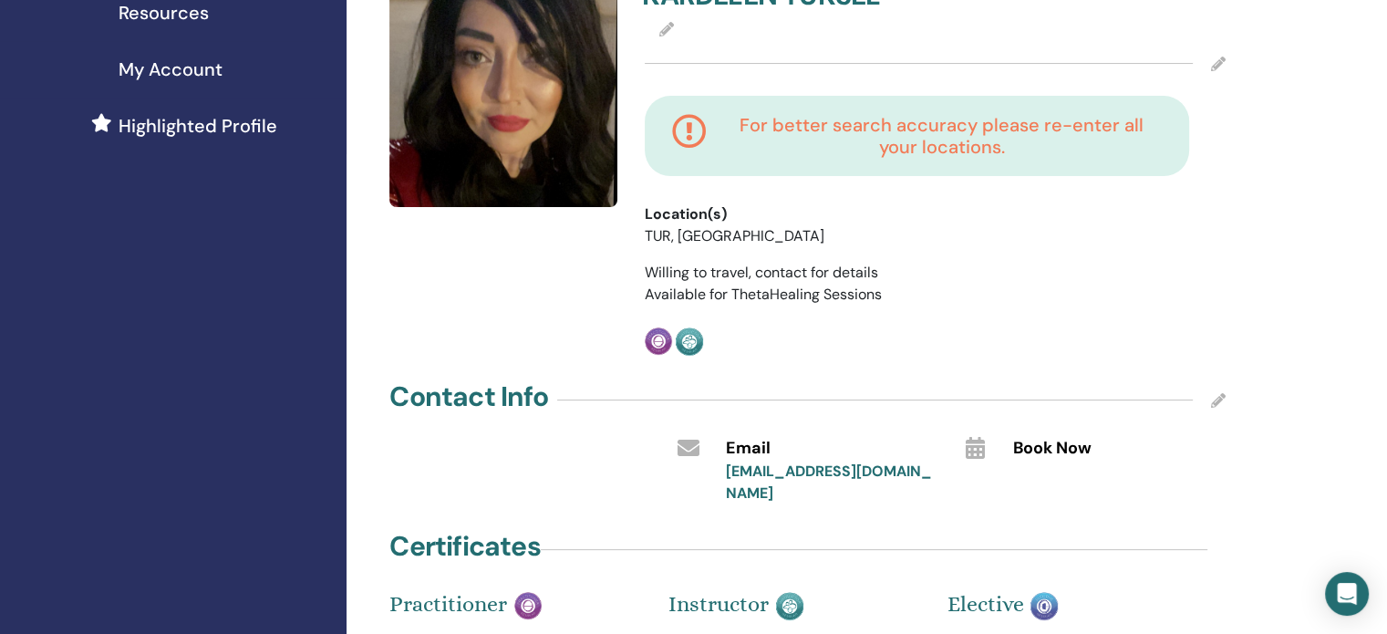
click at [1213, 61] on icon at bounding box center [1218, 64] width 15 height 15
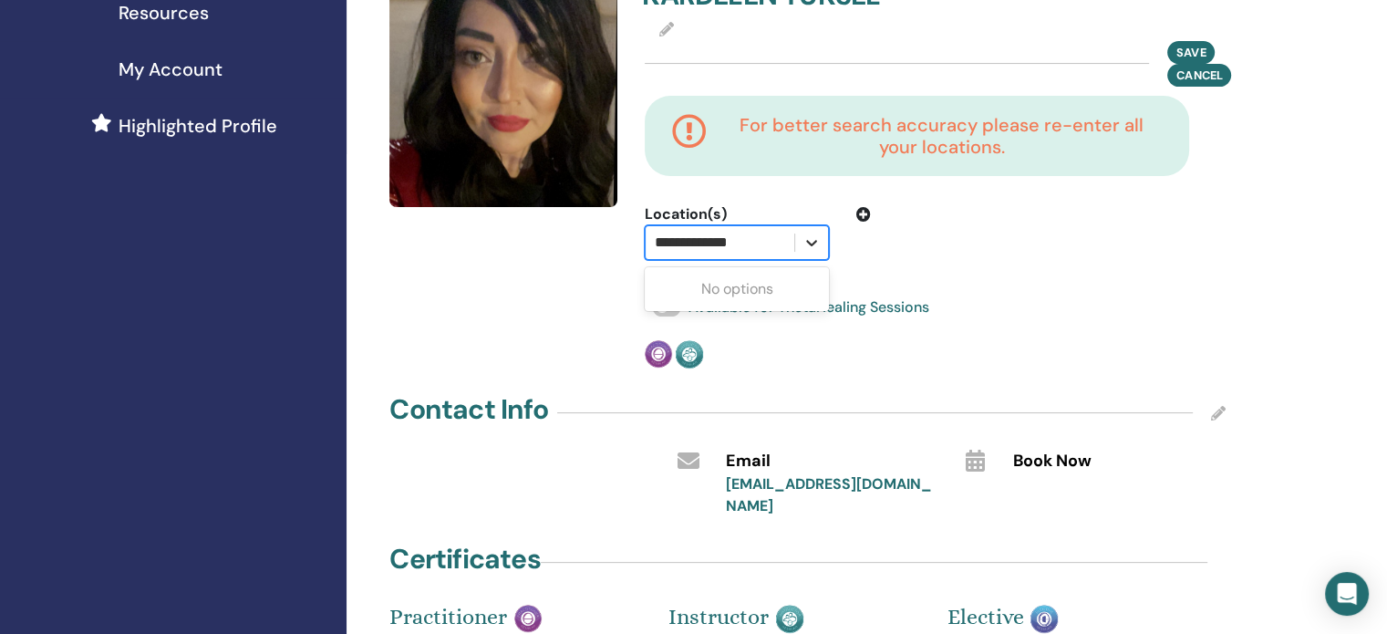
click at [809, 240] on icon at bounding box center [811, 243] width 11 height 6
type input "*"
type input "****"
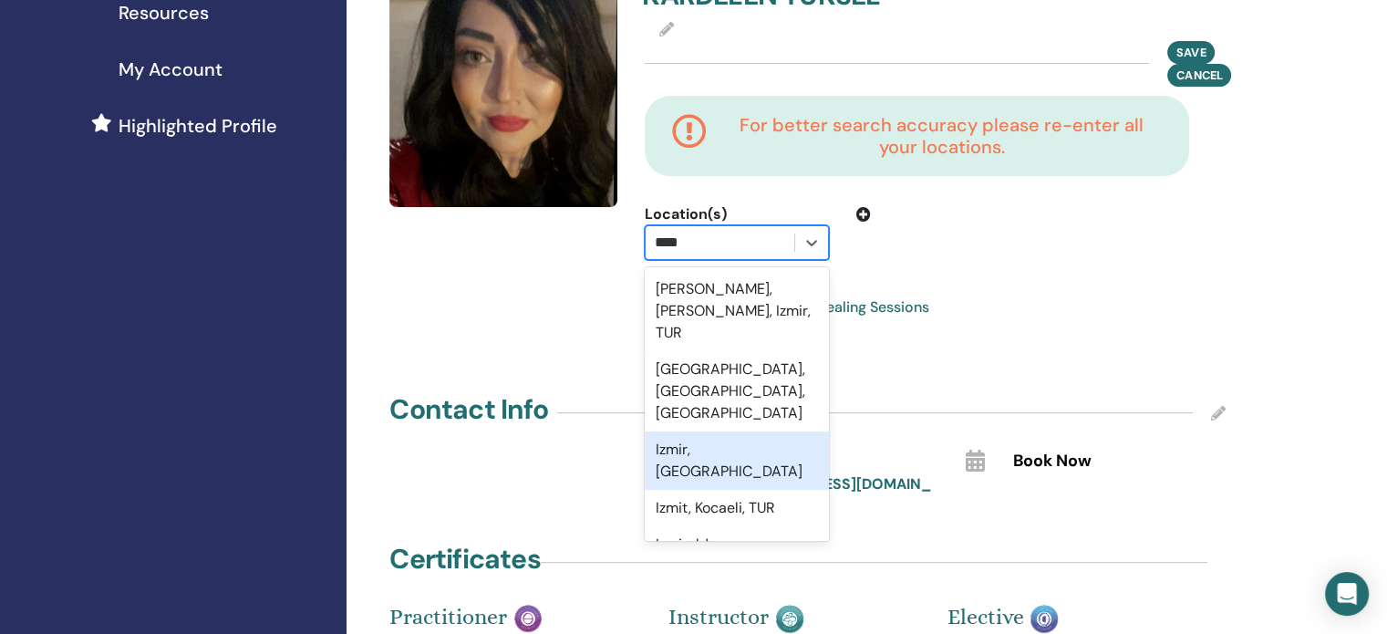
click at [696, 431] on div "Izmir, TUR" at bounding box center [737, 460] width 184 height 58
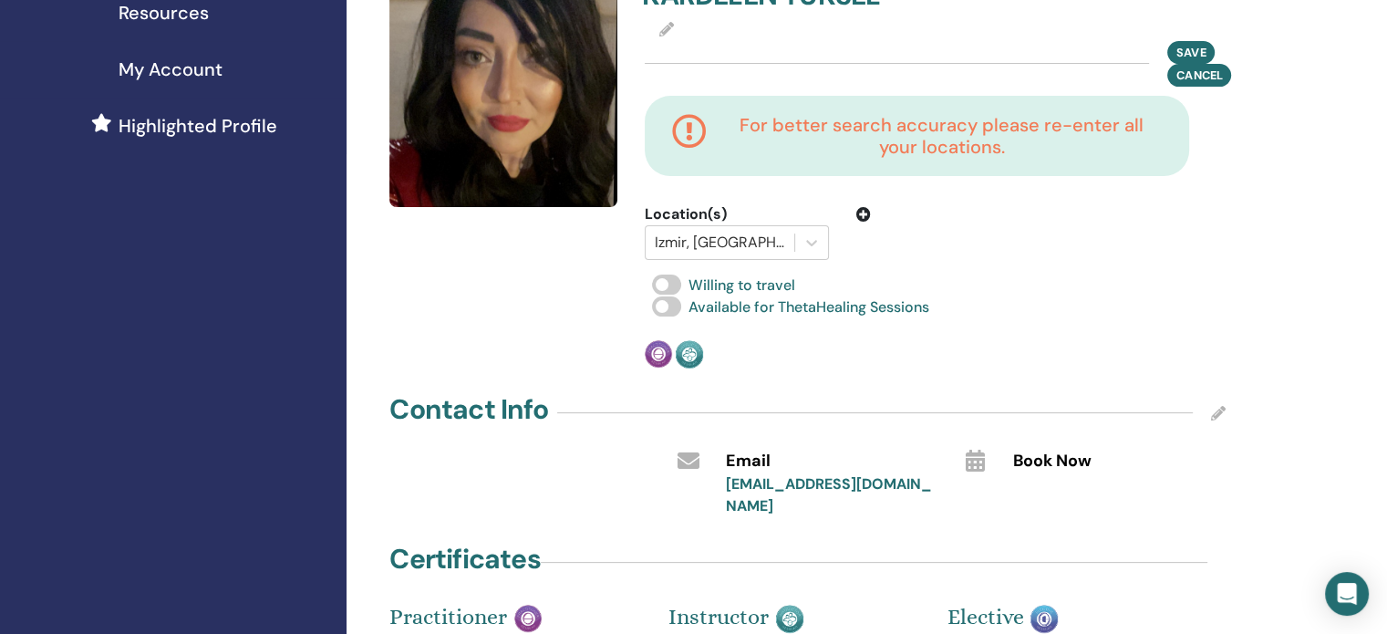
click at [959, 301] on div "Available for ThetaHealing Sessions" at bounding box center [935, 307] width 581 height 22
click at [1180, 54] on span "Save" at bounding box center [1190, 51] width 29 height 19
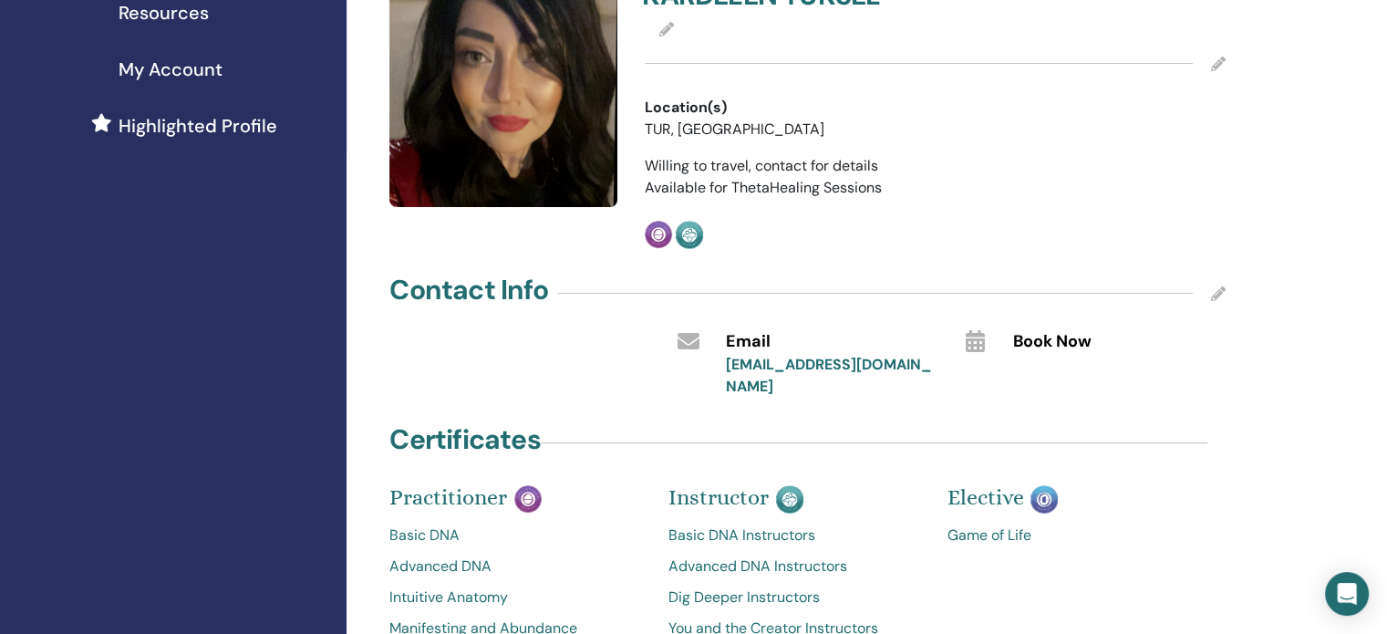
click at [1218, 294] on icon at bounding box center [1218, 293] width 15 height 15
click at [1059, 374] on input "text" at bounding box center [1099, 379] width 172 height 26
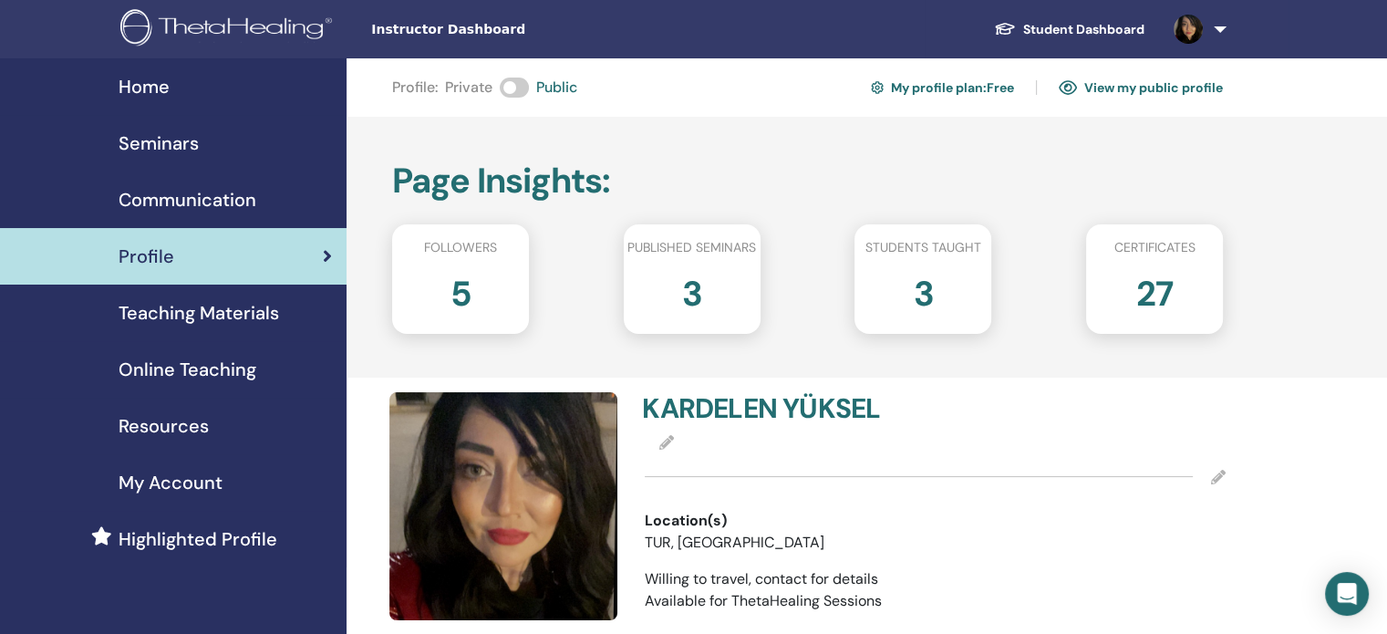
click at [167, 379] on span "Online Teaching" at bounding box center [188, 369] width 138 height 27
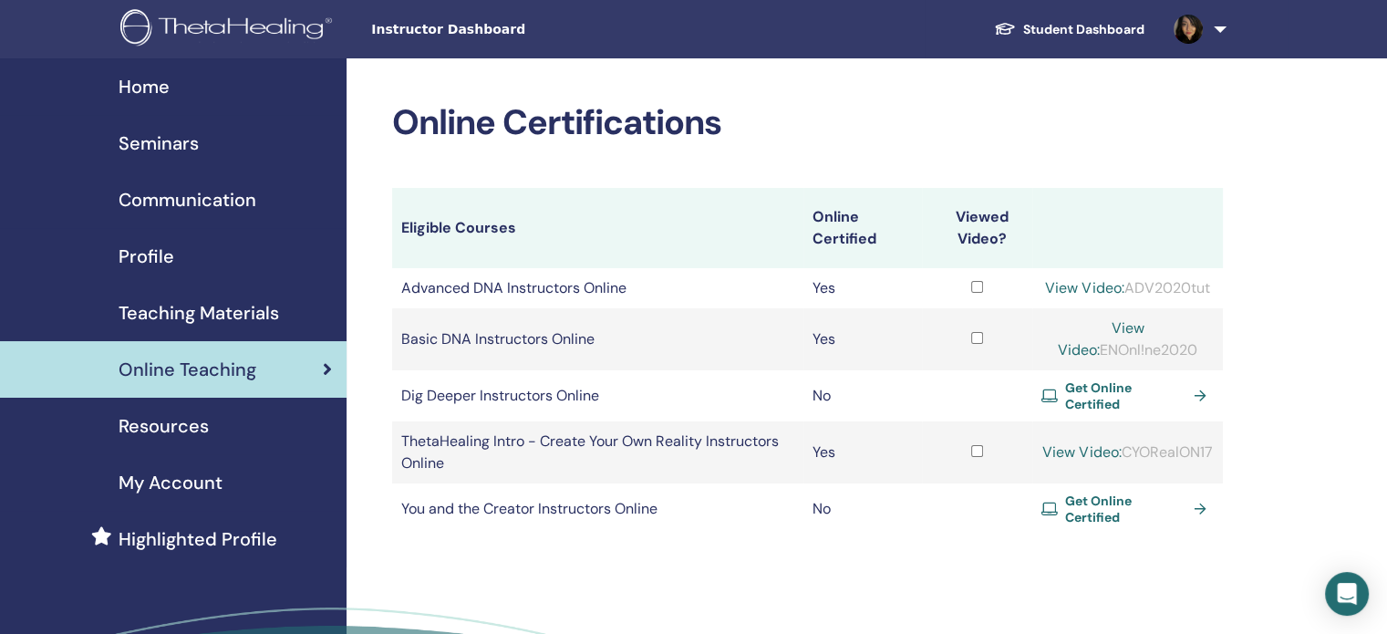
click at [173, 145] on span "Seminars" at bounding box center [159, 142] width 80 height 27
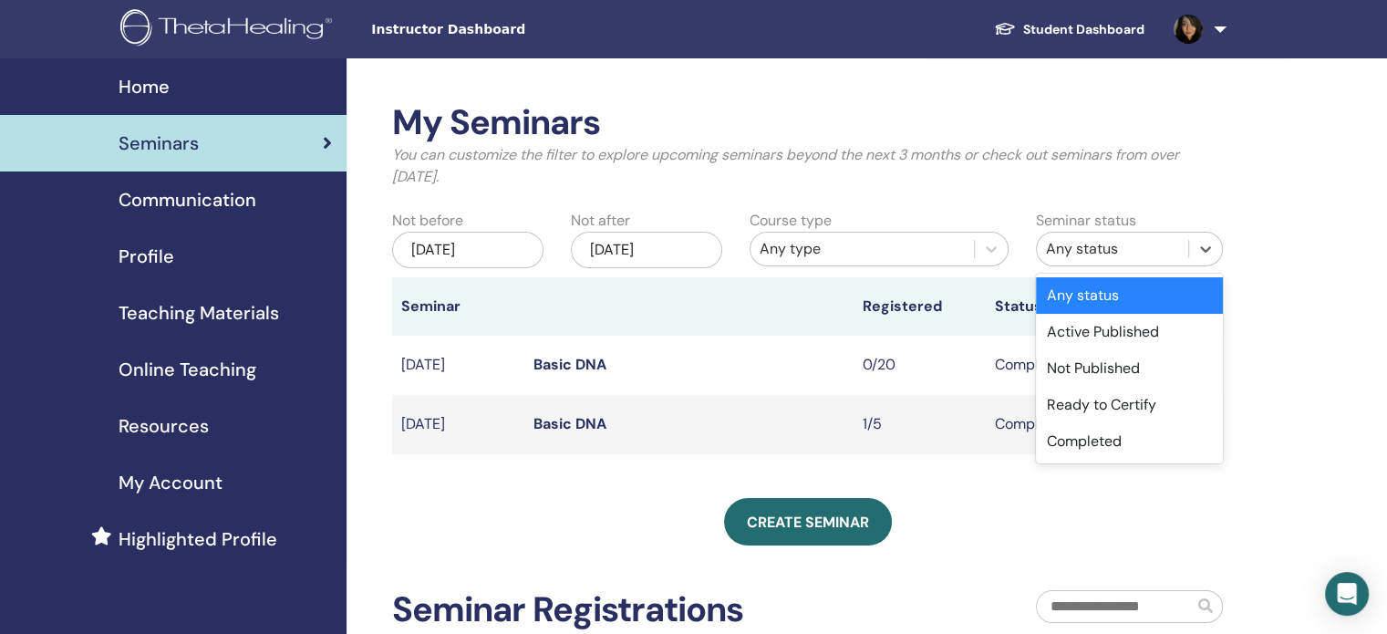
click at [1113, 253] on div "Any status" at bounding box center [1112, 249] width 133 height 22
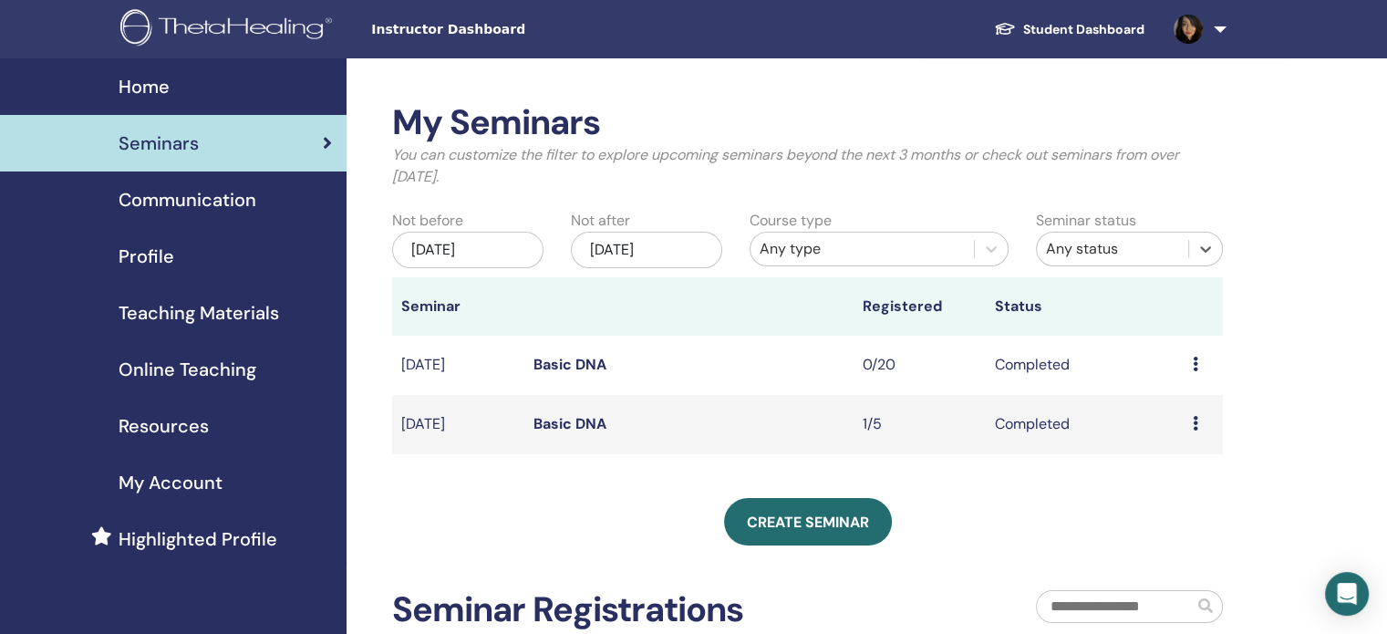
click at [1113, 253] on div "Any status" at bounding box center [1112, 249] width 133 height 22
click at [1198, 364] on div "Preview Attendees" at bounding box center [1202, 365] width 21 height 22
click at [585, 361] on link "Basic DNA" at bounding box center [569, 364] width 73 height 19
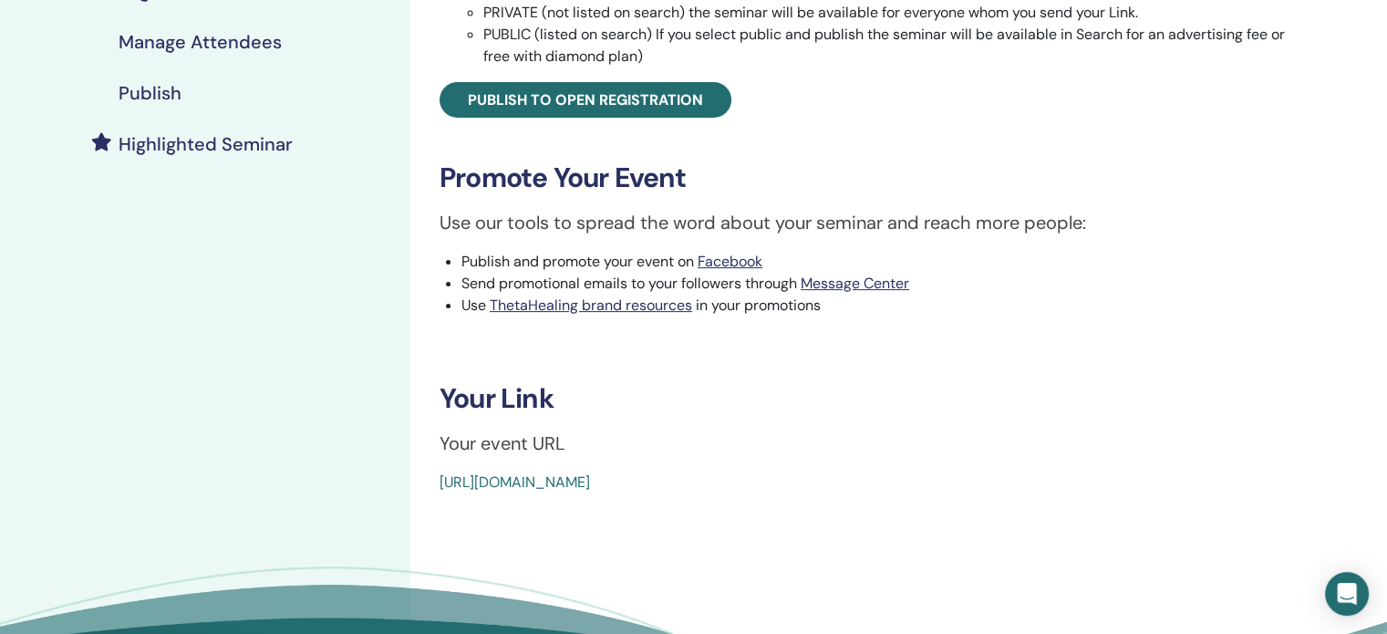
scroll to position [408, 0]
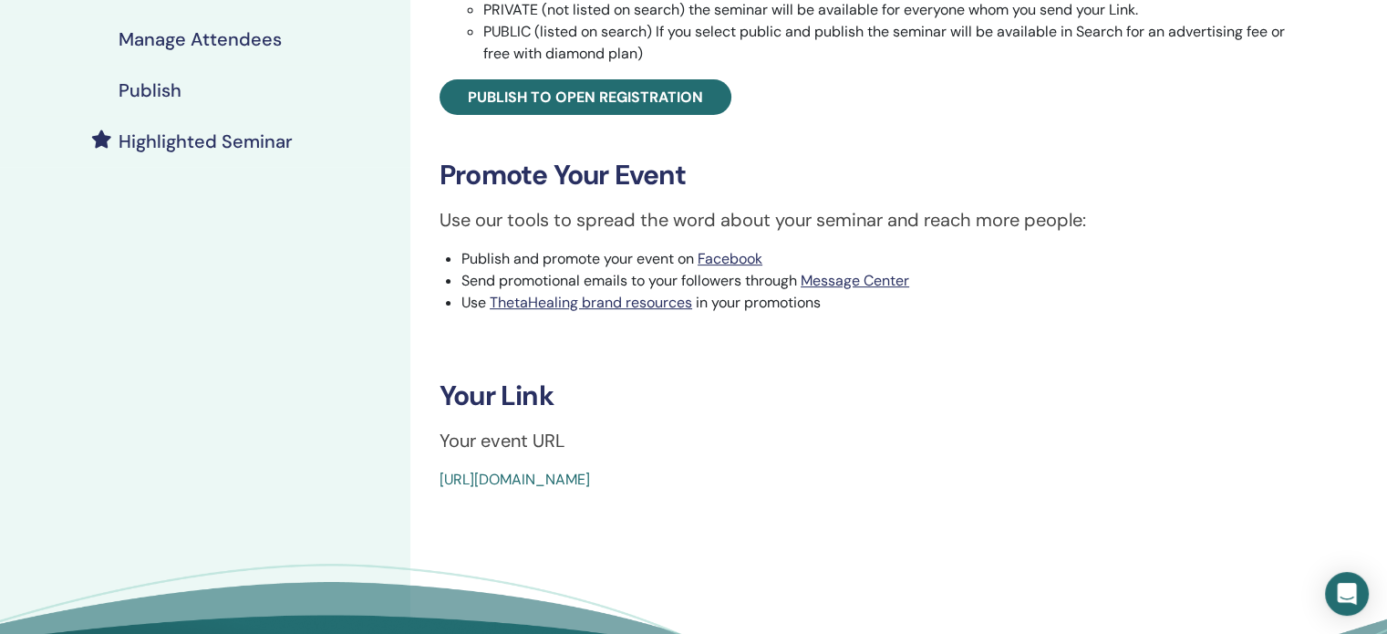
click at [590, 478] on link "[URL][DOMAIN_NAME]" at bounding box center [514, 479] width 150 height 19
click at [236, 33] on h4 "Manage Attendees" at bounding box center [200, 39] width 163 height 22
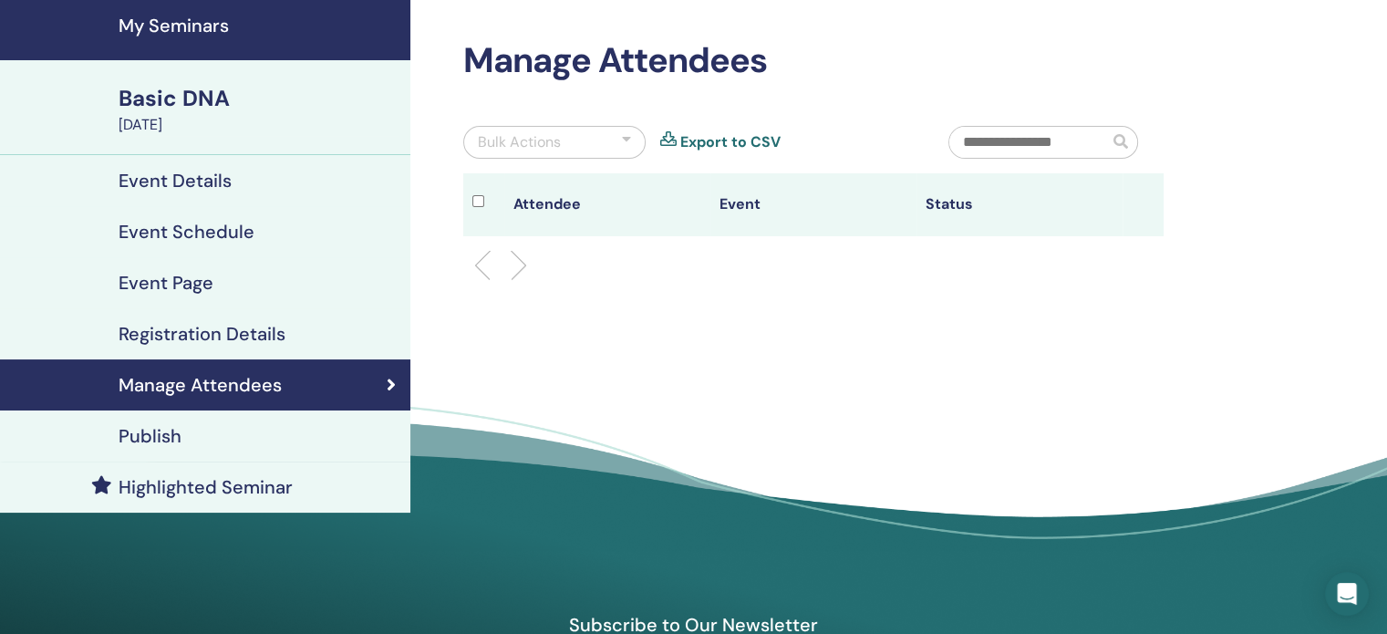
scroll to position [59, 0]
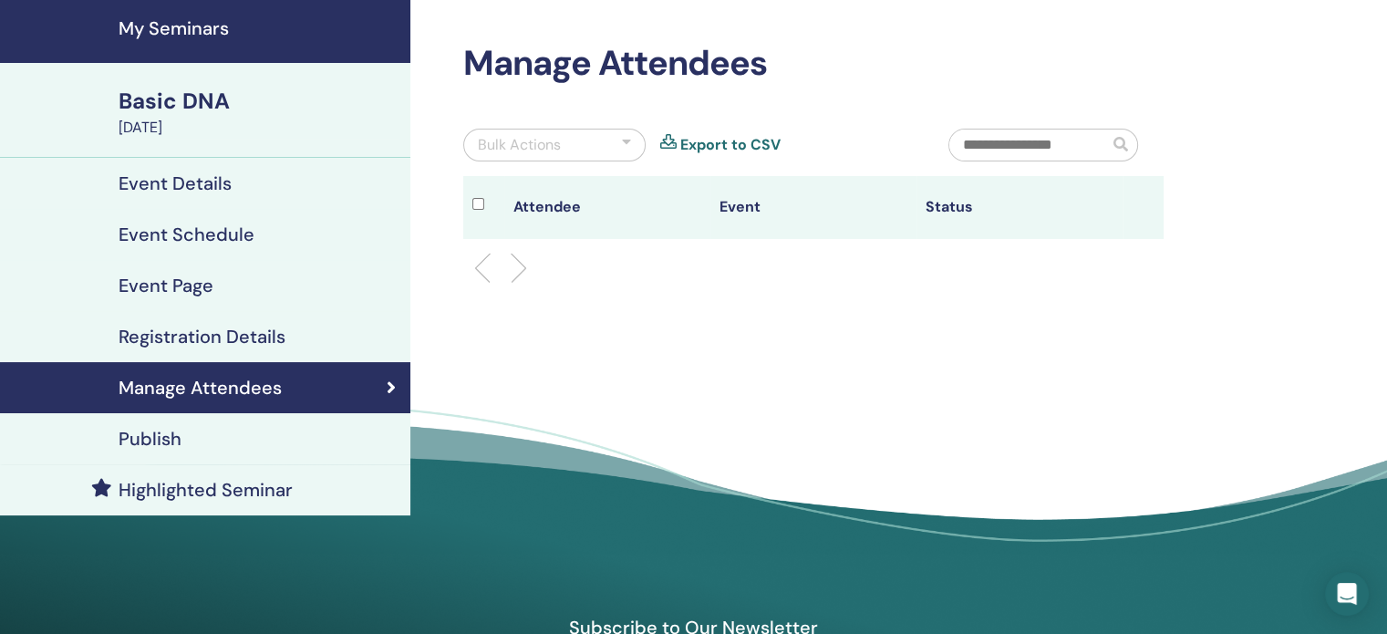
click at [237, 434] on div "Publish" at bounding box center [205, 439] width 381 height 22
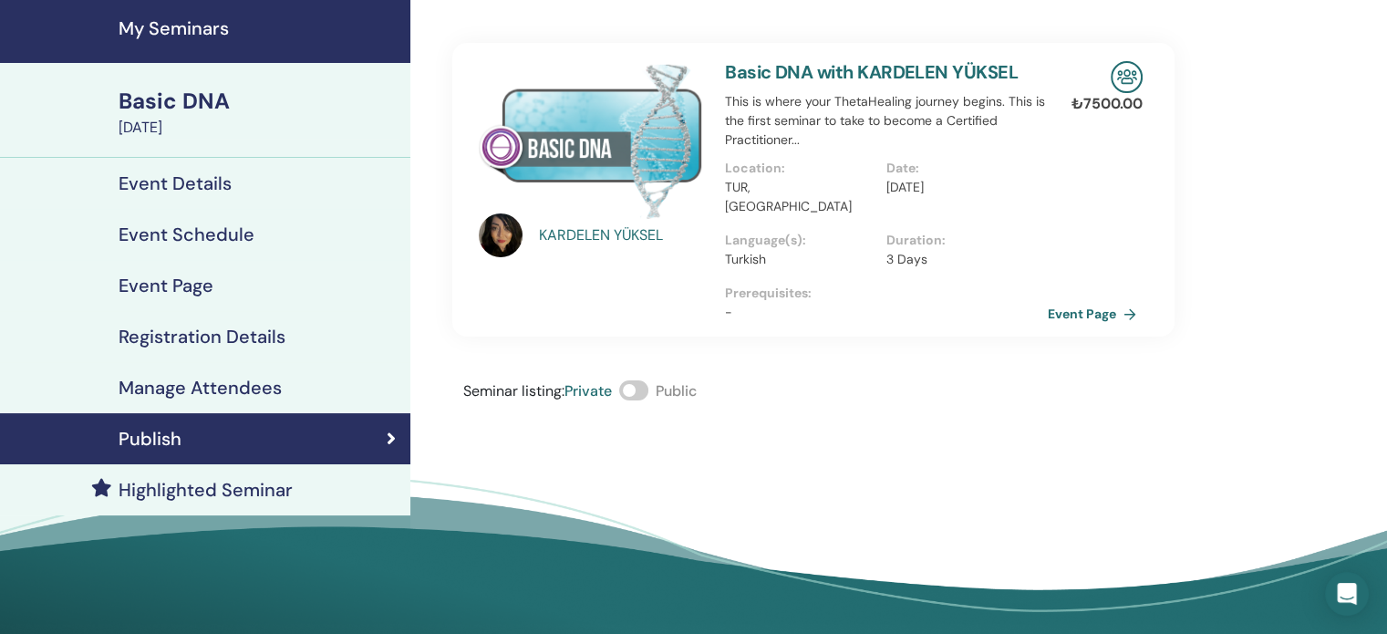
click at [237, 434] on div "Publish" at bounding box center [205, 439] width 381 height 22
click at [183, 21] on h4 "My Seminars" at bounding box center [259, 28] width 281 height 22
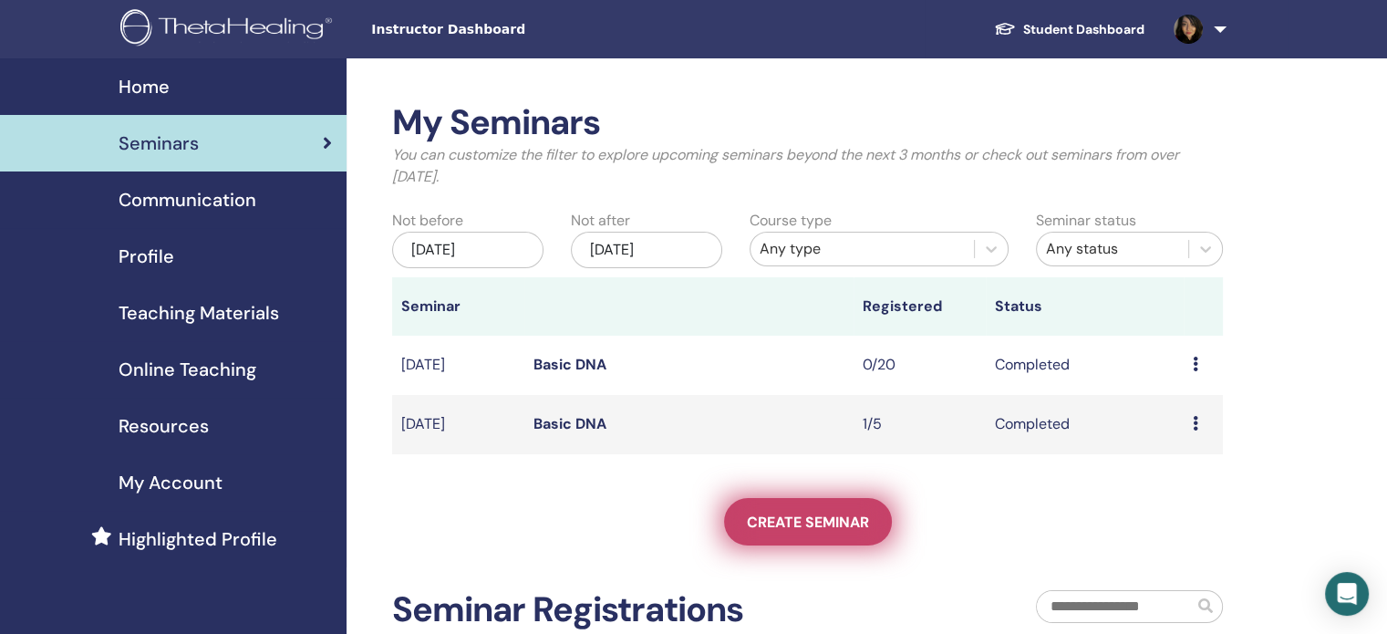
click at [821, 514] on span "Create seminar" at bounding box center [808, 521] width 122 height 19
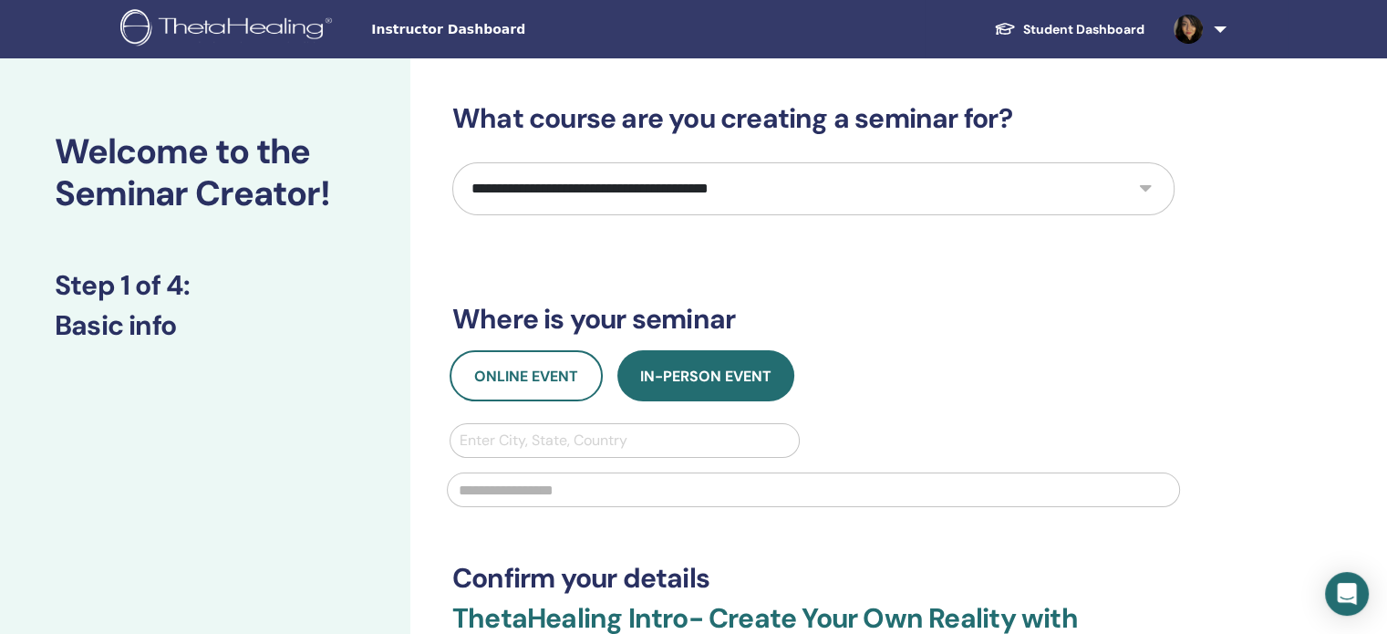
click at [675, 182] on select "**********" at bounding box center [813, 188] width 722 height 53
select select "*"
click at [452, 162] on select "**********" at bounding box center [813, 188] width 722 height 53
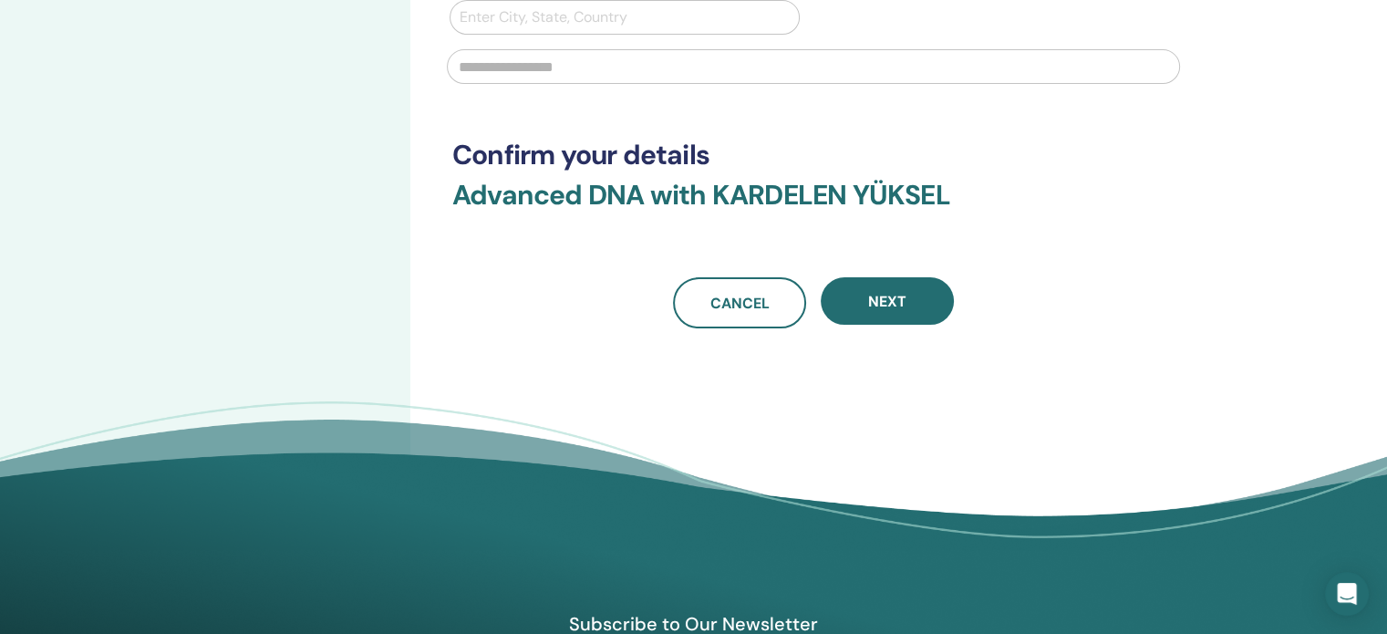
scroll to position [429, 0]
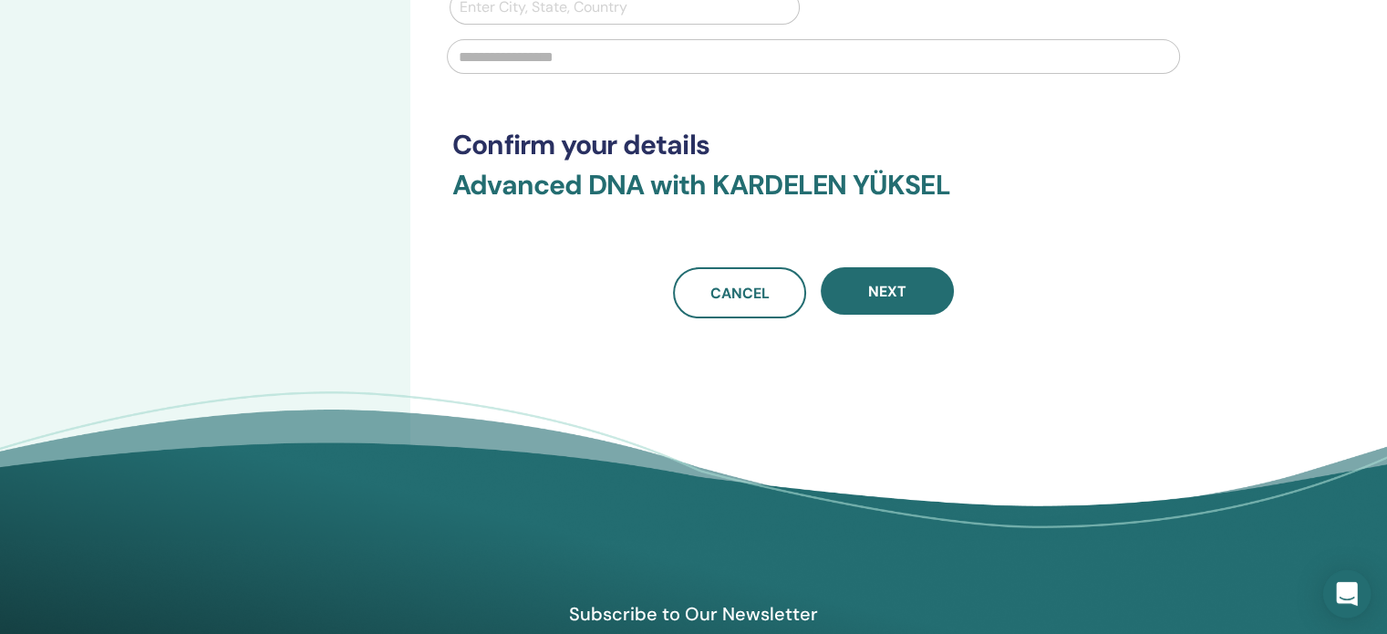
click at [1348, 586] on icon "Open Intercom Messenger" at bounding box center [1346, 594] width 21 height 24
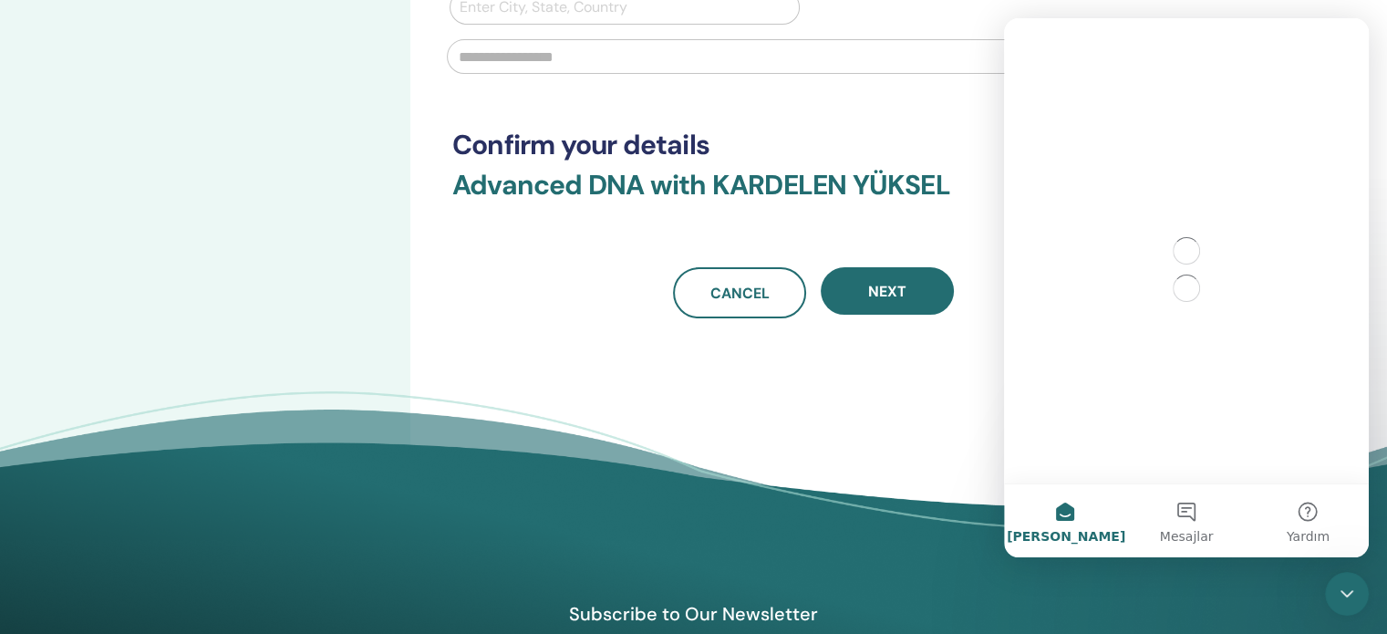
scroll to position [0, 0]
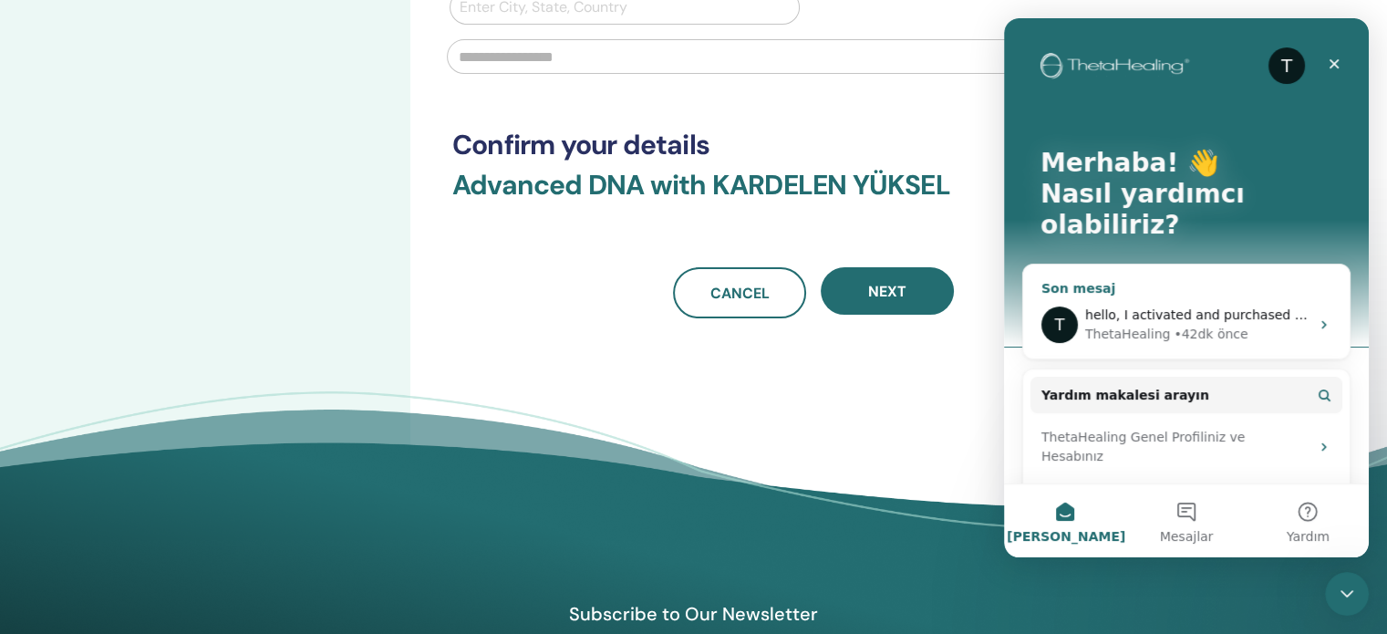
click at [1200, 325] on div "• 42dk önce" at bounding box center [1210, 334] width 74 height 19
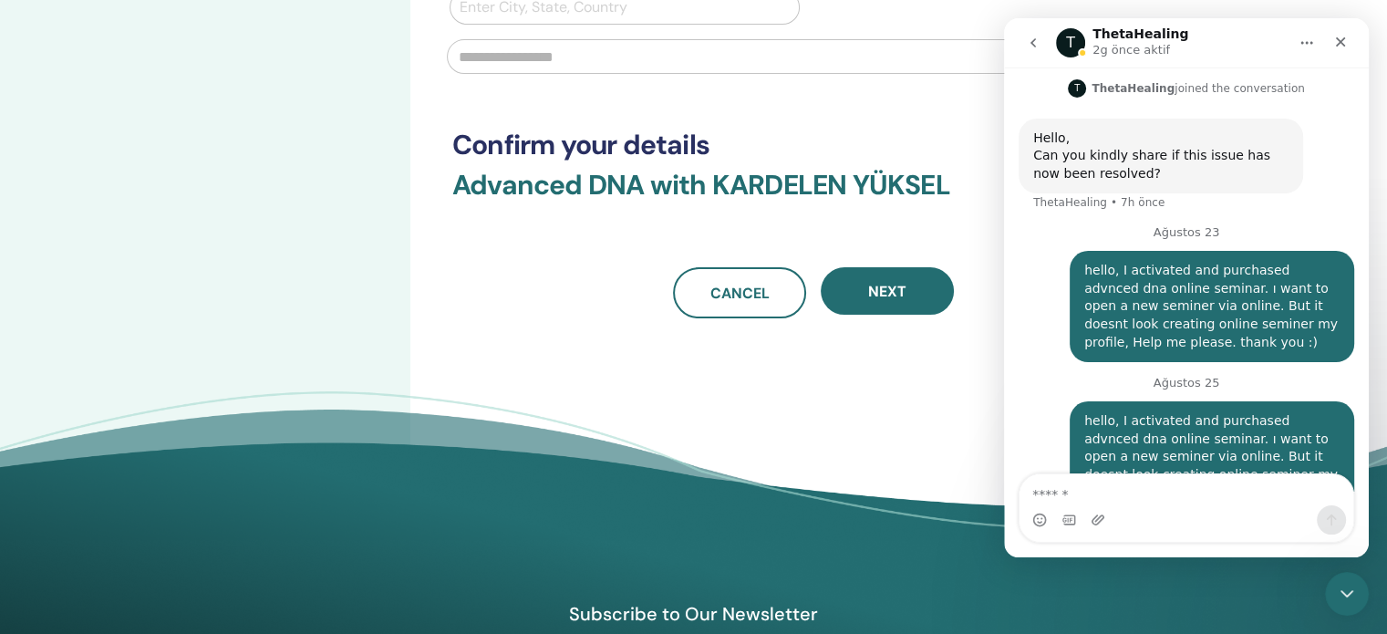
scroll to position [863, 0]
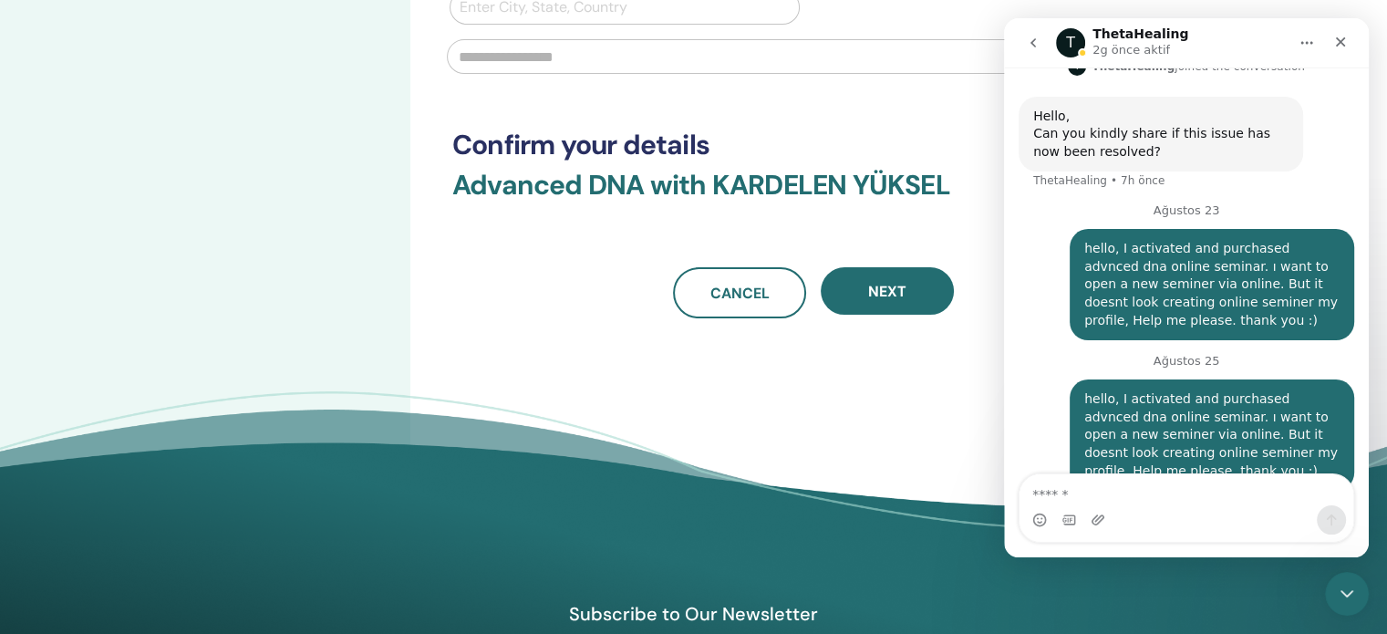
click at [779, 135] on h3 "Confirm your details" at bounding box center [813, 145] width 722 height 33
click at [1336, 51] on div "Kapat" at bounding box center [1340, 42] width 33 height 33
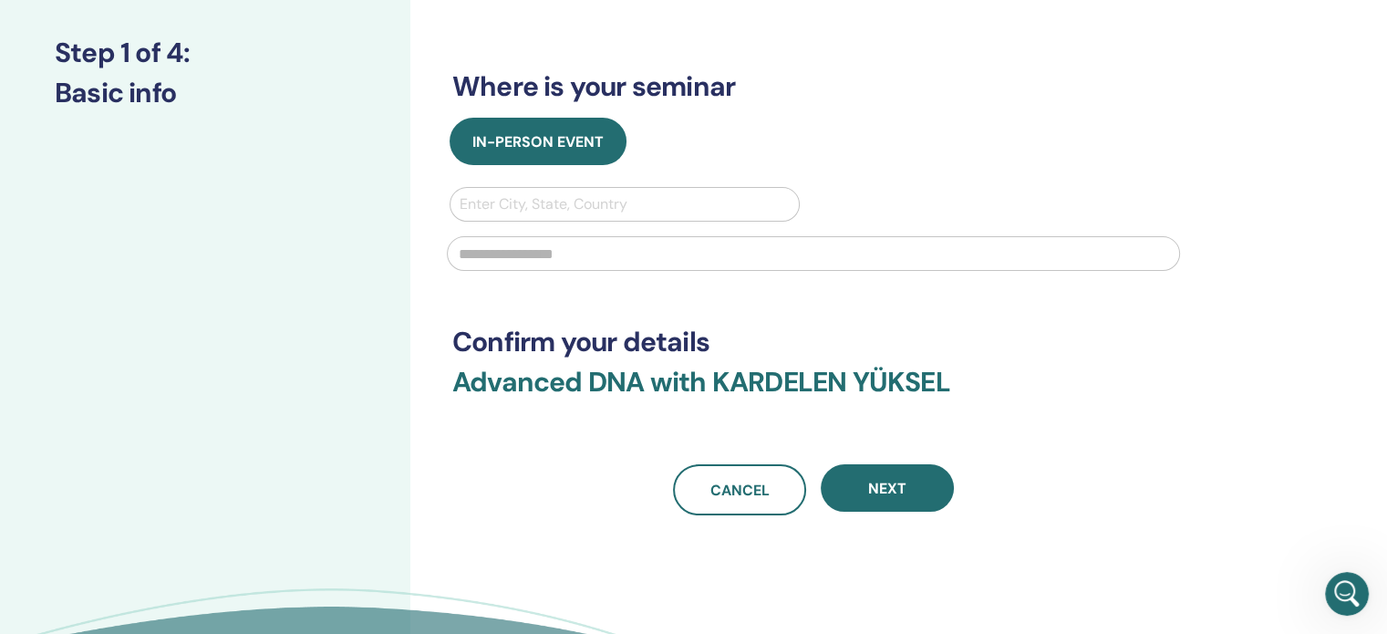
scroll to position [0, 0]
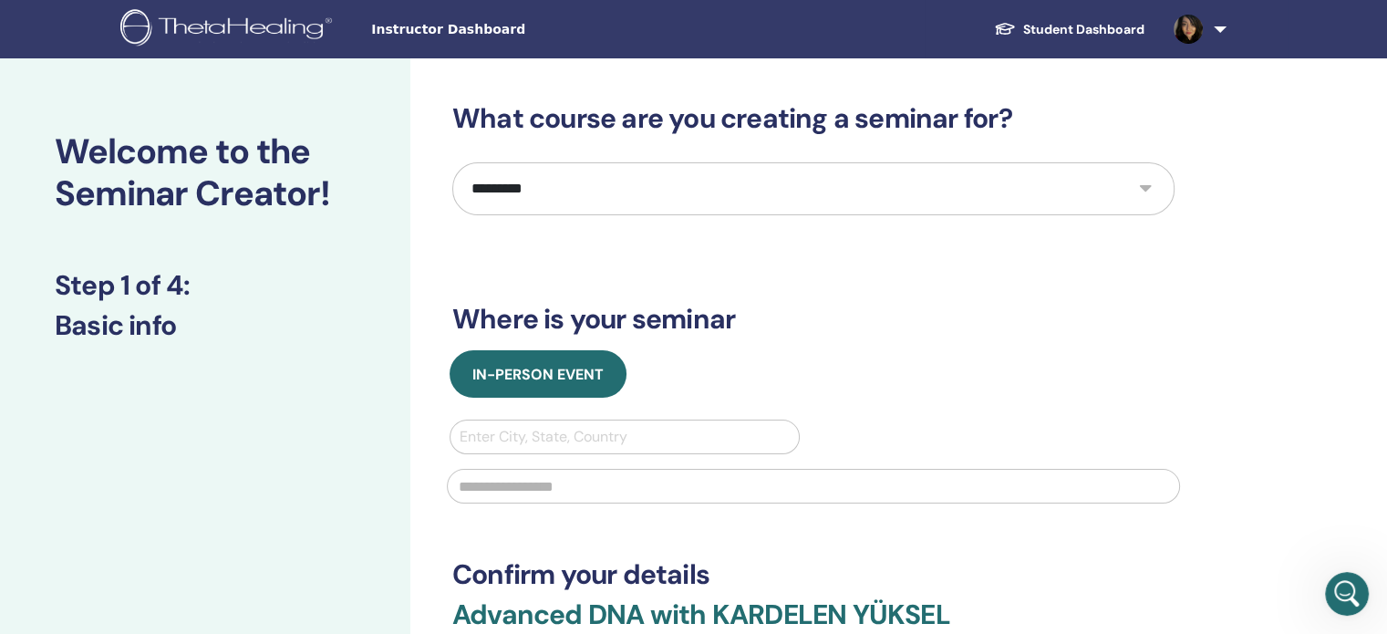
click at [187, 25] on img at bounding box center [229, 29] width 218 height 41
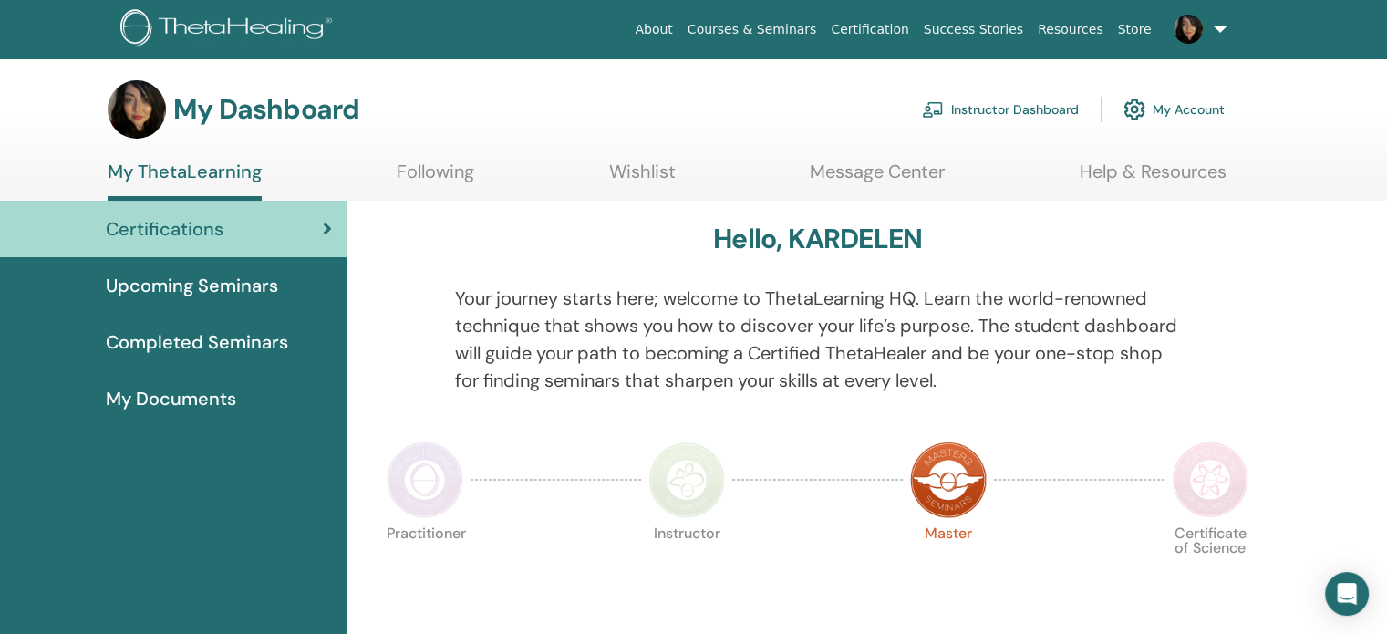
click at [974, 108] on link "Instructor Dashboard" at bounding box center [1000, 109] width 157 height 40
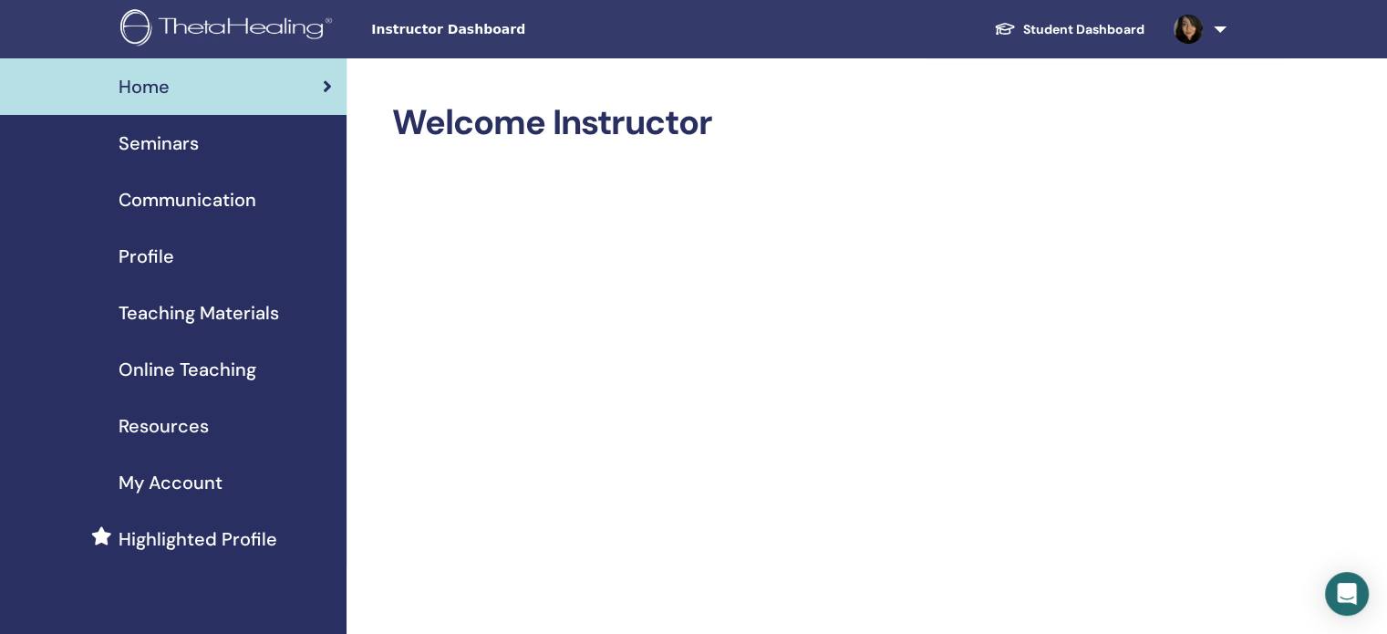
click at [160, 367] on span "Online Teaching" at bounding box center [188, 369] width 138 height 27
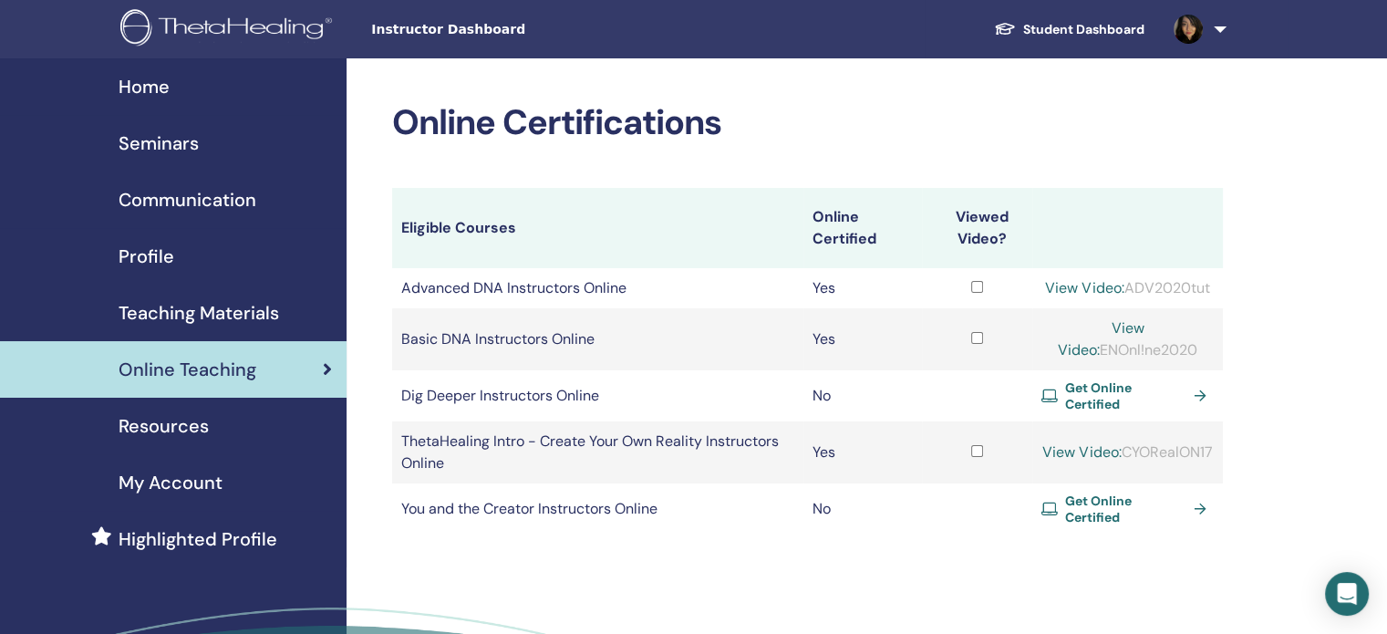
click at [187, 317] on span "Teaching Materials" at bounding box center [199, 312] width 160 height 27
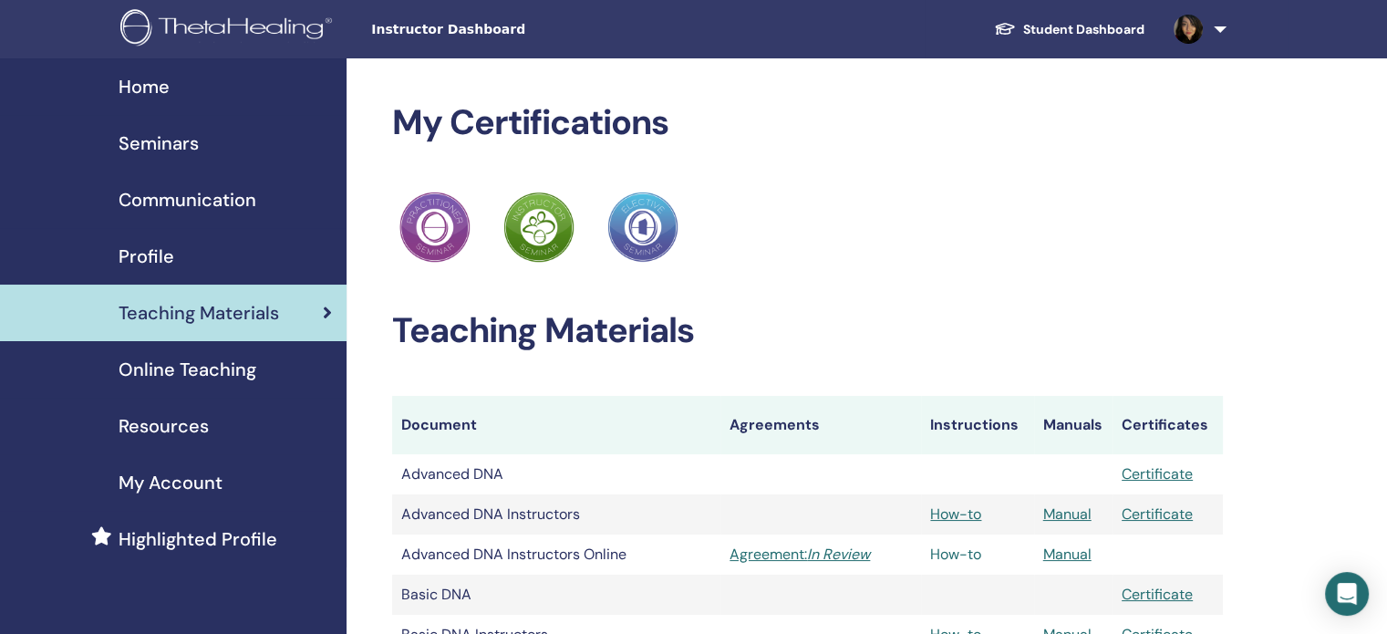
click at [949, 553] on link "How-to" at bounding box center [955, 553] width 51 height 19
